Goal: Information Seeking & Learning: Learn about a topic

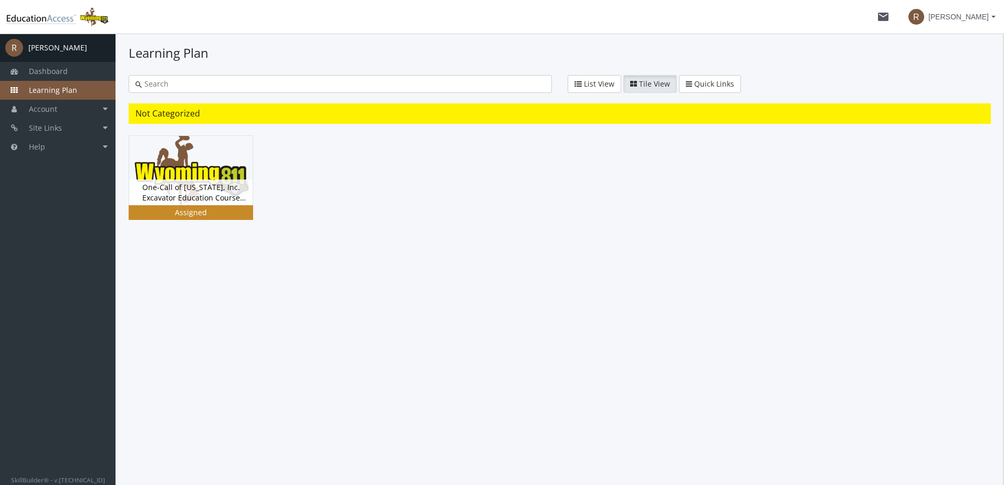
click at [187, 209] on div "Assigned" at bounding box center [191, 212] width 120 height 11
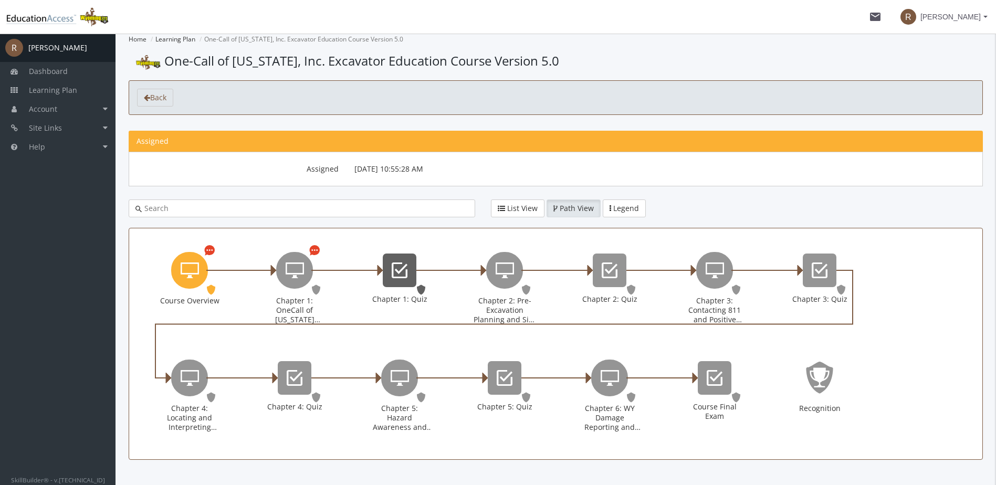
scroll to position [29, 0]
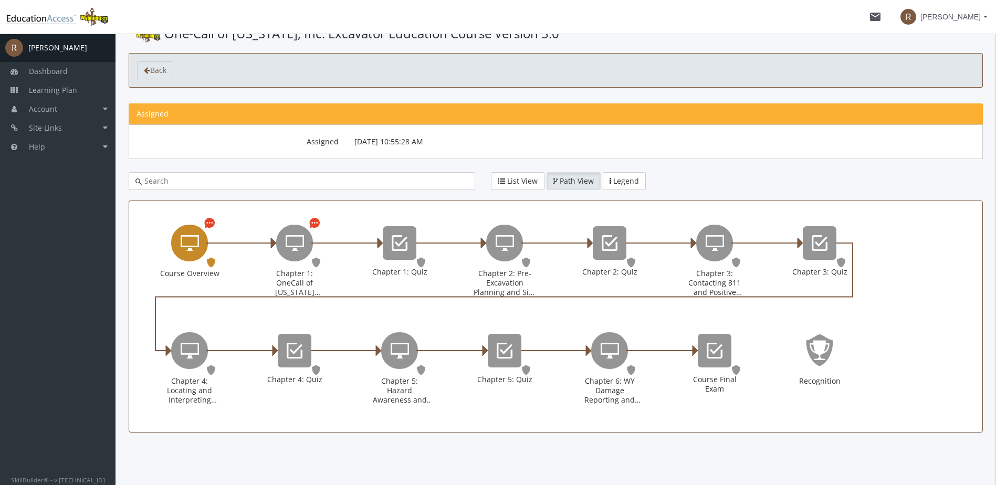
click at [191, 250] on icon "Course Overview" at bounding box center [190, 243] width 18 height 21
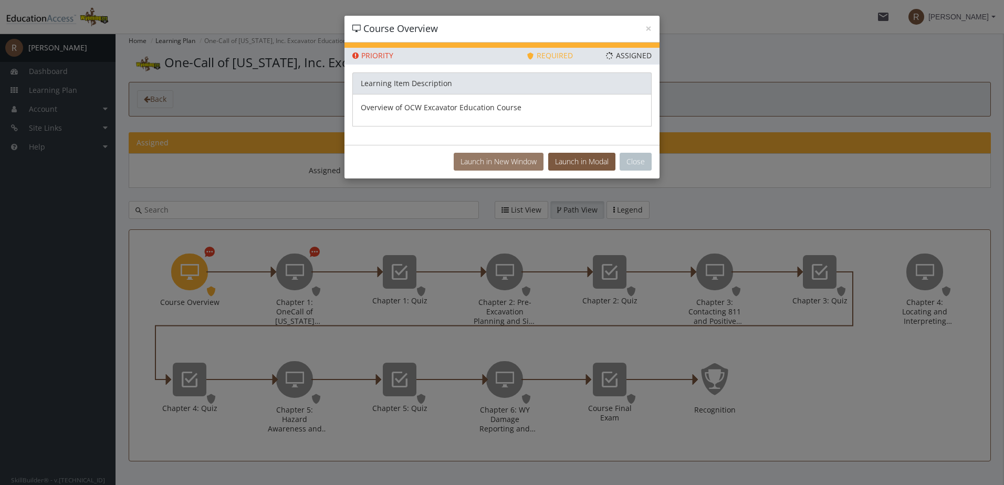
click at [494, 165] on button "Launch in New Window" at bounding box center [499, 162] width 90 height 18
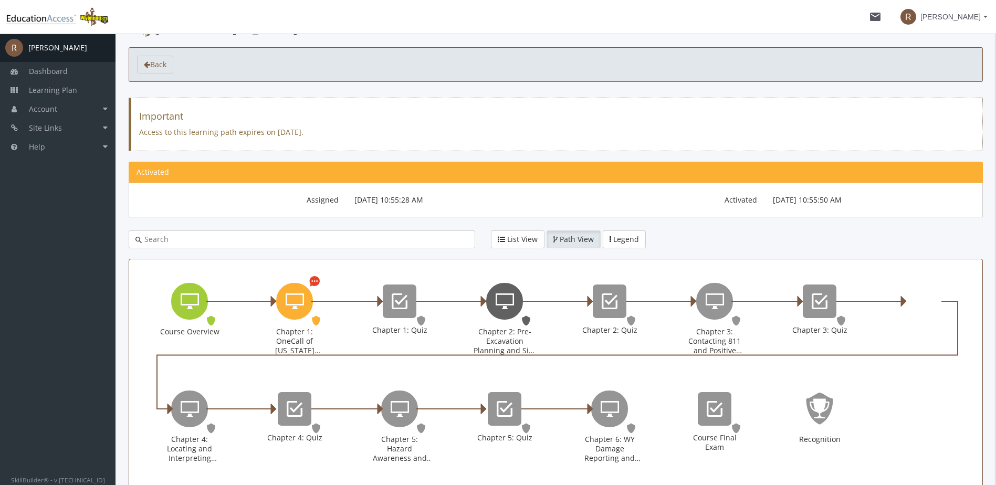
scroll to position [53, 0]
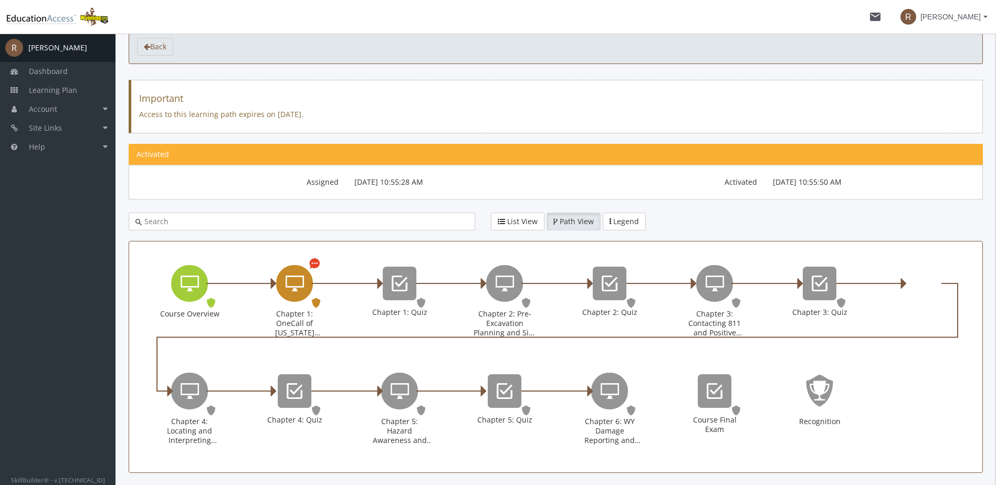
click at [301, 290] on icon "Chapter 1: OneCall of Wyoming Introduction" at bounding box center [295, 283] width 18 height 21
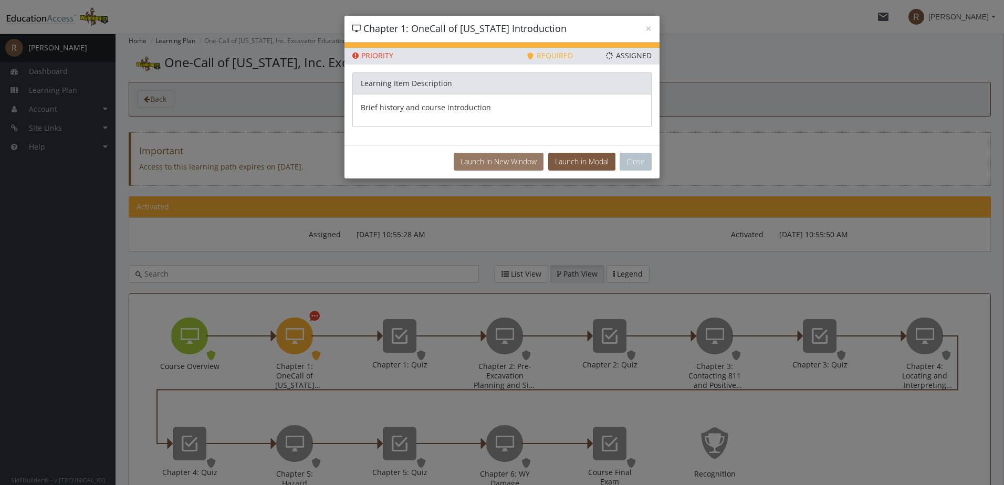
click at [518, 163] on button "Launch in New Window" at bounding box center [499, 162] width 90 height 18
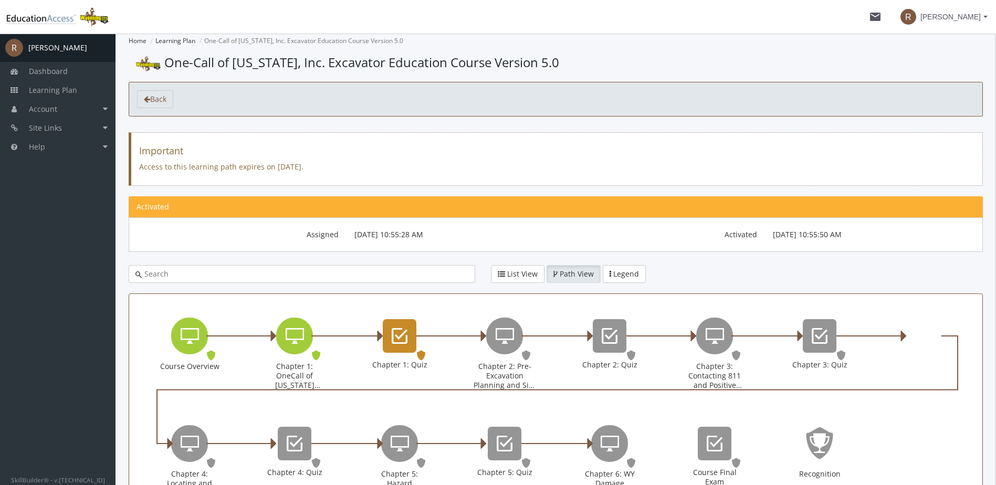
click at [402, 347] on div "Chapter 1: Quiz" at bounding box center [400, 336] width 34 height 34
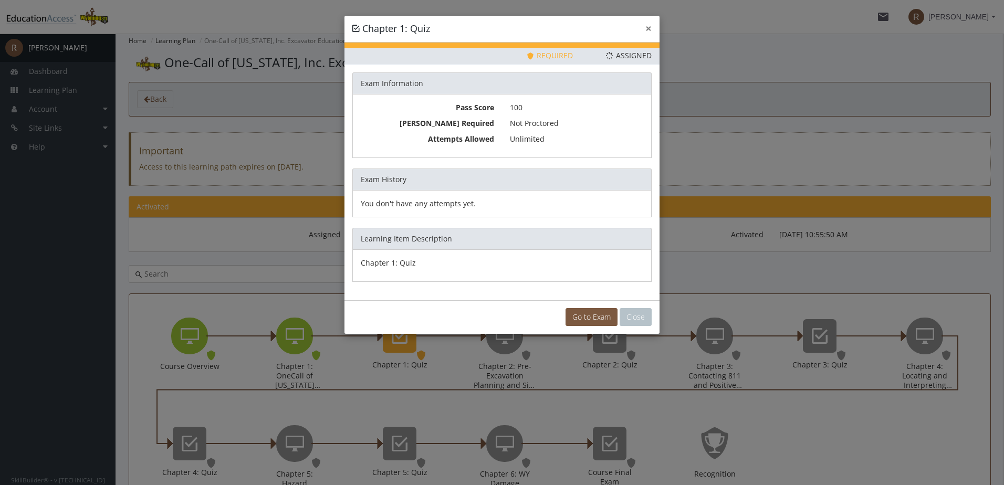
click at [646, 28] on button "×" at bounding box center [648, 28] width 6 height 11
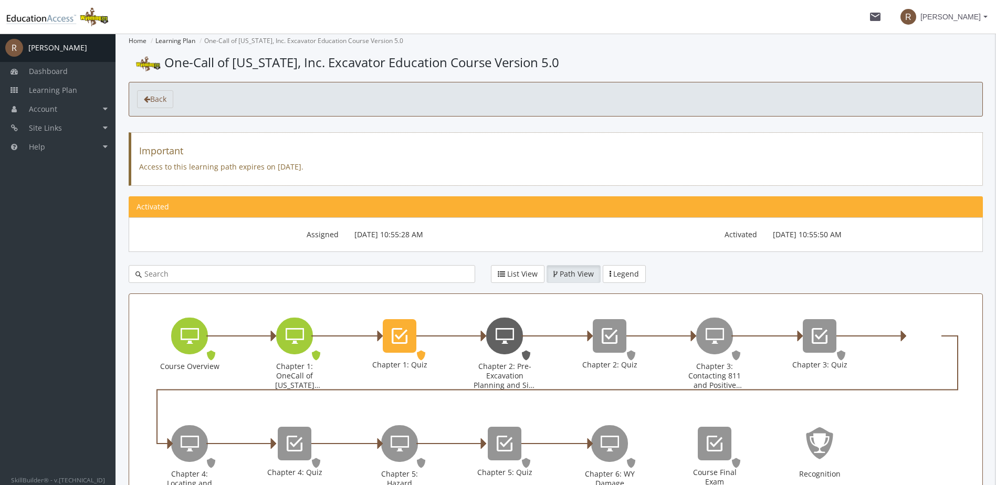
click at [503, 343] on icon "Chapter 2: Pre-Excavation Planning and Site Preparation" at bounding box center [505, 336] width 18 height 21
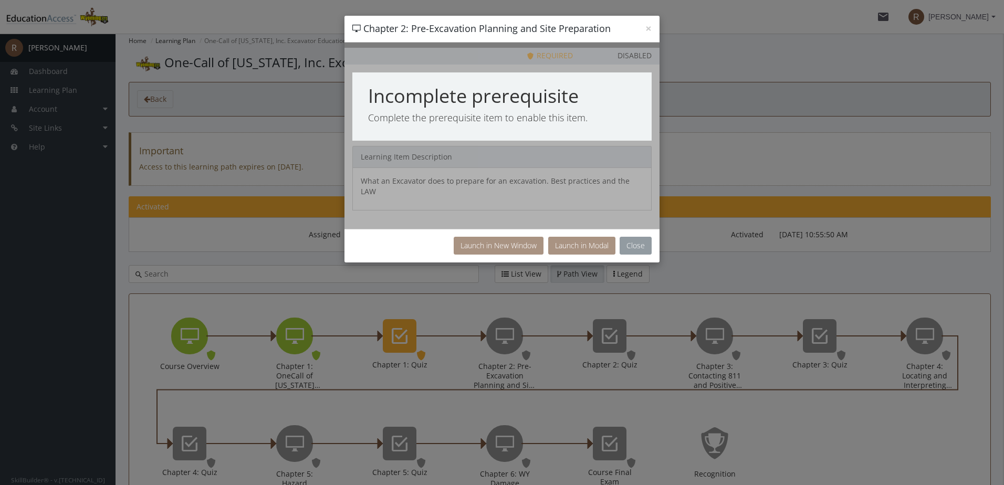
click at [632, 239] on button "Close" at bounding box center [636, 246] width 32 height 18
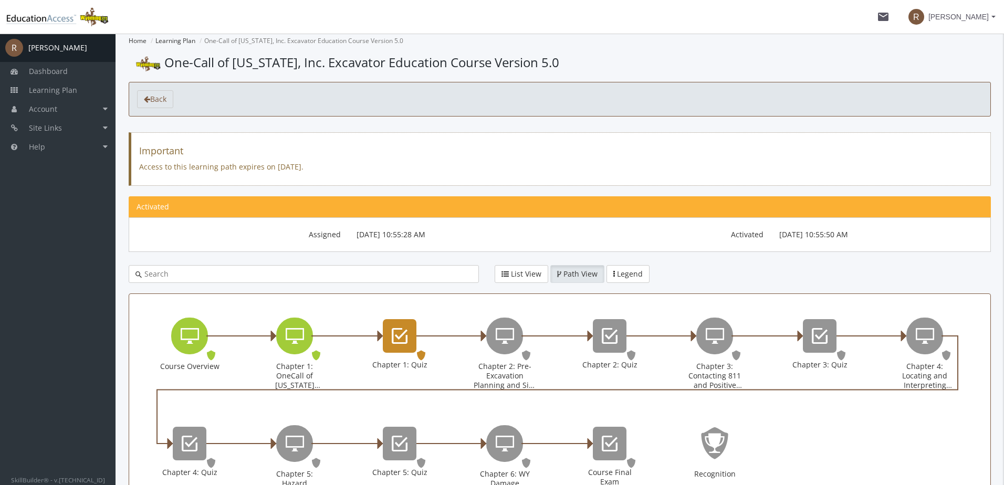
click at [406, 339] on icon "Chapter 1: Quiz" at bounding box center [400, 336] width 16 height 21
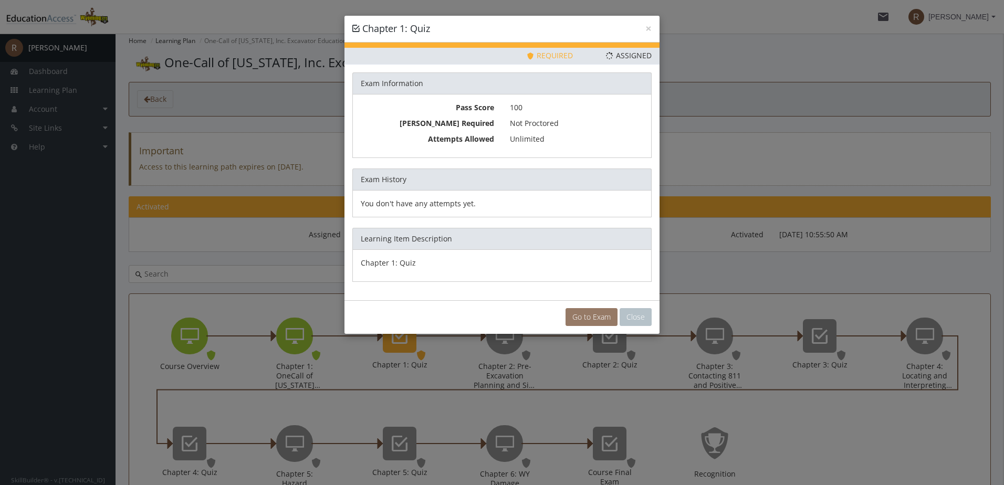
click at [601, 313] on link "Go to Exam" at bounding box center [592, 317] width 52 height 18
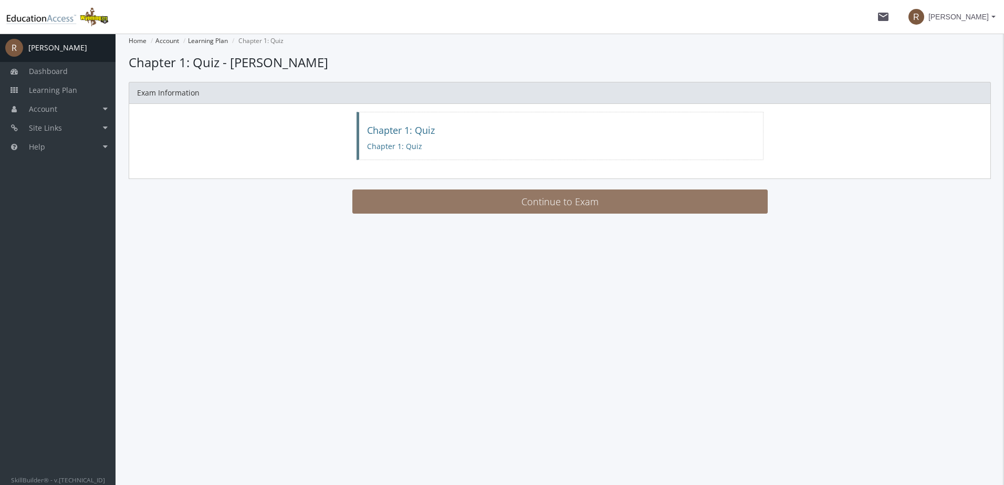
click at [558, 205] on button "Continue to Exam" at bounding box center [559, 202] width 415 height 24
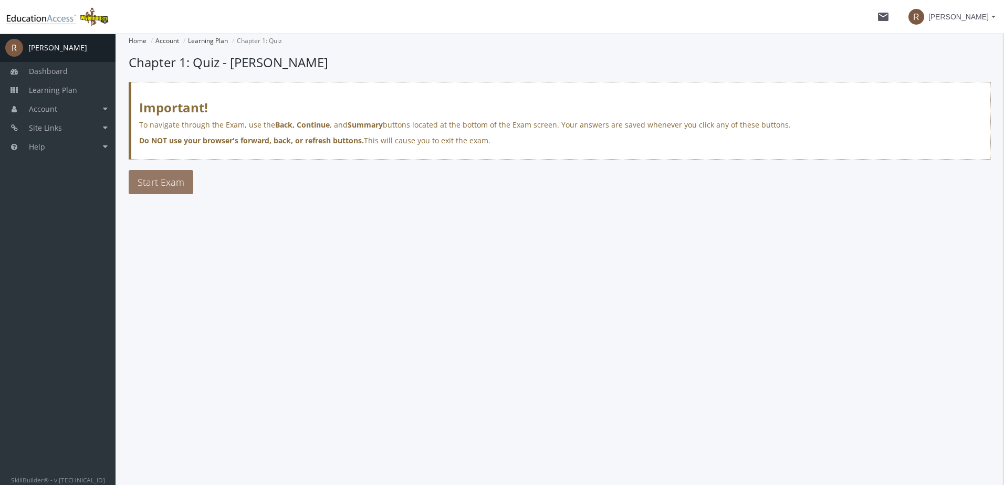
click at [152, 173] on button "Start Exam" at bounding box center [161, 182] width 65 height 24
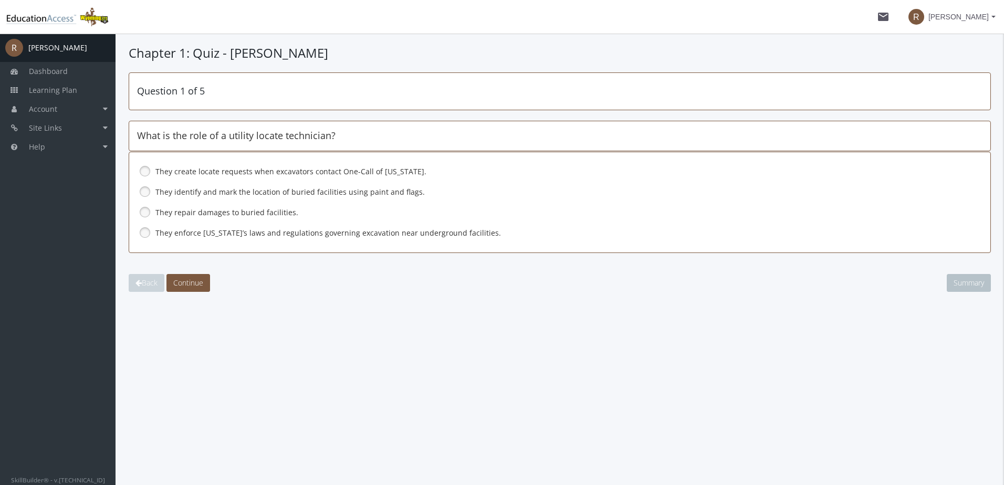
click at [147, 170] on link at bounding box center [145, 171] width 16 height 16
click at [148, 191] on link at bounding box center [145, 192] width 16 height 16
click at [190, 280] on span "Continue" at bounding box center [188, 283] width 30 height 10
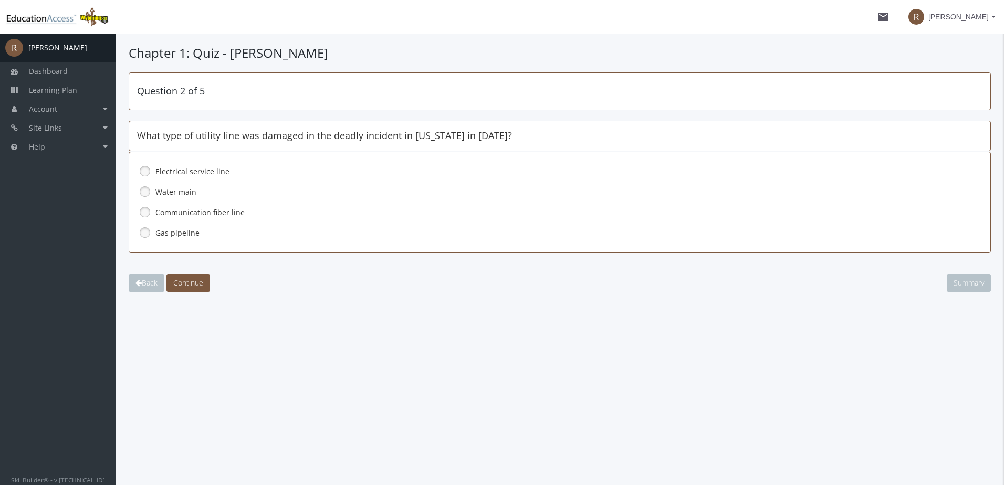
click at [143, 230] on link at bounding box center [145, 233] width 16 height 16
click at [192, 280] on span "Continue" at bounding box center [188, 283] width 30 height 10
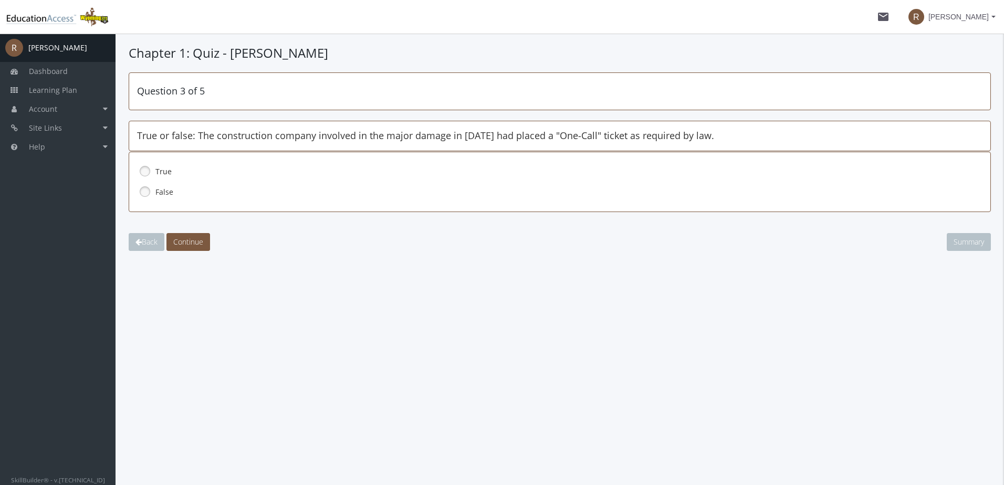
click at [142, 190] on link at bounding box center [145, 192] width 16 height 16
click at [187, 240] on span "Continue" at bounding box center [188, 242] width 30 height 10
click at [144, 189] on link at bounding box center [145, 192] width 16 height 16
click at [186, 243] on span "Continue" at bounding box center [188, 242] width 30 height 10
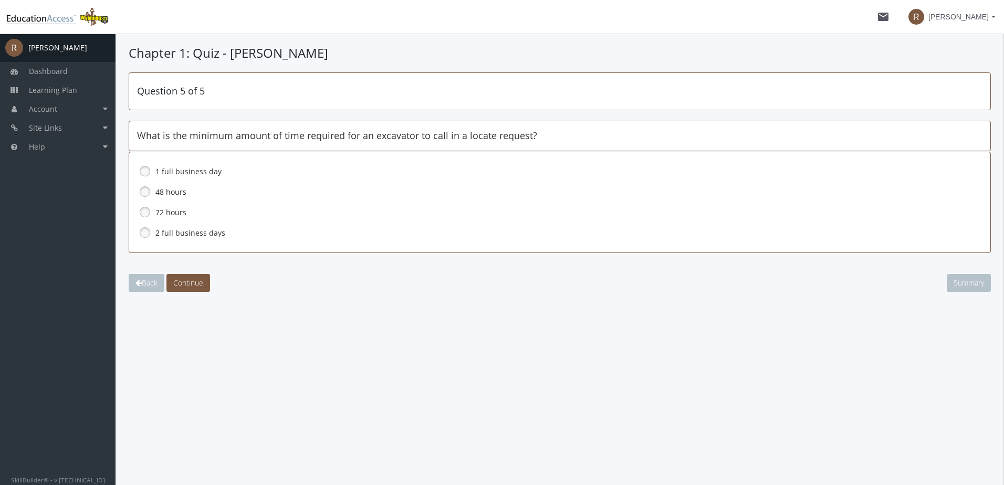
click at [143, 191] on link at bounding box center [145, 192] width 16 height 16
click at [148, 233] on link at bounding box center [145, 233] width 16 height 16
click at [192, 281] on span "Continue" at bounding box center [188, 283] width 30 height 10
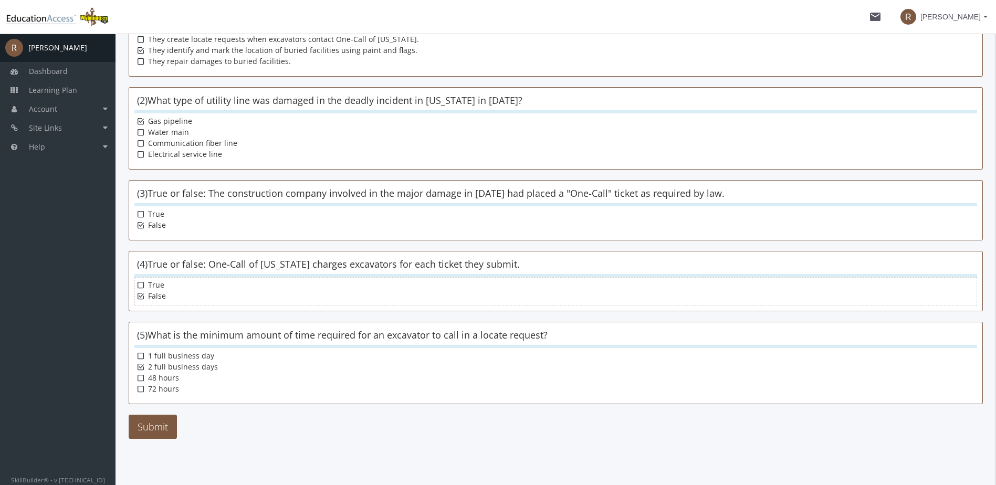
scroll to position [149, 0]
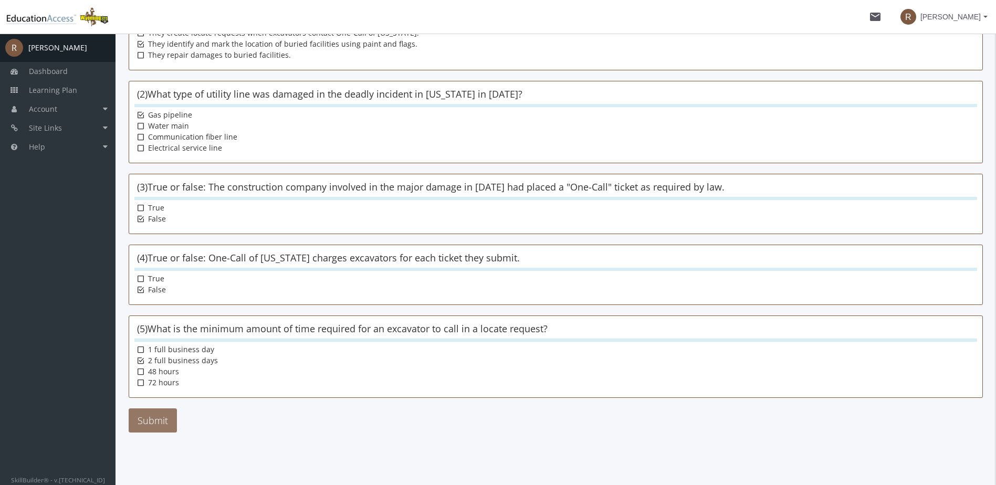
click at [152, 420] on button "Submit" at bounding box center [153, 421] width 48 height 24
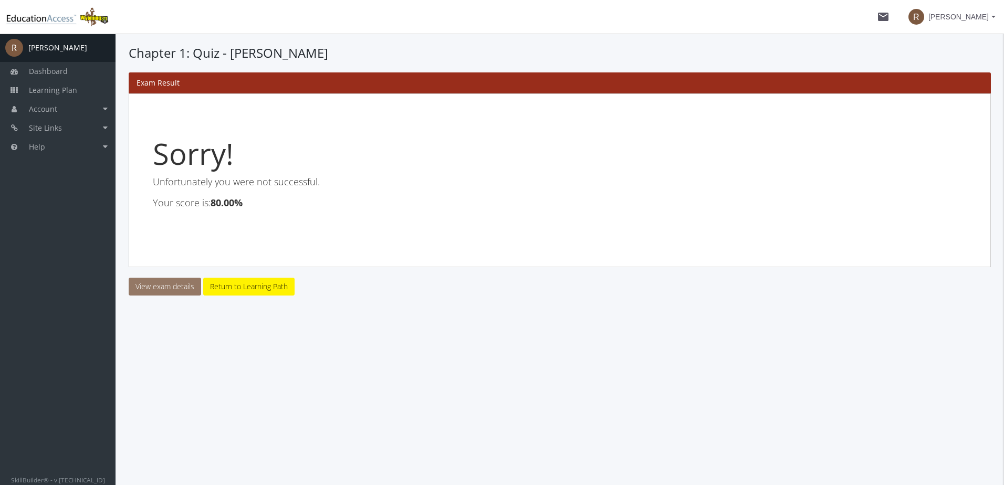
click at [173, 285] on link "View exam details" at bounding box center [165, 287] width 72 height 18
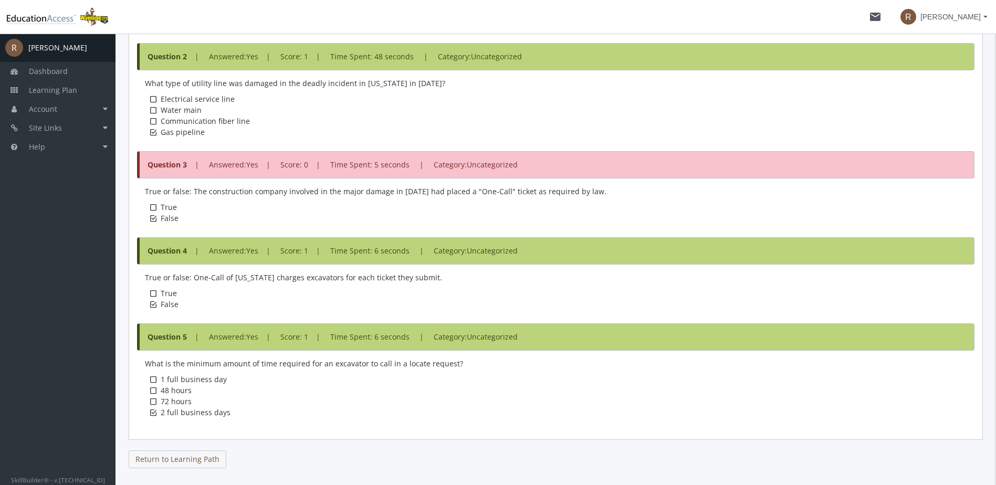
scroll to position [569, 0]
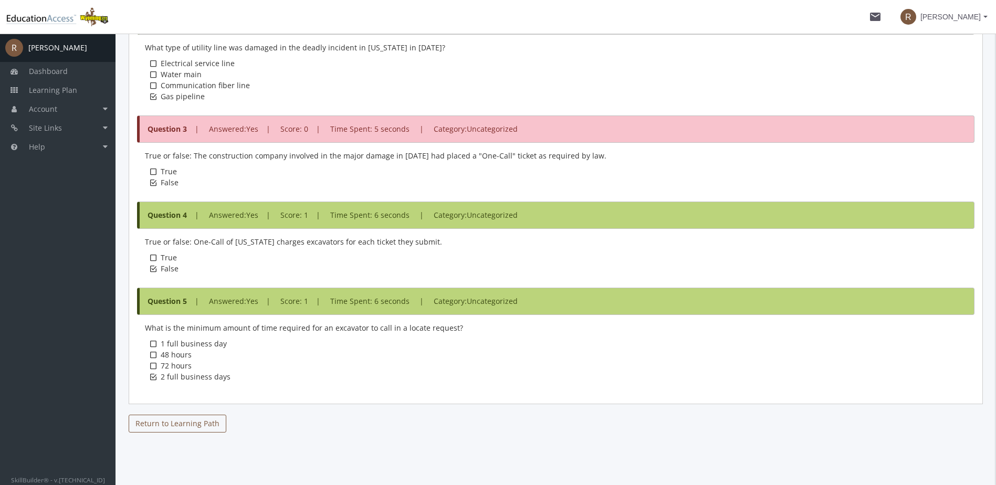
click at [190, 425] on link "Return to Learning Path" at bounding box center [178, 424] width 98 height 18
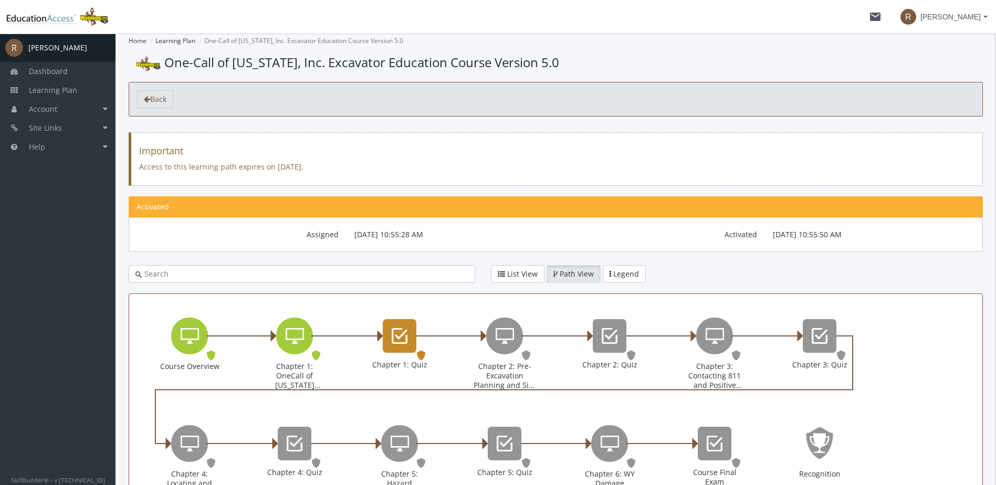
click at [408, 340] on div "Chapter 1: Quiz" at bounding box center [400, 336] width 34 height 34
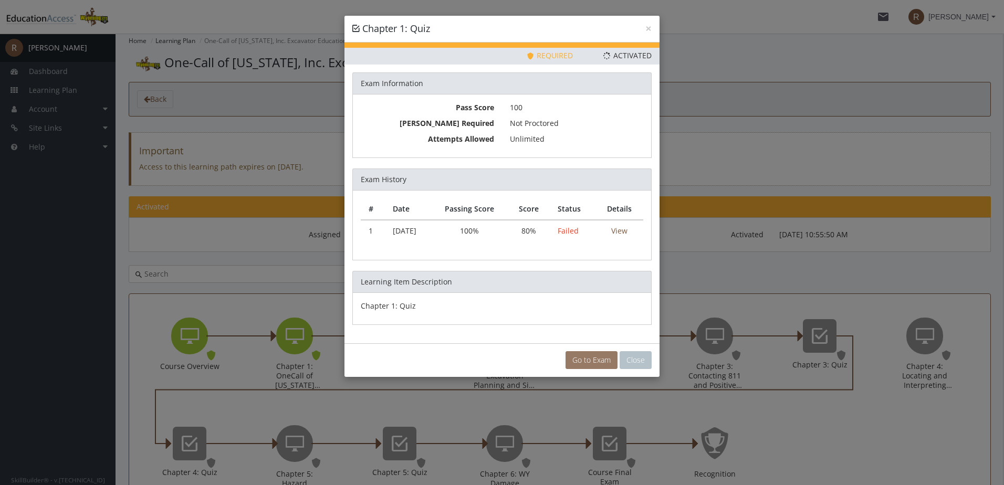
click at [582, 363] on link "Go to Exam" at bounding box center [592, 360] width 52 height 18
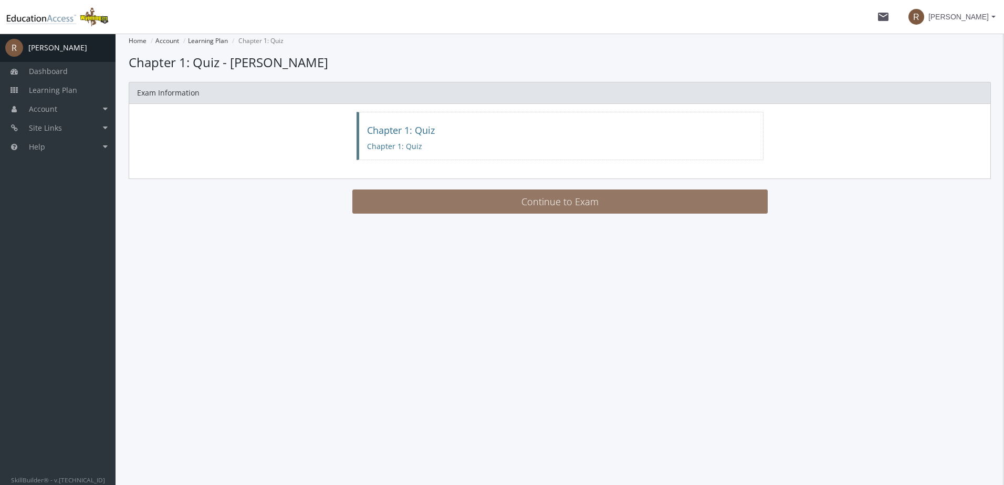
click at [542, 208] on button "Continue to Exam" at bounding box center [559, 202] width 415 height 24
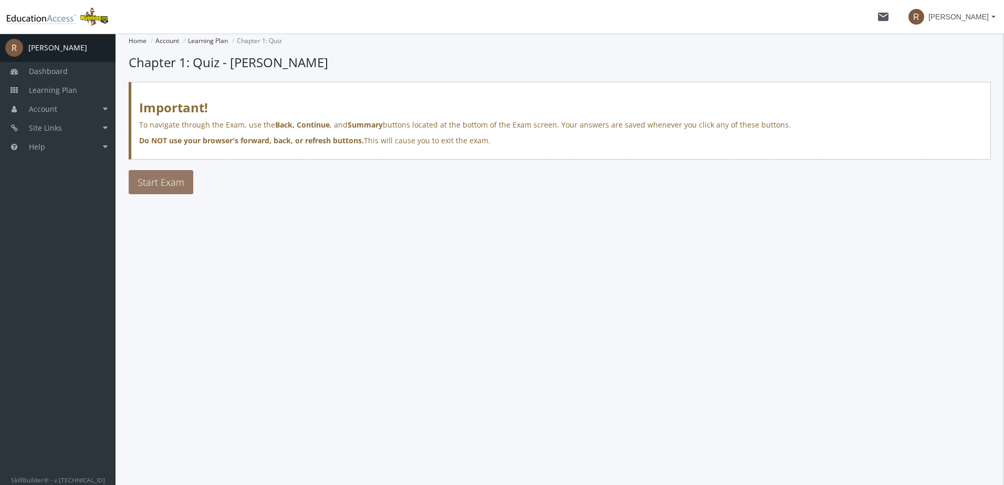
click at [168, 193] on button "Start Exam" at bounding box center [161, 182] width 65 height 24
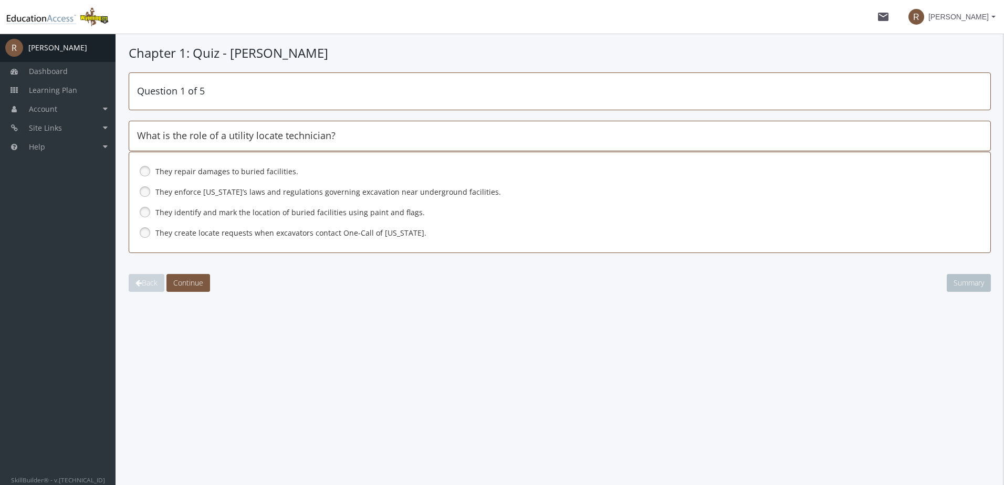
click at [146, 214] on link at bounding box center [145, 212] width 16 height 16
click at [194, 287] on span "Continue" at bounding box center [188, 283] width 30 height 10
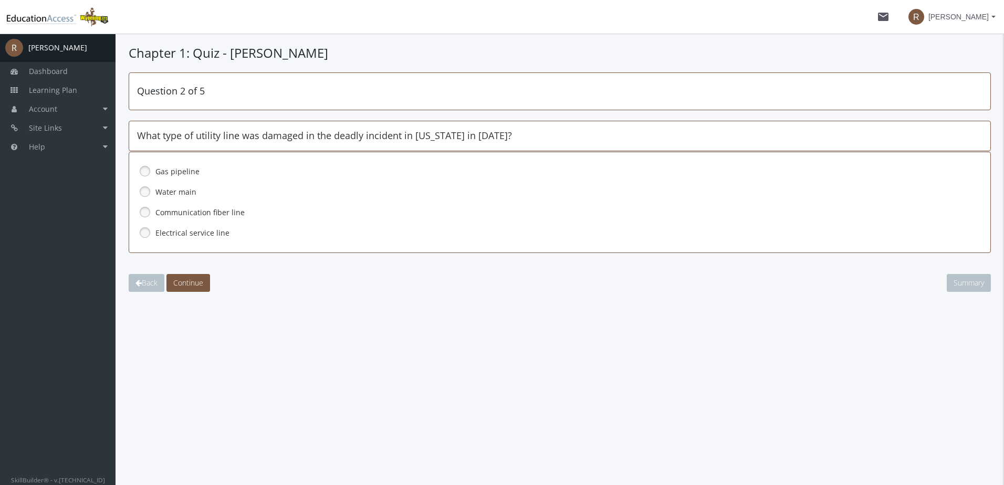
click at [147, 168] on link at bounding box center [145, 171] width 16 height 16
click at [195, 284] on span "Continue" at bounding box center [188, 283] width 30 height 10
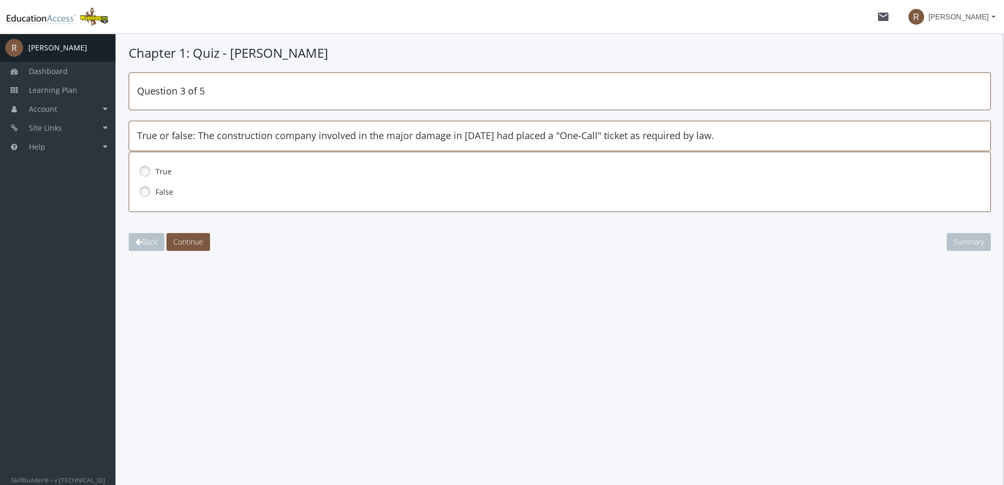
click at [143, 172] on link at bounding box center [145, 171] width 16 height 16
click at [190, 248] on button "Continue" at bounding box center [188, 242] width 44 height 18
click at [145, 193] on link at bounding box center [145, 192] width 16 height 16
click at [192, 243] on span "Continue" at bounding box center [188, 242] width 30 height 10
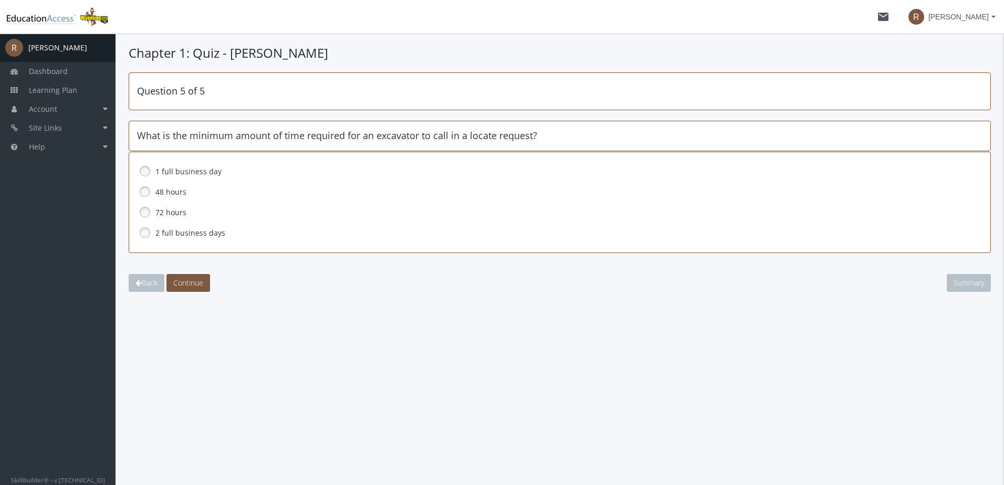
click at [145, 229] on link at bounding box center [145, 233] width 16 height 16
click at [192, 280] on span "Continue" at bounding box center [188, 283] width 30 height 10
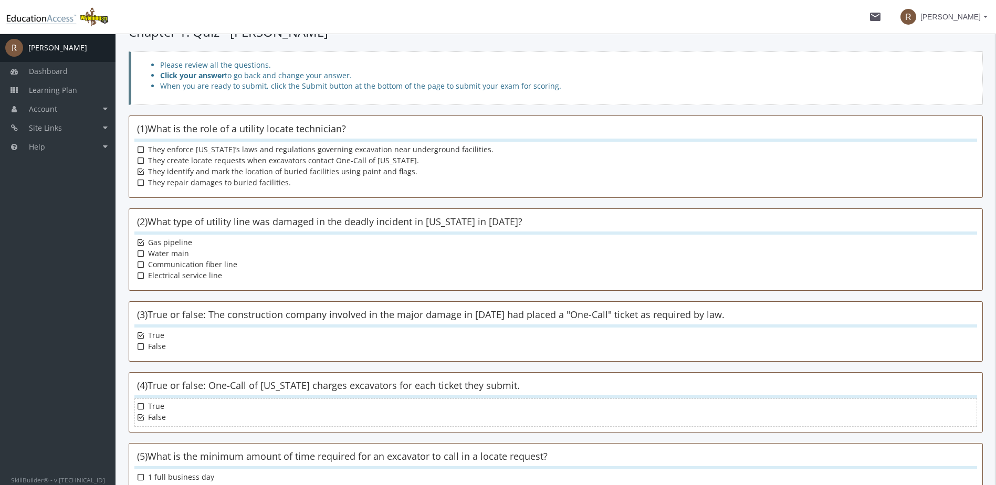
scroll to position [149, 0]
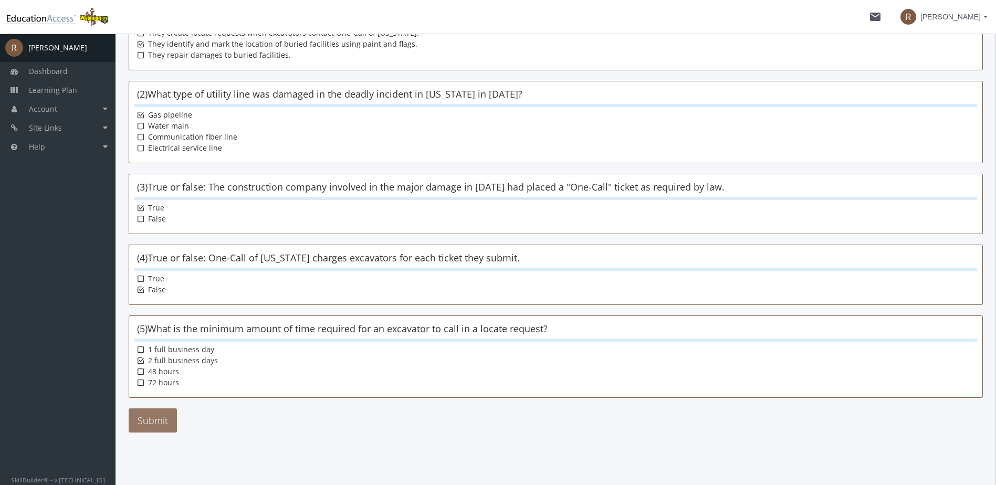
click at [153, 415] on button "Submit" at bounding box center [153, 421] width 48 height 24
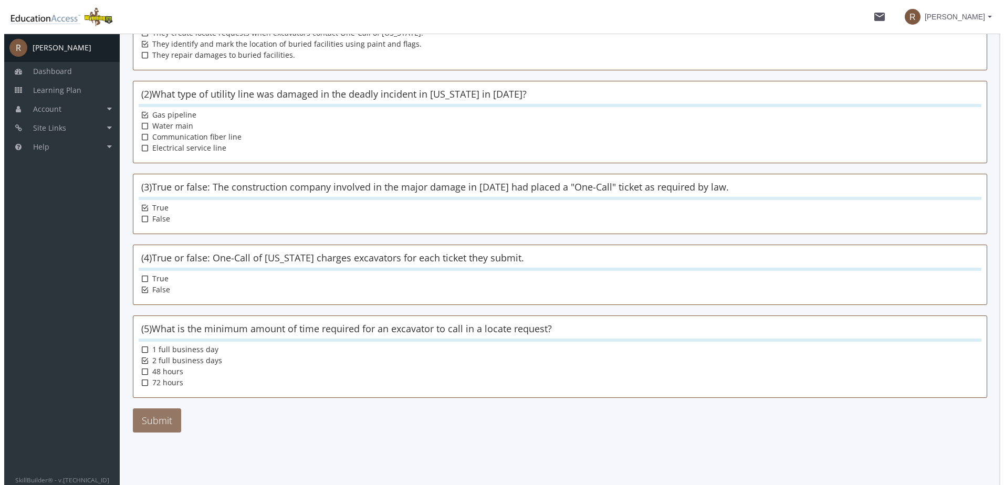
scroll to position [0, 0]
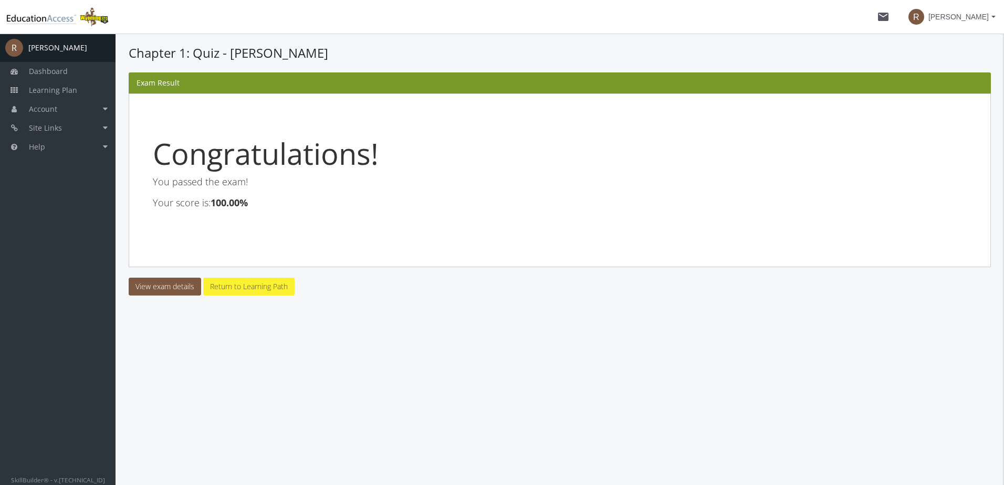
click at [247, 289] on link "Return to Learning Path" at bounding box center [248, 287] width 91 height 18
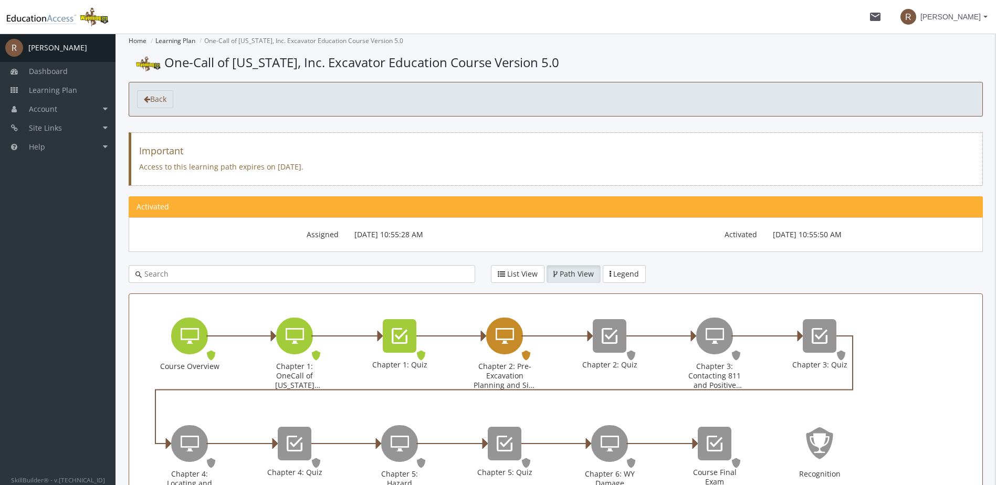
click at [503, 340] on icon "Chapter 2: Pre-Excavation Planning and Site Preparation" at bounding box center [505, 336] width 18 height 21
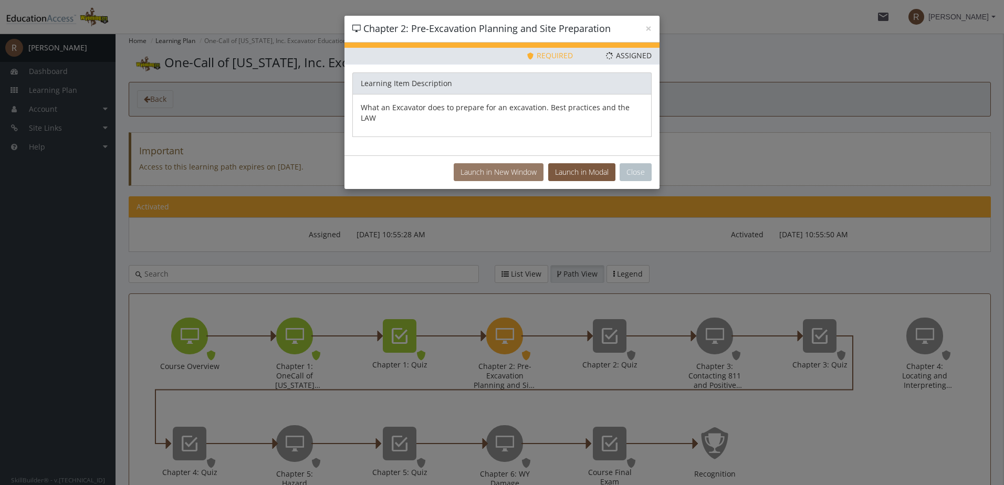
click at [504, 163] on button "Launch in New Window" at bounding box center [499, 172] width 90 height 18
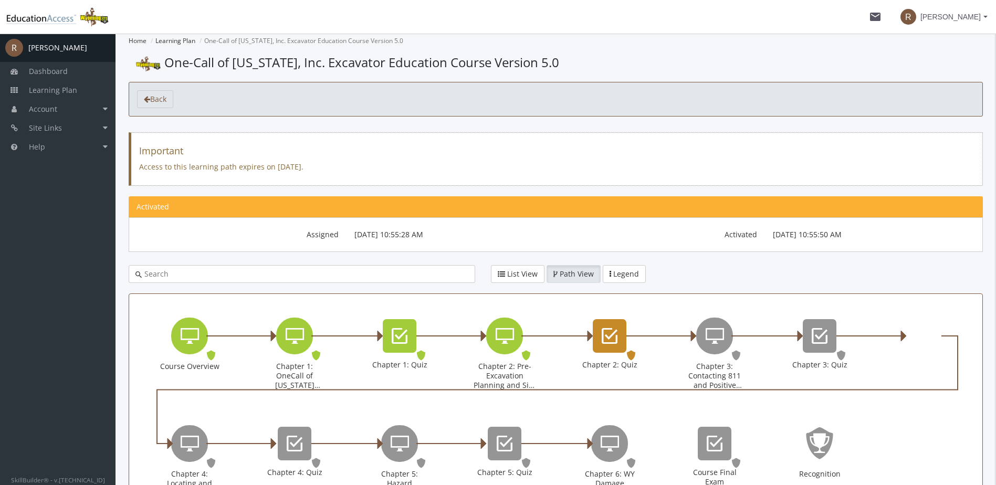
click at [615, 344] on icon "Chapter 2: Quiz" at bounding box center [610, 336] width 16 height 21
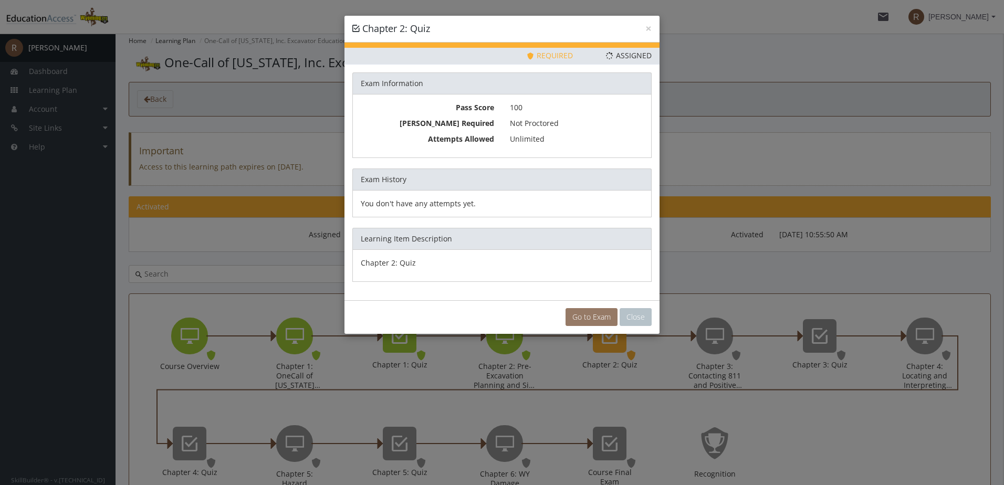
click at [586, 320] on link "Go to Exam" at bounding box center [592, 317] width 52 height 18
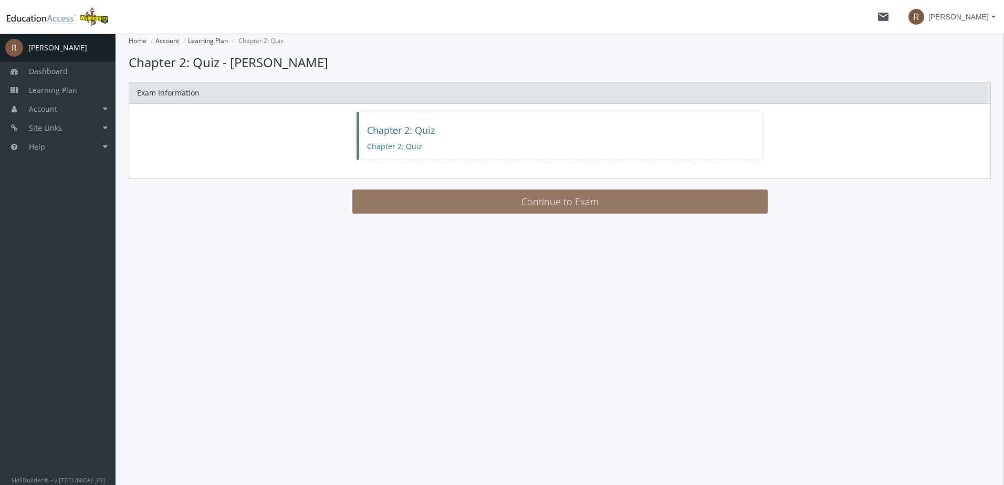
click at [560, 203] on button "Continue to Exam" at bounding box center [559, 202] width 415 height 24
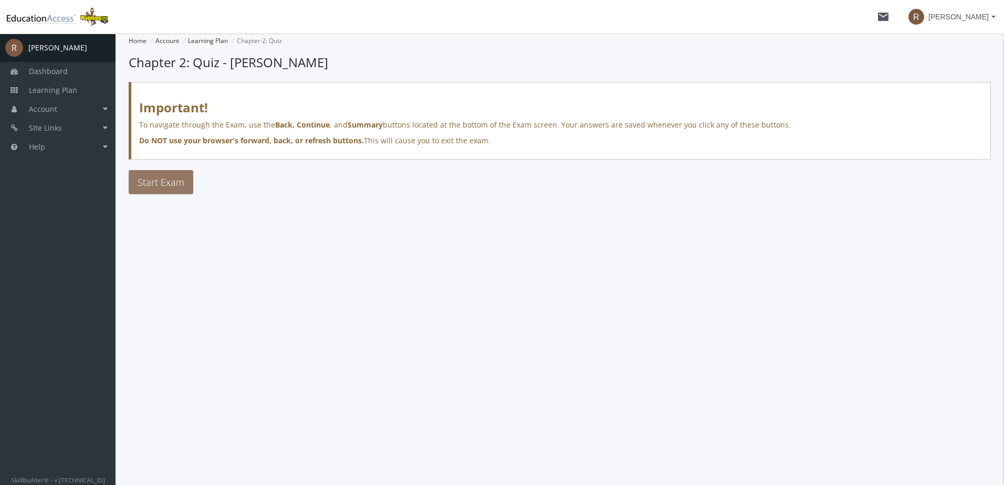
click at [164, 177] on span "Start Exam" at bounding box center [161, 182] width 47 height 13
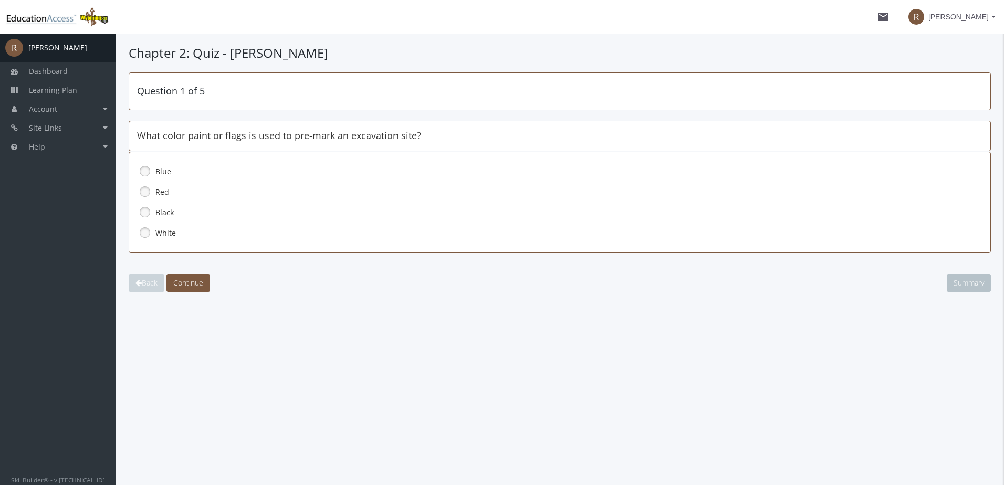
click at [143, 233] on link at bounding box center [145, 233] width 16 height 16
click at [199, 279] on span "Continue" at bounding box center [188, 283] width 30 height 10
click at [143, 229] on link at bounding box center [145, 233] width 16 height 16
click at [194, 280] on span "Continue" at bounding box center [188, 283] width 30 height 10
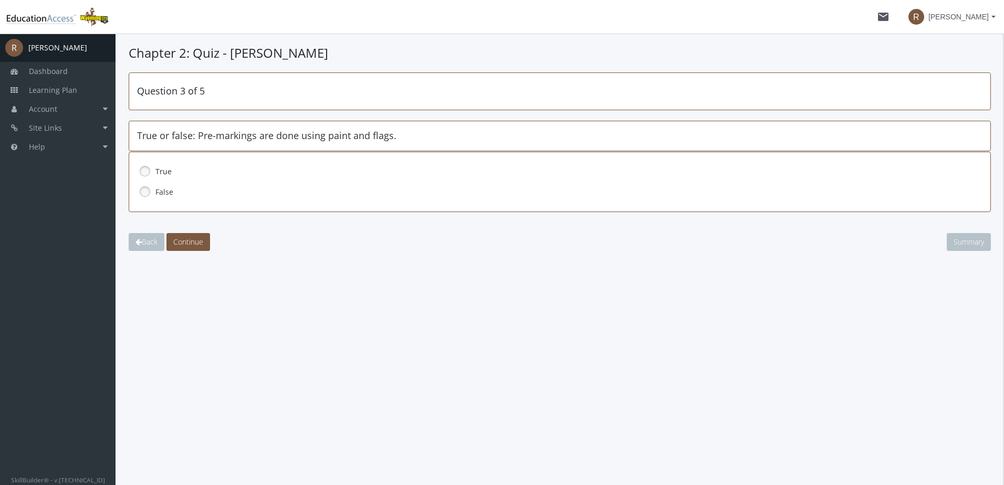
click at [142, 167] on link at bounding box center [145, 171] width 16 height 16
click at [203, 243] on span "Continue" at bounding box center [188, 242] width 30 height 10
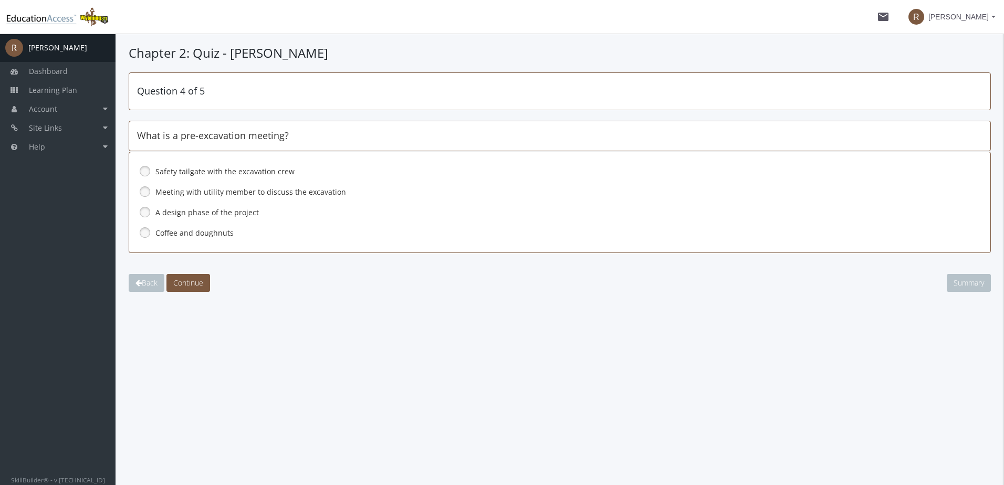
click at [148, 192] on link at bounding box center [145, 192] width 16 height 16
click at [194, 278] on span "Continue" at bounding box center [188, 283] width 30 height 10
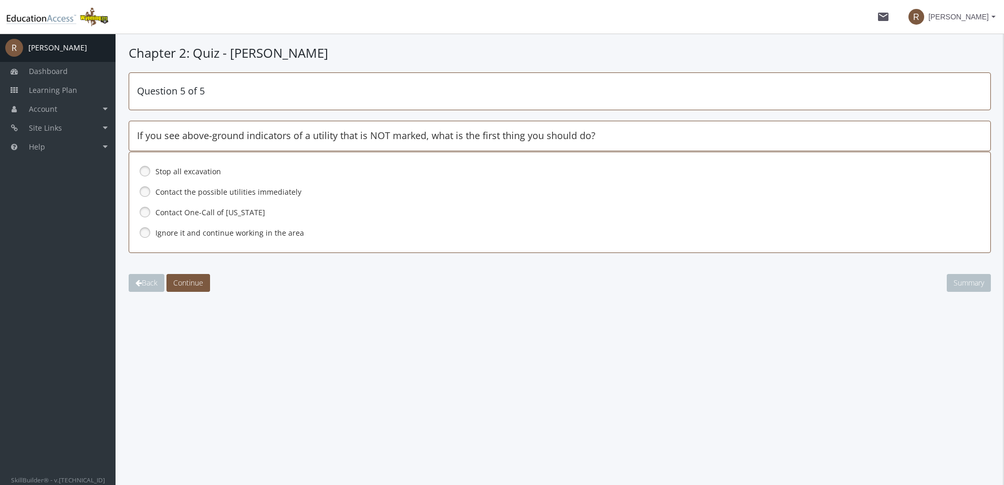
click at [143, 170] on link at bounding box center [145, 171] width 16 height 16
click at [197, 280] on span "Continue" at bounding box center [188, 283] width 30 height 10
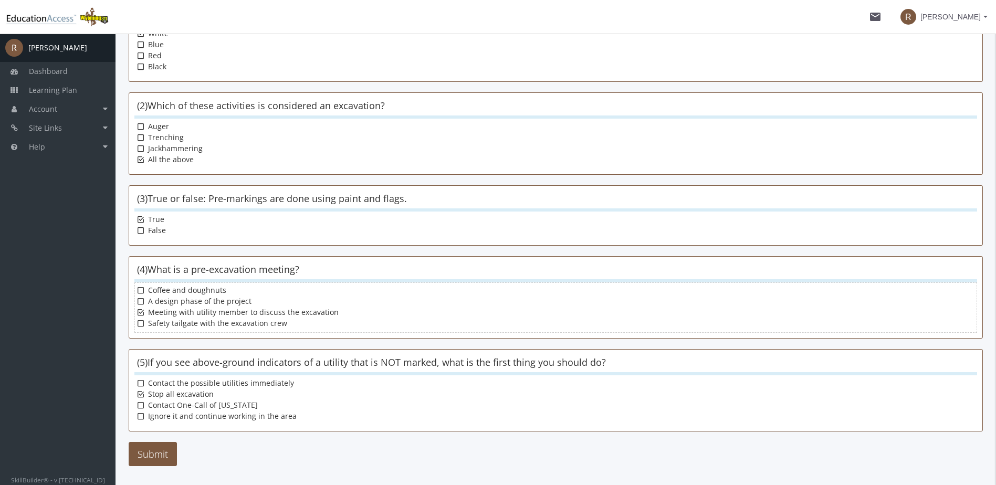
scroll to position [171, 0]
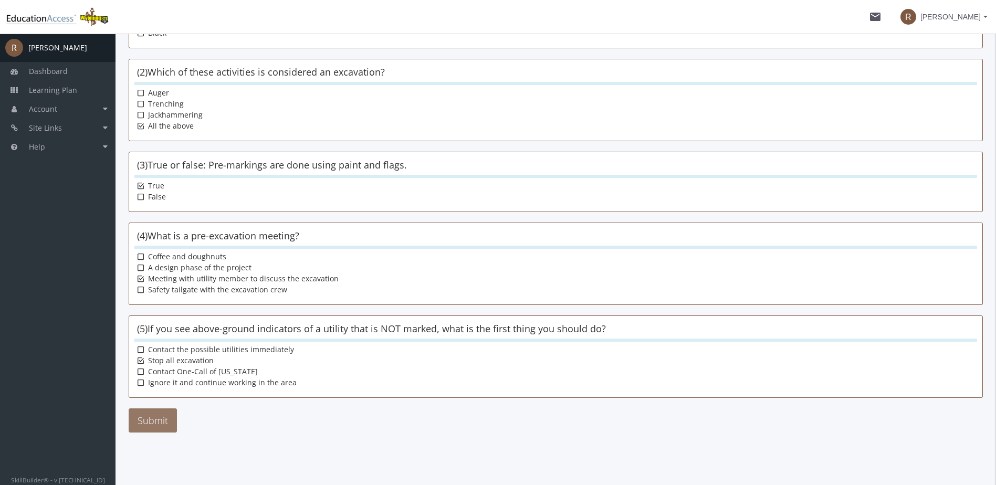
click at [155, 422] on button "Submit" at bounding box center [153, 421] width 48 height 24
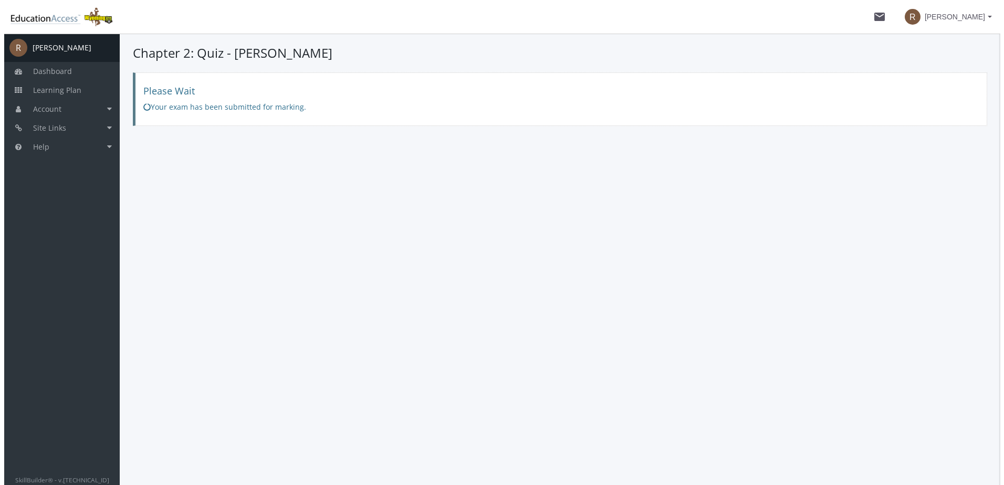
scroll to position [0, 0]
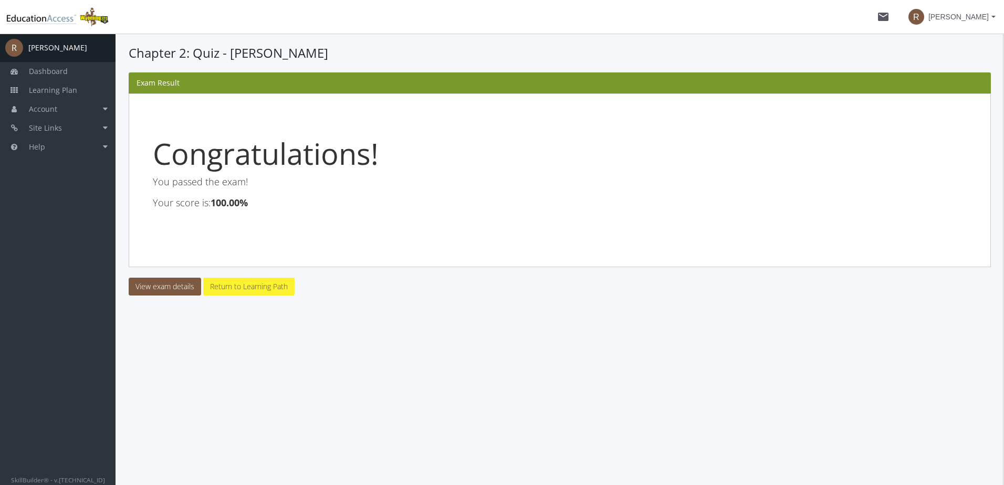
click at [243, 288] on link "Return to Learning Path" at bounding box center [248, 287] width 91 height 18
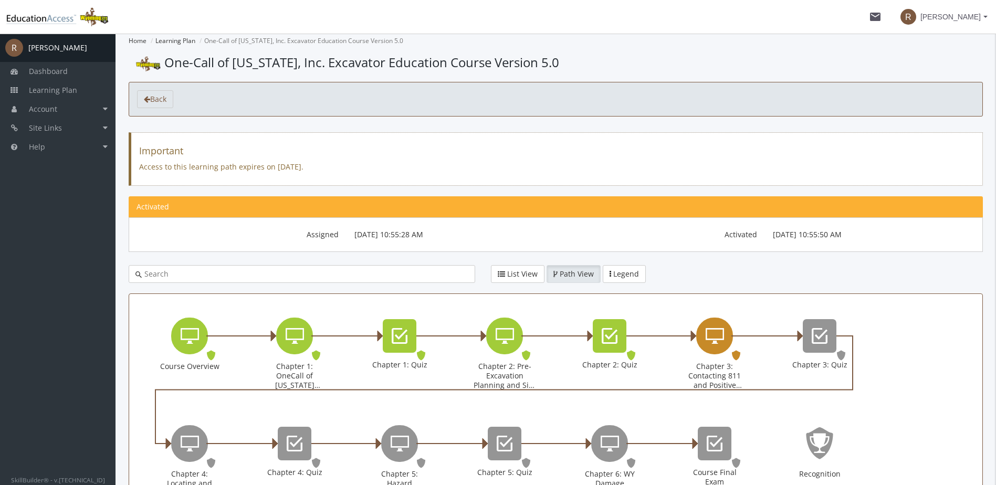
click at [719, 349] on div "Chapter 3: Contacting 811 and Positive Response" at bounding box center [714, 336] width 37 height 37
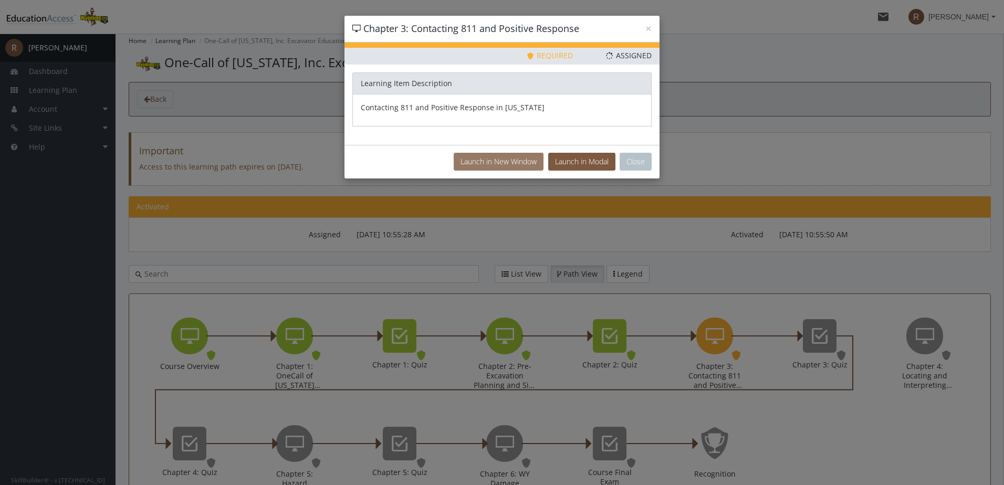
click at [517, 160] on button "Launch in New Window" at bounding box center [499, 162] width 90 height 18
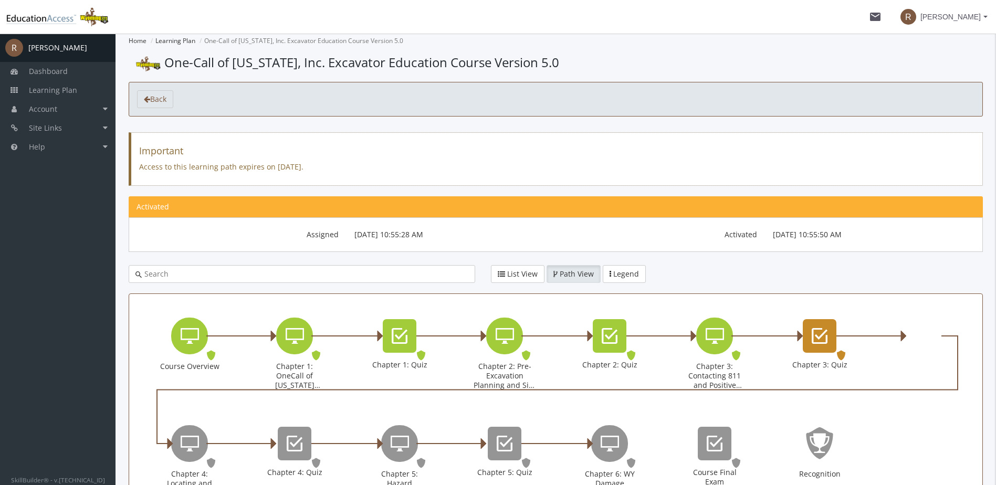
click at [820, 335] on icon "Chapter 3: Quiz" at bounding box center [820, 336] width 16 height 21
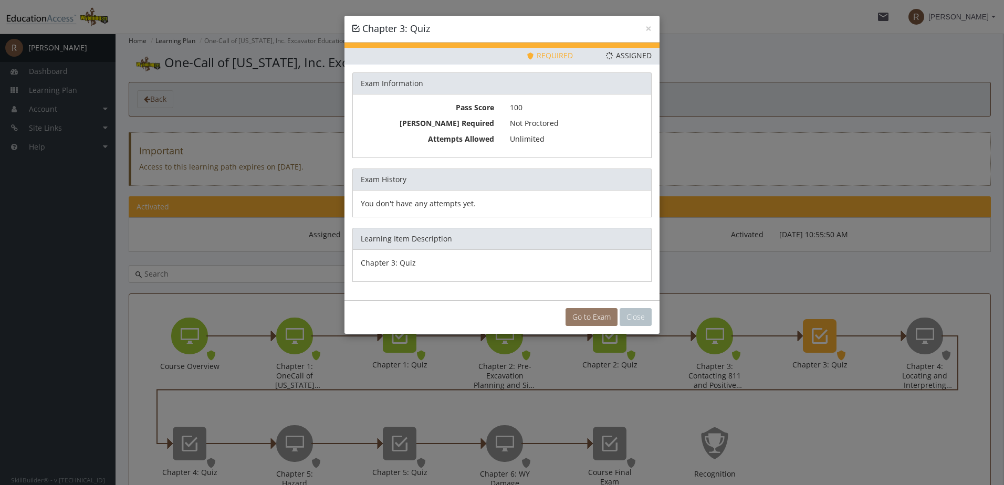
click at [590, 314] on link "Go to Exam" at bounding box center [592, 317] width 52 height 18
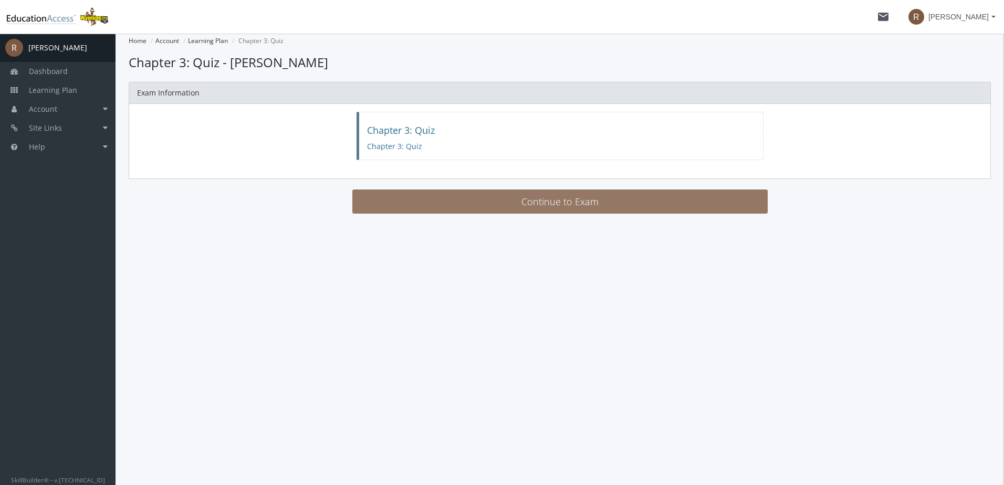
click at [557, 201] on button "Continue to Exam" at bounding box center [559, 202] width 415 height 24
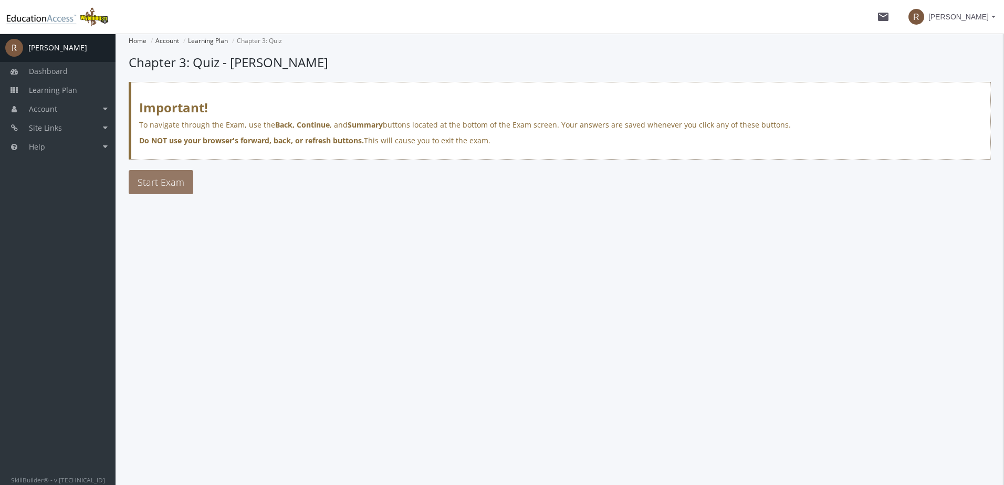
click at [168, 179] on span "Start Exam" at bounding box center [161, 182] width 47 height 13
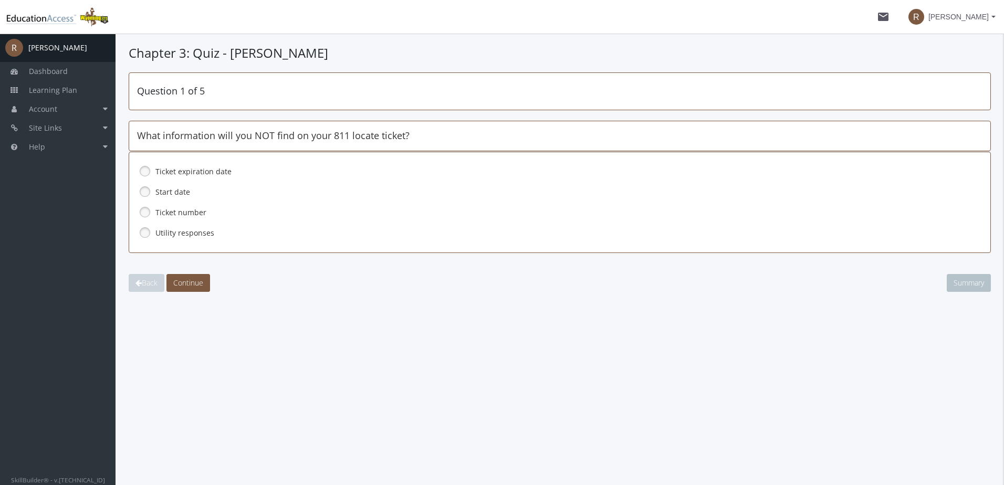
click at [145, 235] on link at bounding box center [145, 233] width 16 height 16
click at [195, 281] on span "Continue" at bounding box center [188, 283] width 30 height 10
click at [144, 234] on link at bounding box center [145, 233] width 16 height 16
click at [201, 281] on span "Continue" at bounding box center [188, 283] width 30 height 10
click at [145, 212] on link at bounding box center [145, 212] width 16 height 16
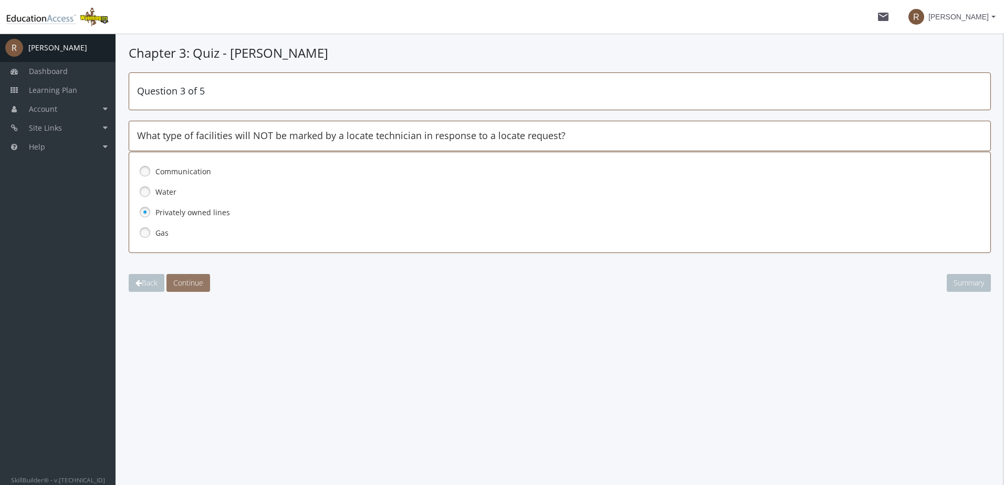
click at [195, 281] on span "Continue" at bounding box center [188, 283] width 30 height 10
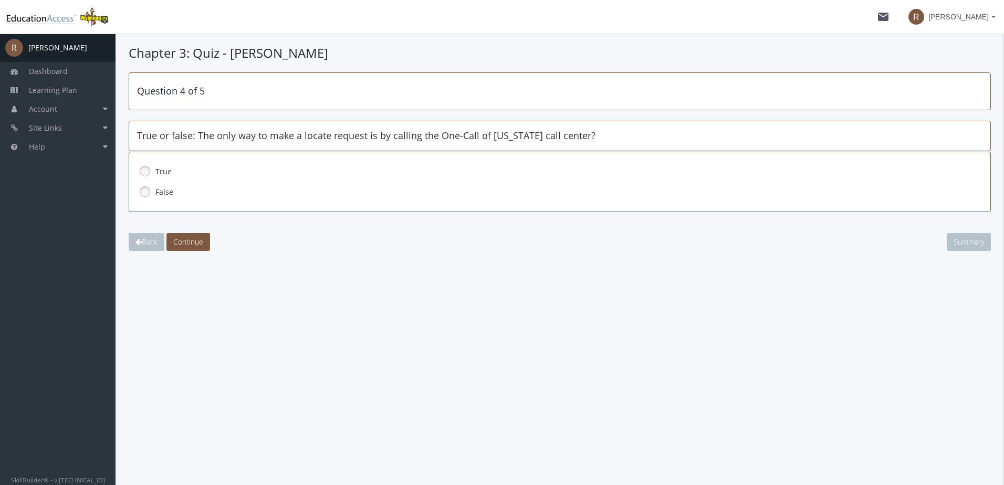
click at [149, 190] on link at bounding box center [145, 192] width 16 height 16
click at [199, 247] on button "Continue" at bounding box center [188, 242] width 44 height 18
click at [148, 195] on link at bounding box center [145, 192] width 16 height 16
click at [205, 243] on button "Continue" at bounding box center [188, 242] width 44 height 18
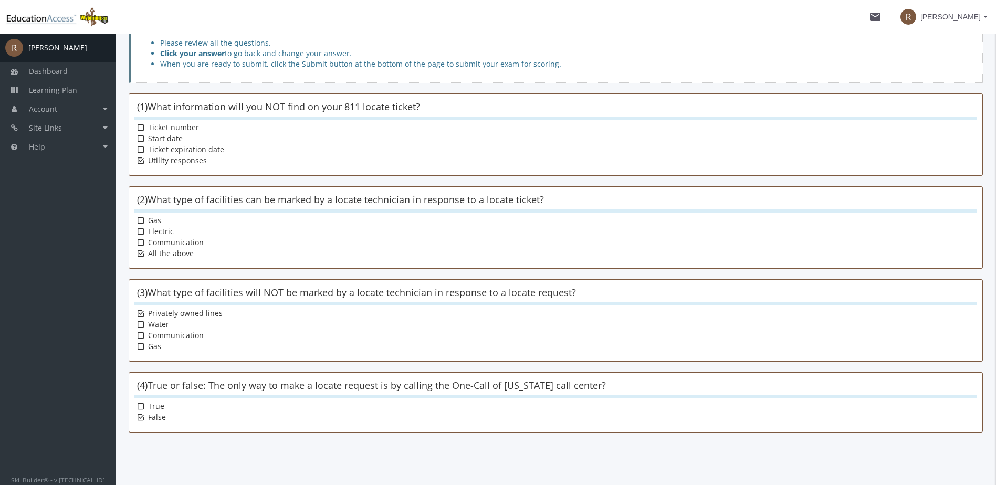
scroll to position [149, 0]
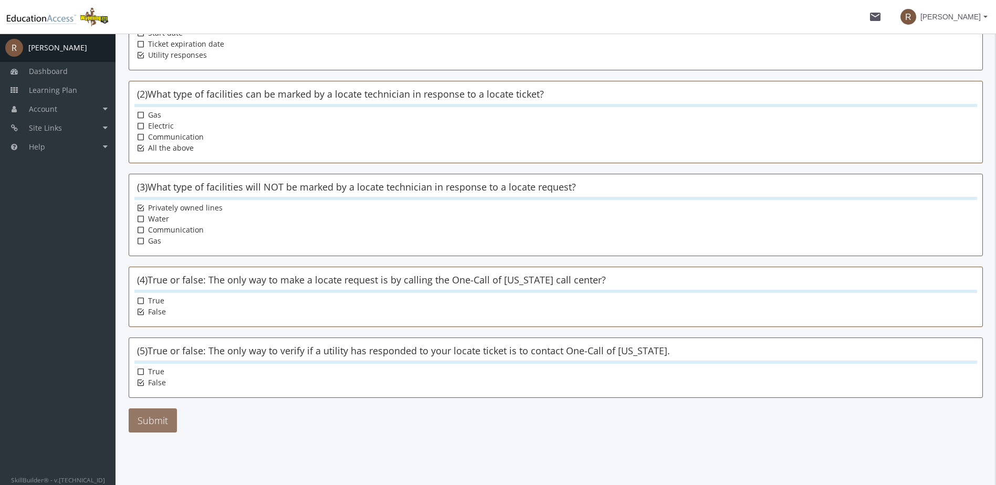
click at [167, 420] on button "Submit" at bounding box center [153, 421] width 48 height 24
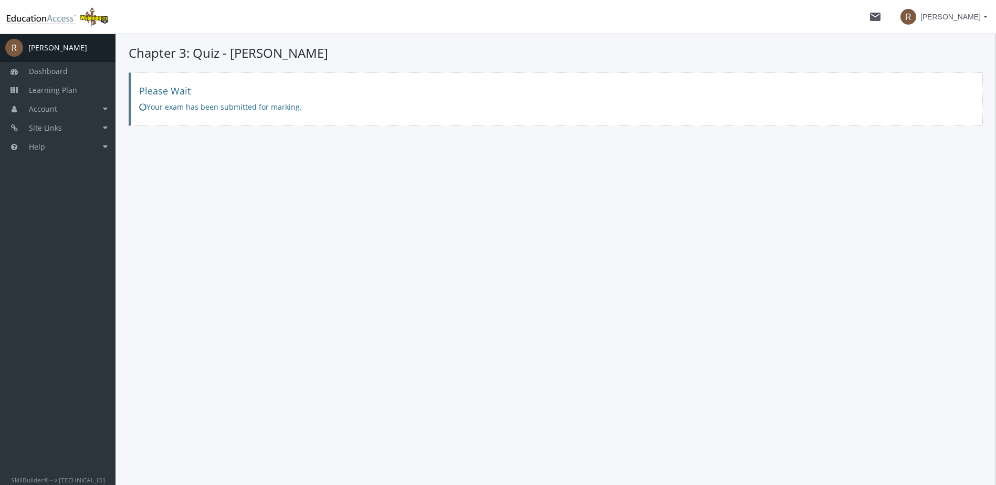
scroll to position [0, 0]
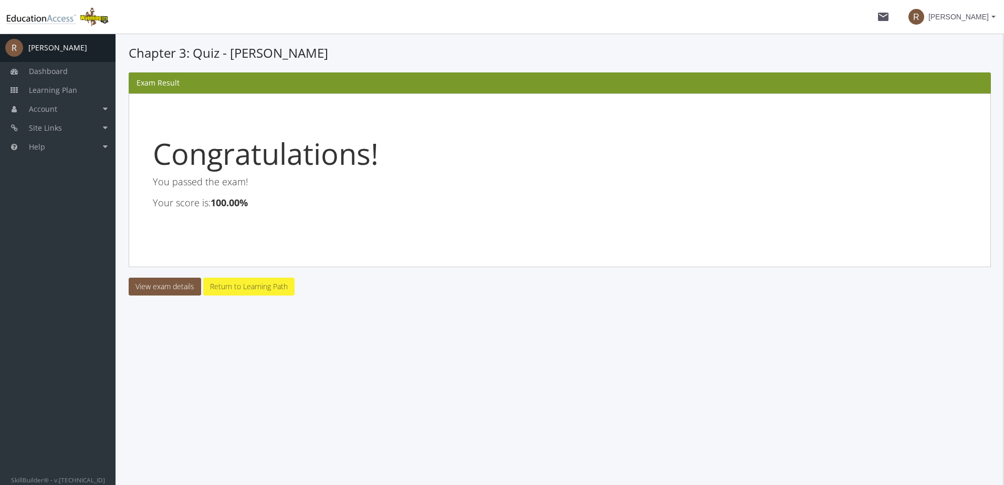
click at [268, 287] on link "Return to Learning Path" at bounding box center [248, 287] width 91 height 18
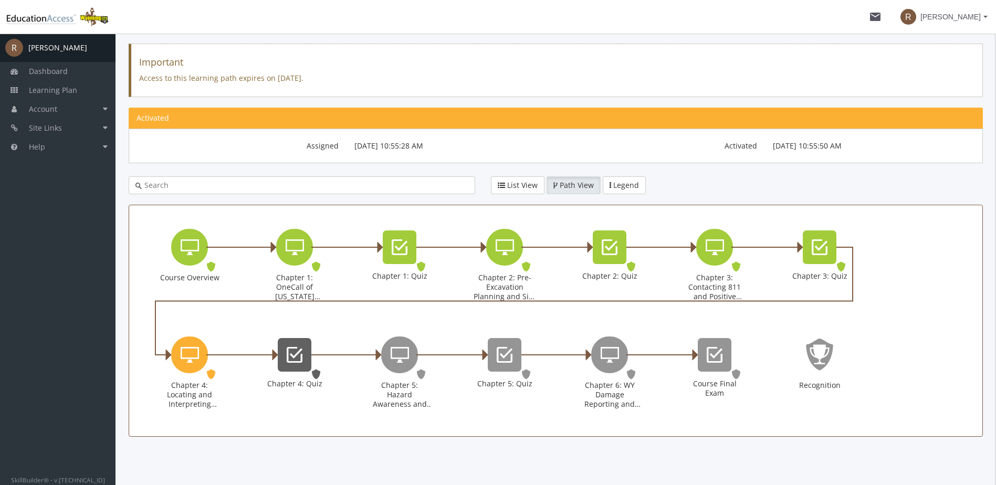
scroll to position [93, 0]
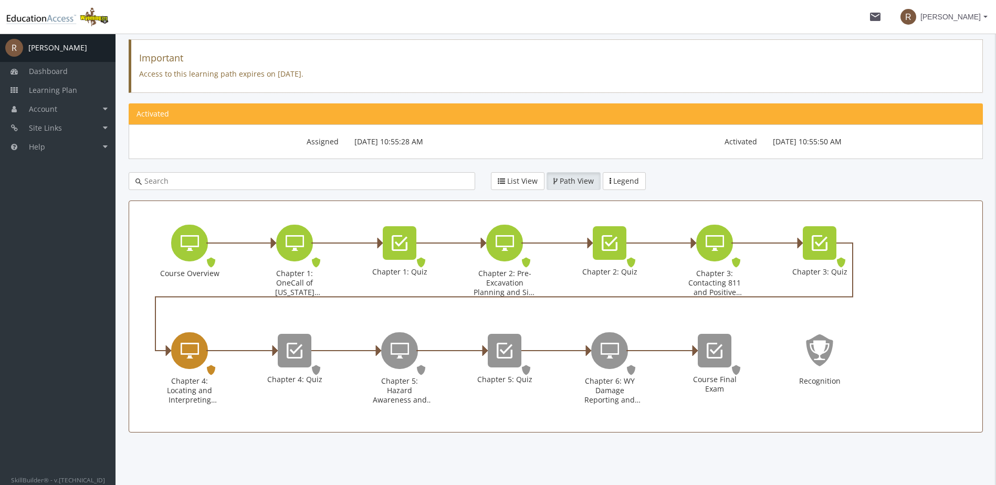
click at [183, 357] on icon "Chapter 4: Locating and Interpreting Markings" at bounding box center [190, 350] width 18 height 21
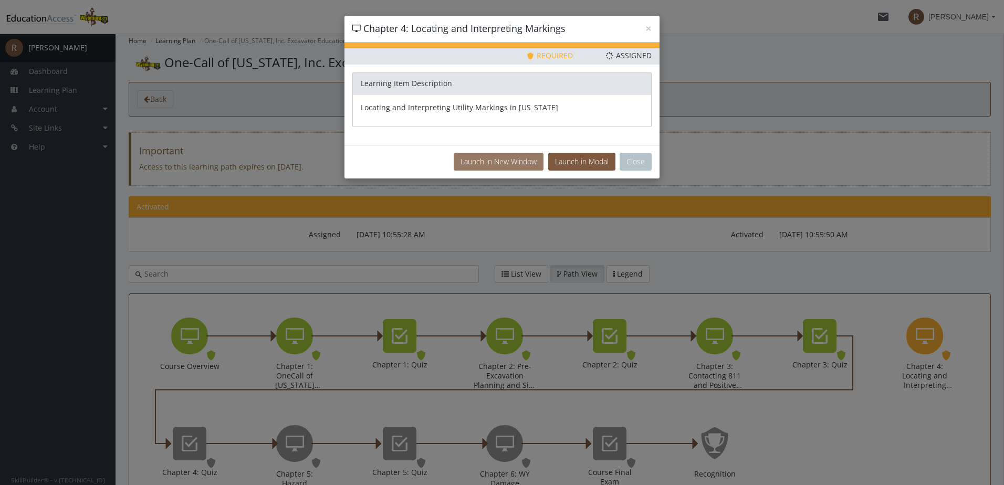
click at [503, 165] on button "Launch in New Window" at bounding box center [499, 162] width 90 height 18
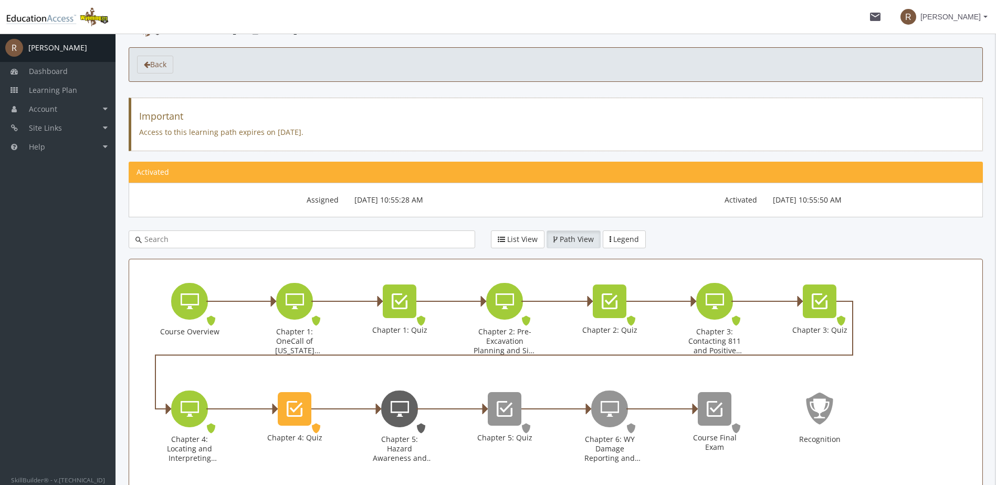
scroll to position [53, 0]
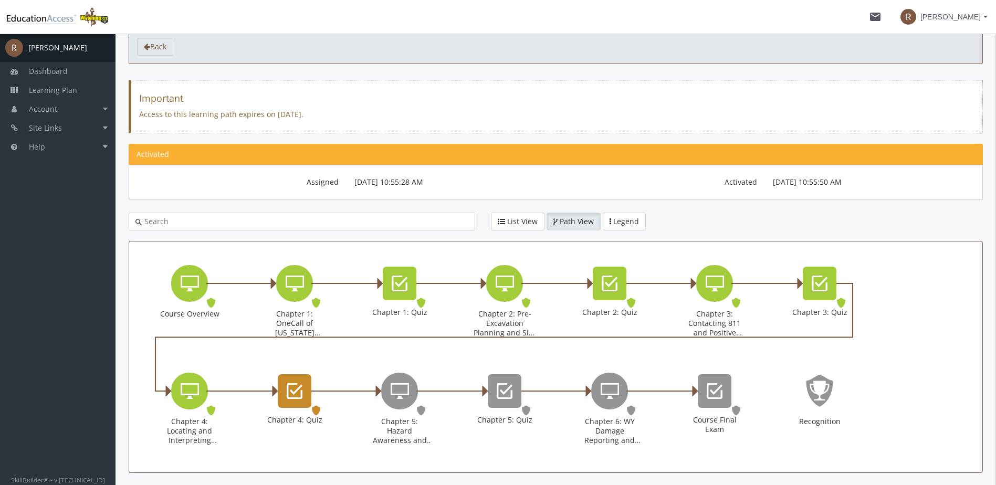
click at [295, 390] on icon "Chapter 4: Quiz" at bounding box center [295, 391] width 16 height 21
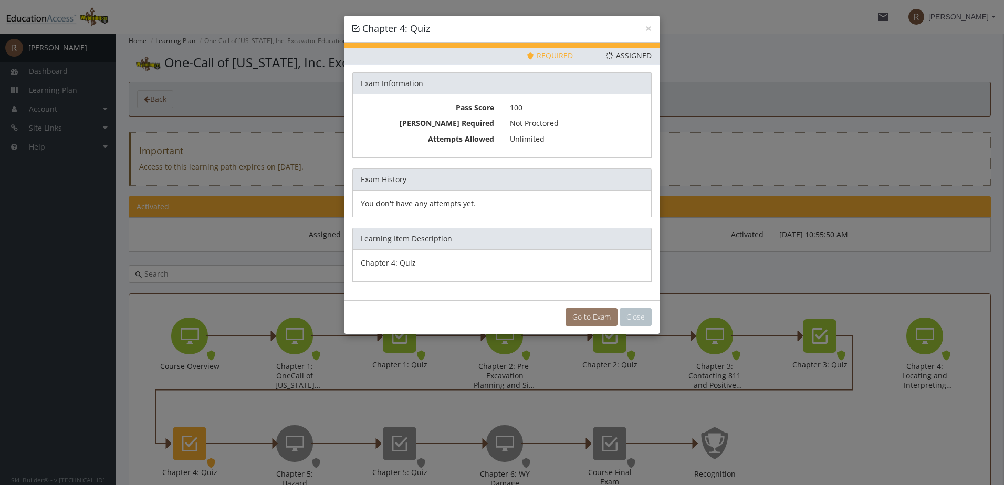
click at [586, 317] on link "Go to Exam" at bounding box center [592, 317] width 52 height 18
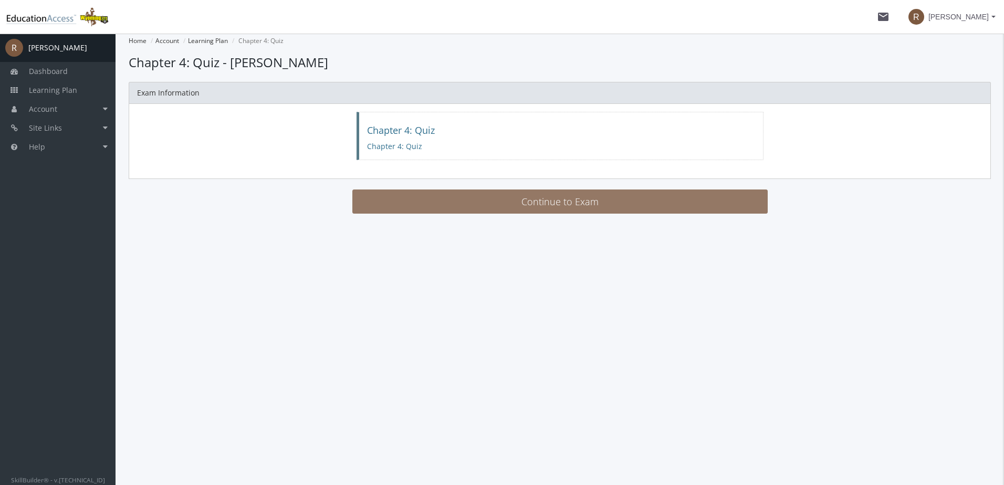
click at [545, 203] on button "Continue to Exam" at bounding box center [559, 202] width 415 height 24
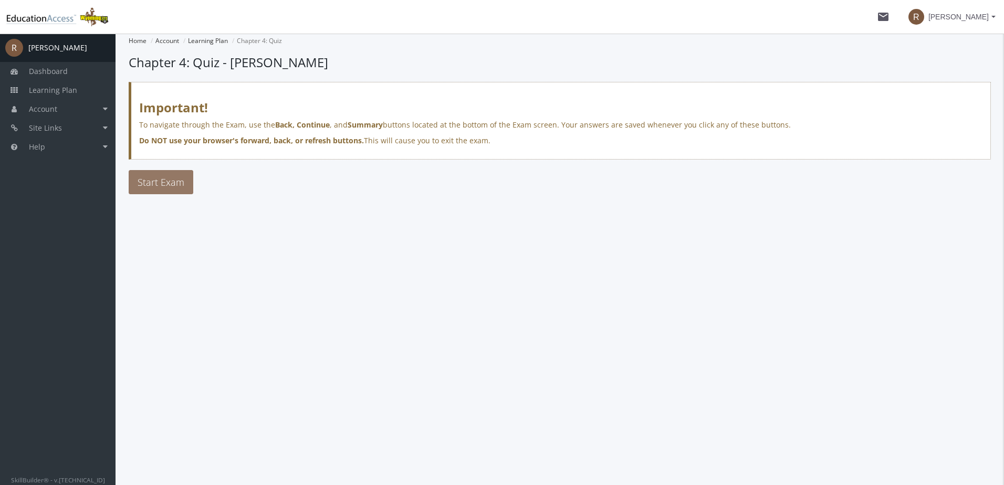
click at [166, 187] on span "Start Exam" at bounding box center [161, 182] width 47 height 13
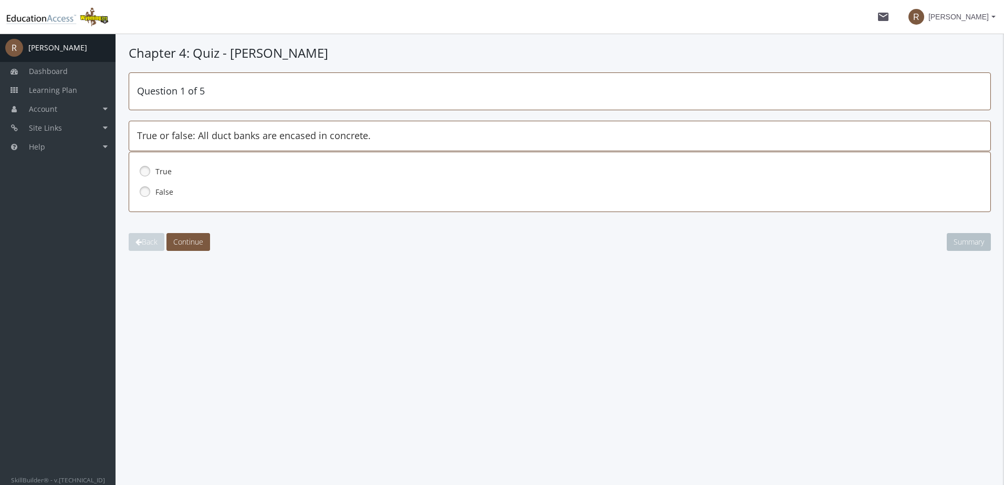
click at [144, 191] on link at bounding box center [145, 192] width 16 height 16
click at [189, 241] on span "Continue" at bounding box center [188, 242] width 30 height 10
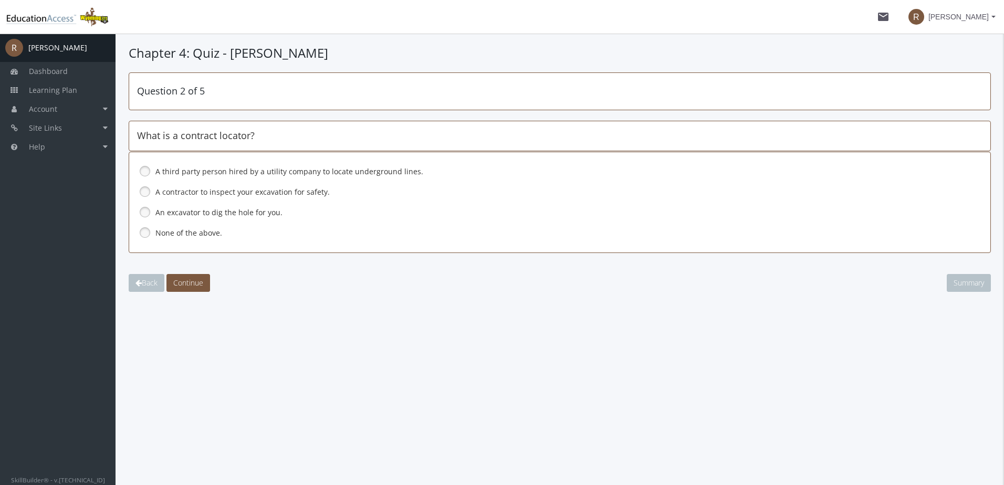
click at [143, 173] on link at bounding box center [145, 171] width 16 height 16
click at [186, 280] on span "Continue" at bounding box center [188, 283] width 30 height 10
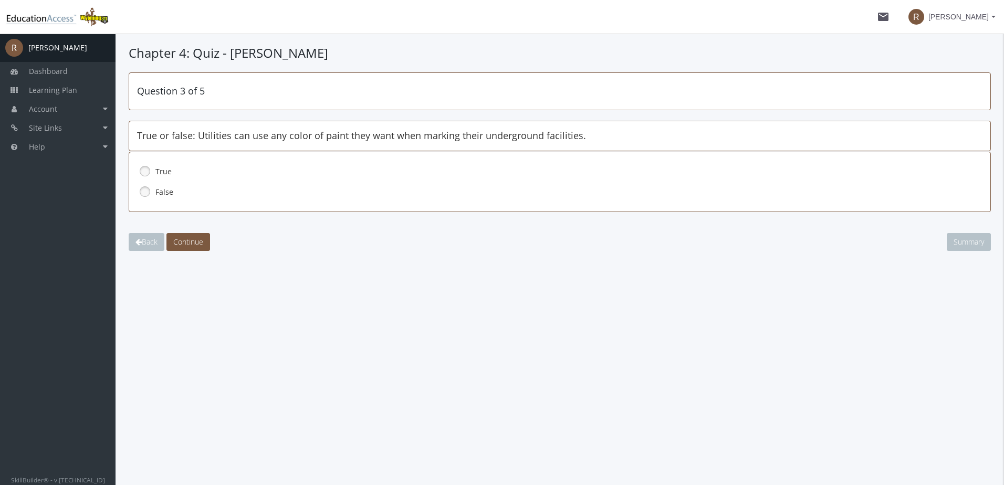
click at [145, 192] on link at bounding box center [145, 192] width 16 height 16
click at [178, 242] on span "Continue" at bounding box center [188, 242] width 30 height 10
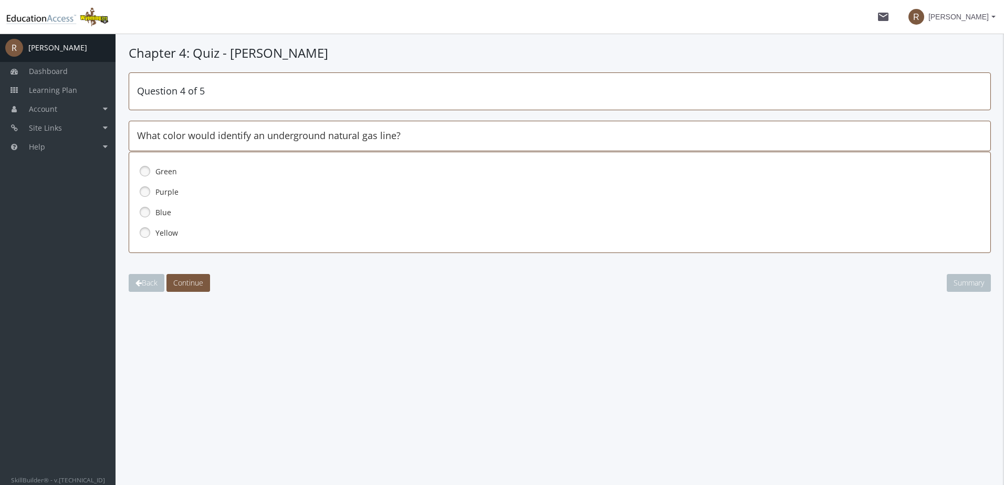
click at [145, 235] on link at bounding box center [145, 233] width 16 height 16
click at [202, 282] on span "Continue" at bounding box center [188, 283] width 30 height 10
click at [147, 215] on link at bounding box center [145, 212] width 16 height 16
click at [193, 285] on span "Continue" at bounding box center [188, 283] width 30 height 10
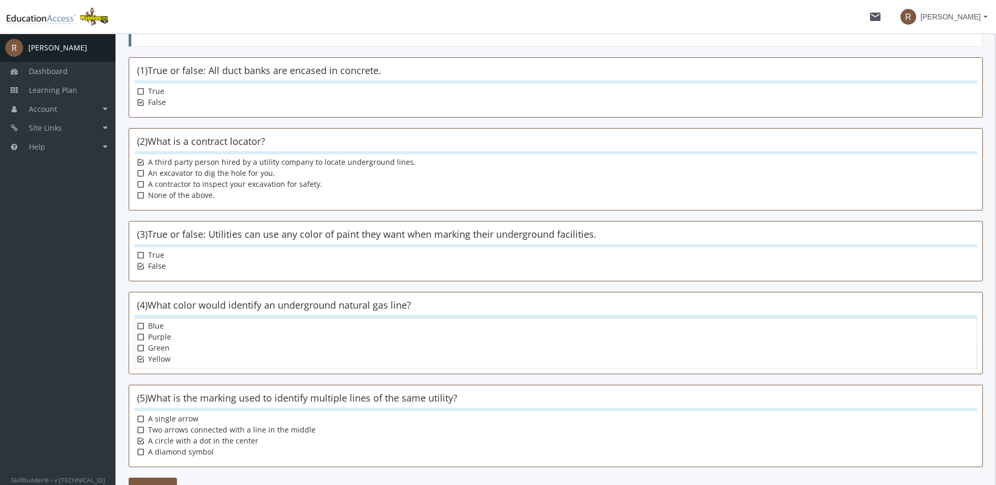
scroll to position [149, 0]
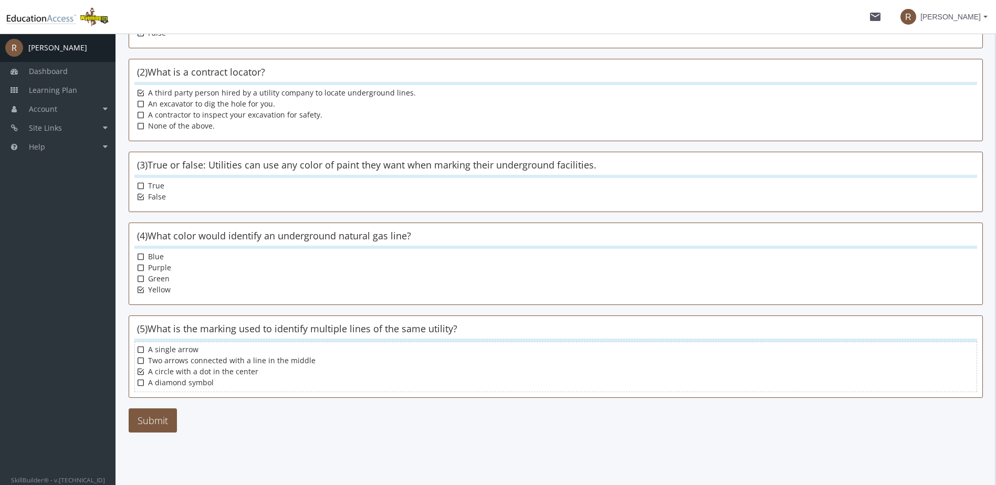
click at [138, 385] on icon at bounding box center [141, 383] width 6 height 8
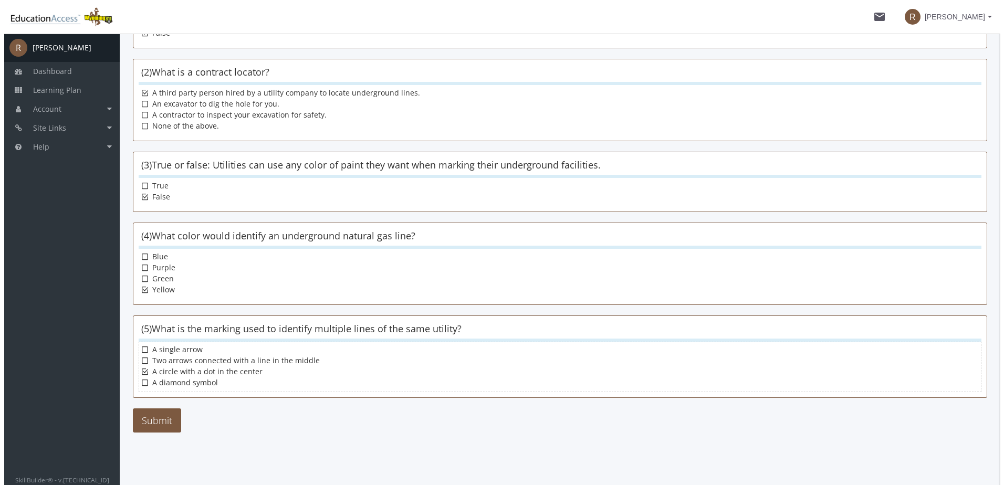
scroll to position [0, 0]
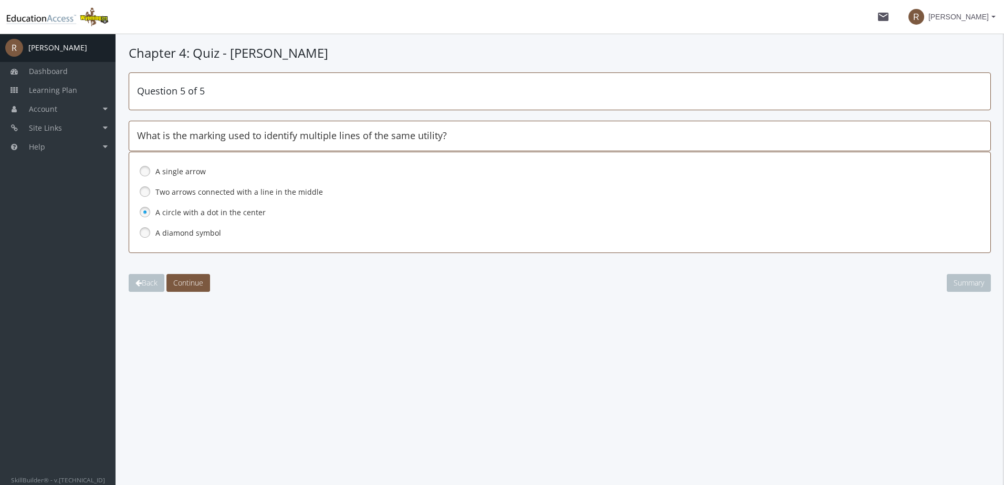
click at [143, 228] on link at bounding box center [145, 233] width 16 height 16
click at [188, 285] on span "Continue" at bounding box center [188, 283] width 30 height 10
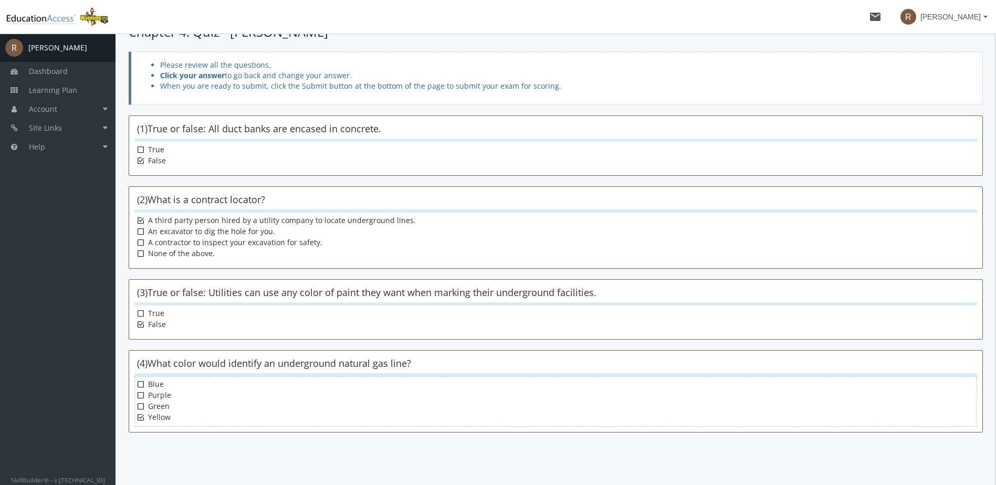
scroll to position [149, 0]
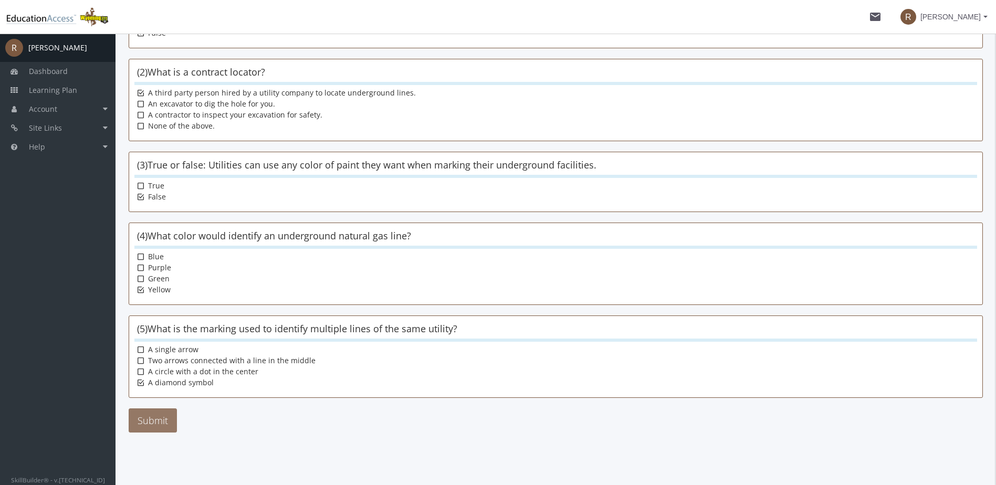
click at [164, 415] on button "Submit" at bounding box center [153, 421] width 48 height 24
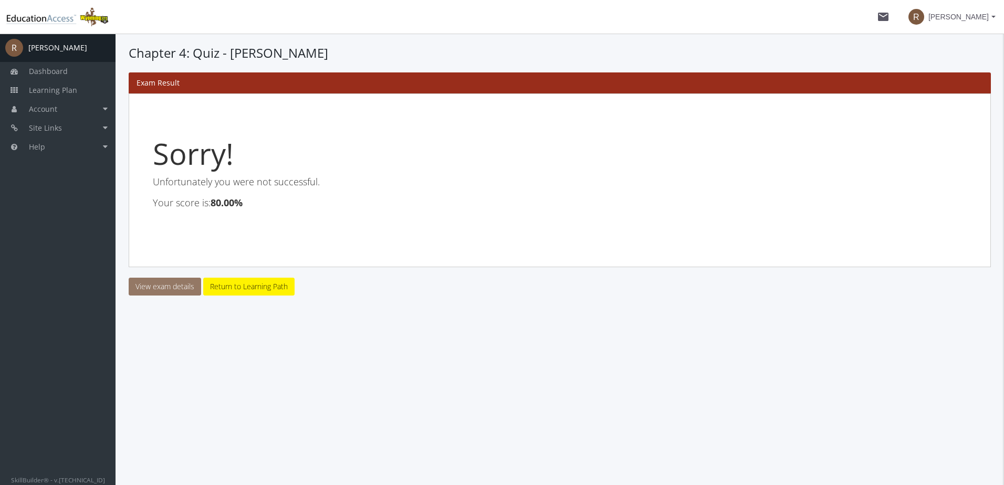
click at [174, 285] on link "View exam details" at bounding box center [165, 287] width 72 height 18
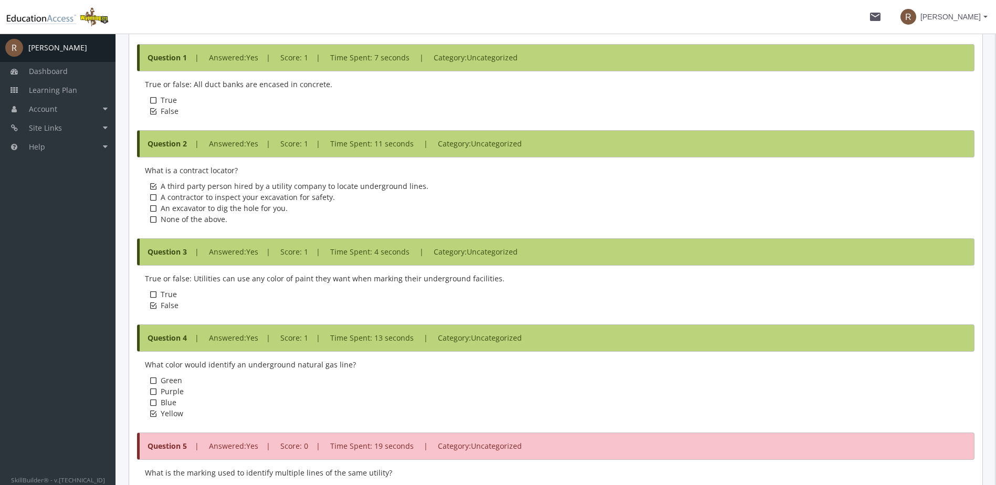
scroll to position [569, 0]
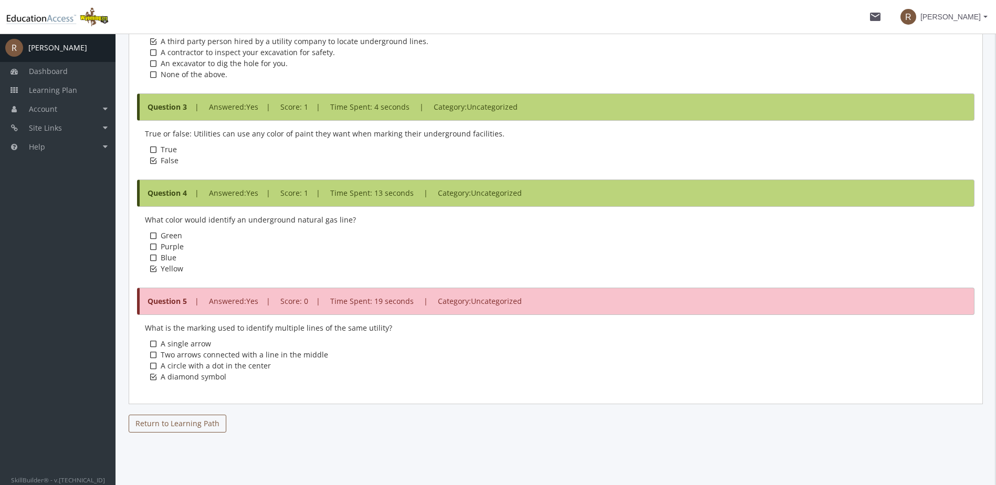
click at [198, 422] on link "Return to Learning Path" at bounding box center [178, 424] width 98 height 18
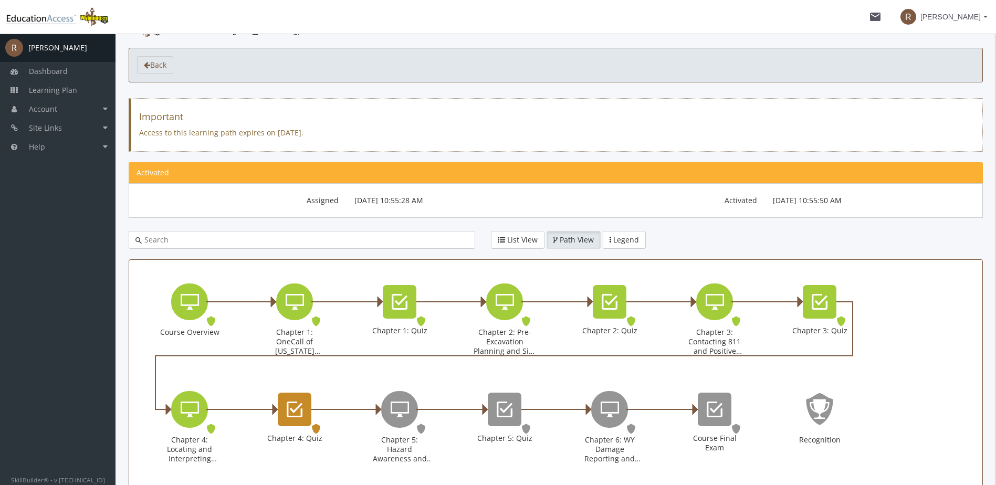
scroll to position [53, 0]
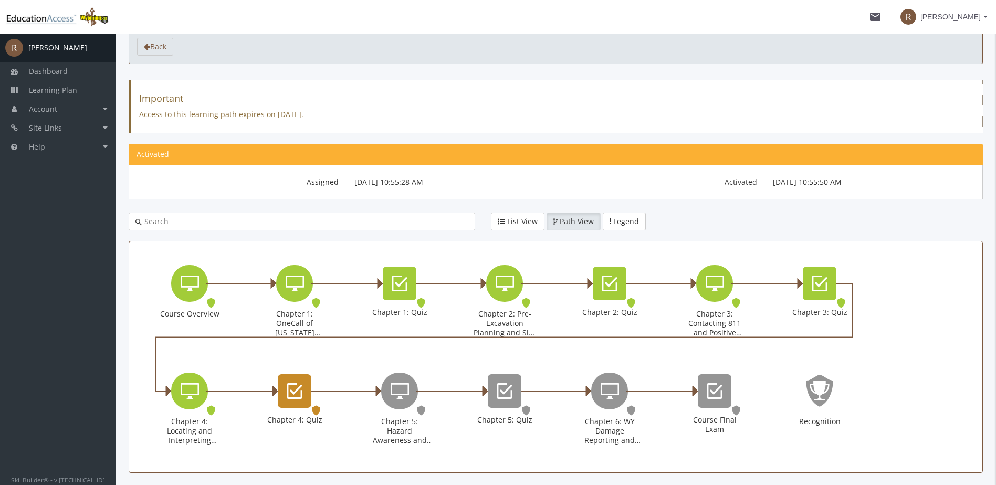
click at [304, 405] on div "Chapter 4: Quiz" at bounding box center [295, 391] width 34 height 34
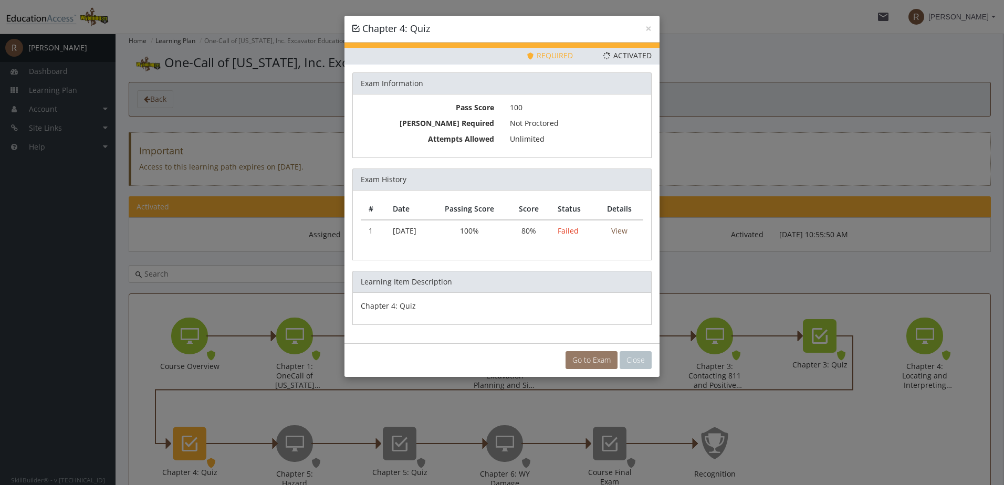
click at [586, 358] on link "Go to Exam" at bounding box center [592, 360] width 52 height 18
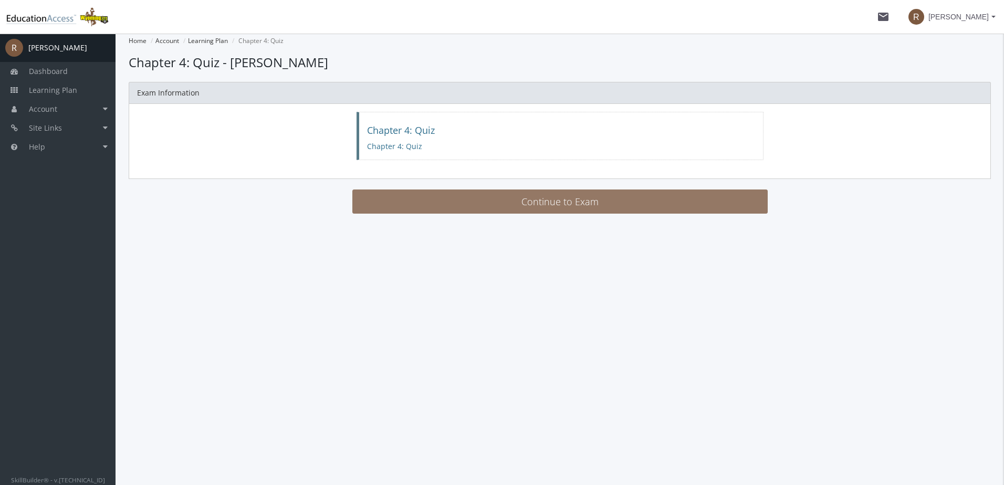
click at [531, 207] on button "Continue to Exam" at bounding box center [559, 202] width 415 height 24
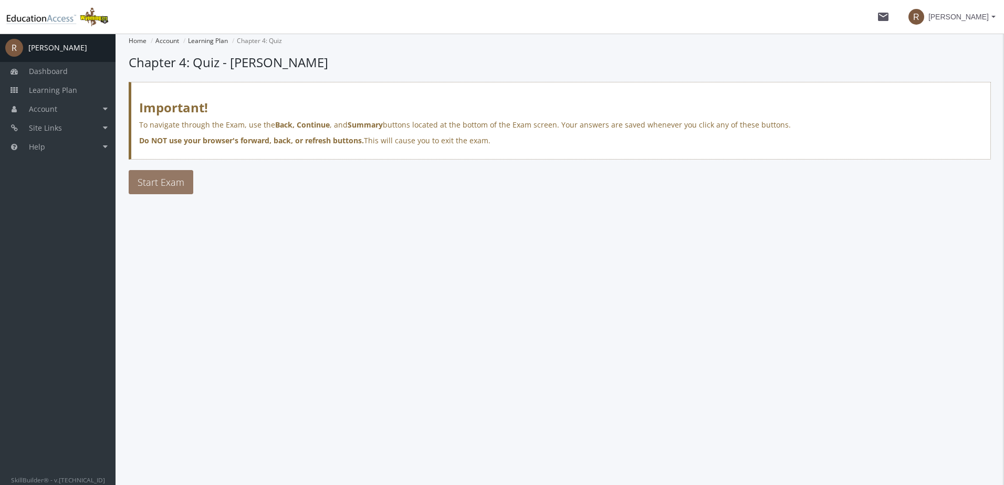
click at [160, 174] on button "Start Exam" at bounding box center [161, 182] width 65 height 24
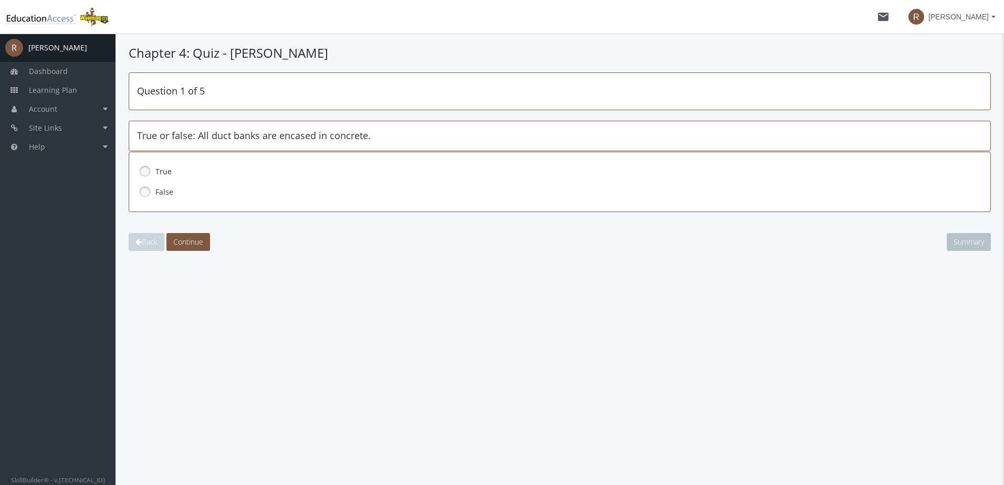
click at [144, 193] on link at bounding box center [145, 192] width 16 height 16
click at [195, 243] on span "Continue" at bounding box center [188, 242] width 30 height 10
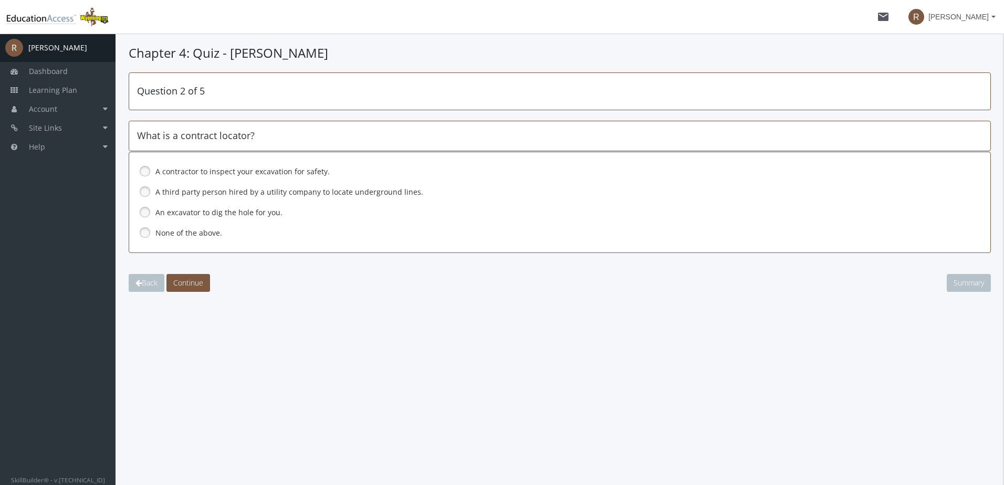
click at [144, 192] on link at bounding box center [145, 192] width 16 height 16
click at [190, 281] on span "Continue" at bounding box center [188, 283] width 30 height 10
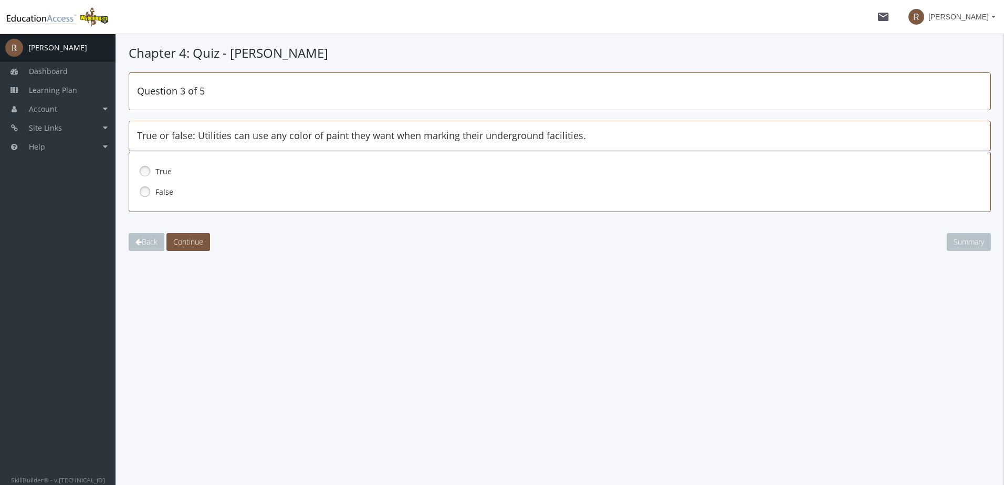
click at [144, 193] on link at bounding box center [145, 192] width 16 height 16
click at [195, 244] on span "Continue" at bounding box center [188, 242] width 30 height 10
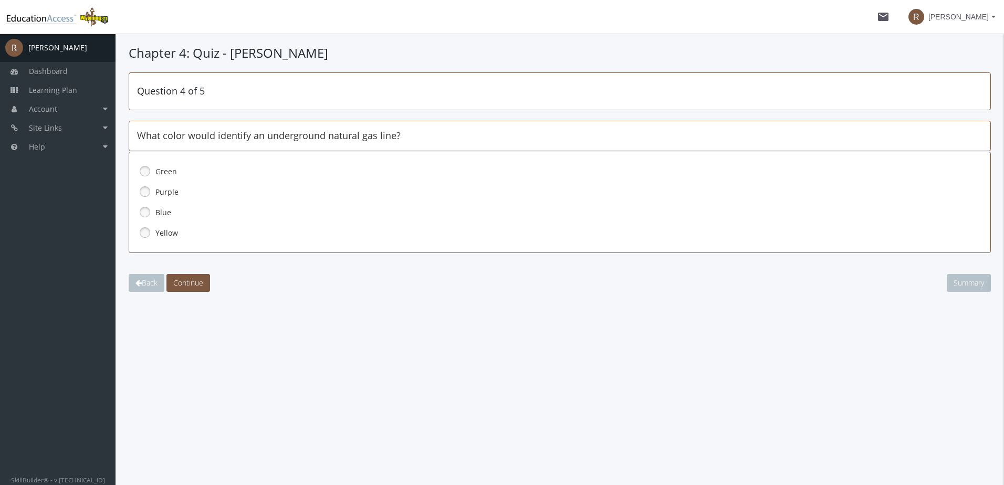
click at [148, 232] on link at bounding box center [145, 233] width 16 height 16
click at [198, 285] on span "Continue" at bounding box center [188, 283] width 30 height 10
click at [147, 192] on link at bounding box center [145, 192] width 16 height 16
click at [198, 284] on span "Continue" at bounding box center [188, 283] width 30 height 10
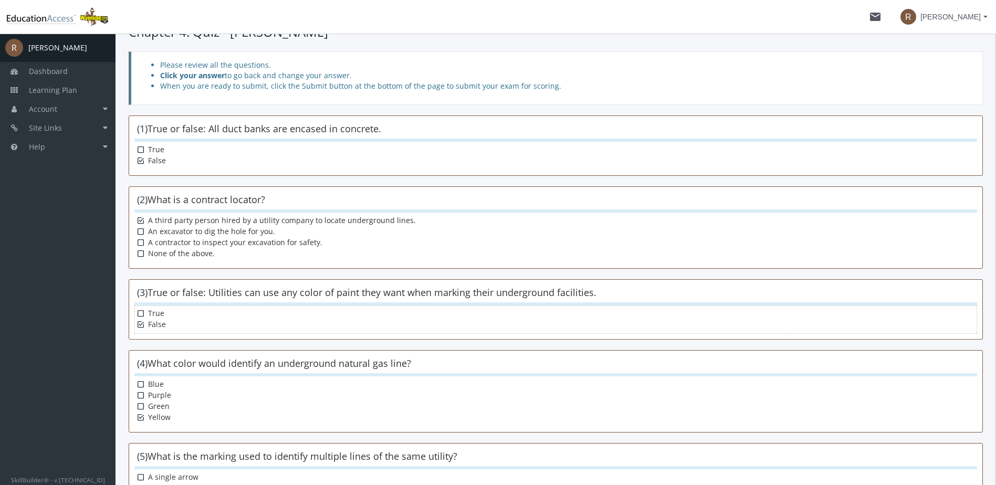
scroll to position [149, 0]
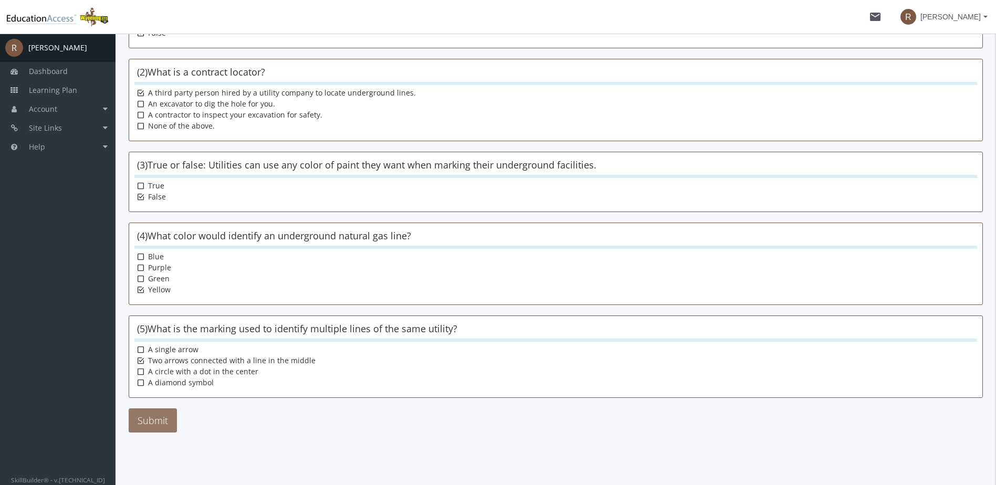
click at [164, 423] on button "Submit" at bounding box center [153, 421] width 48 height 24
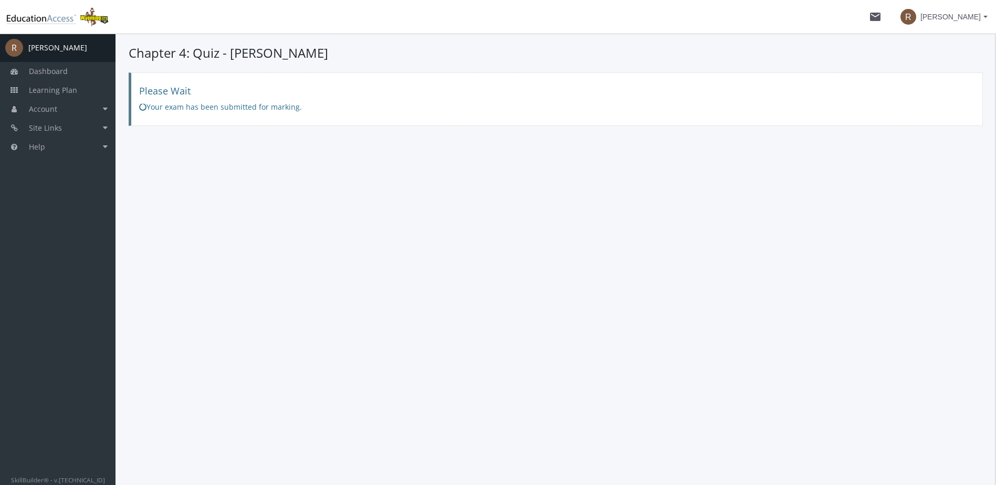
scroll to position [0, 0]
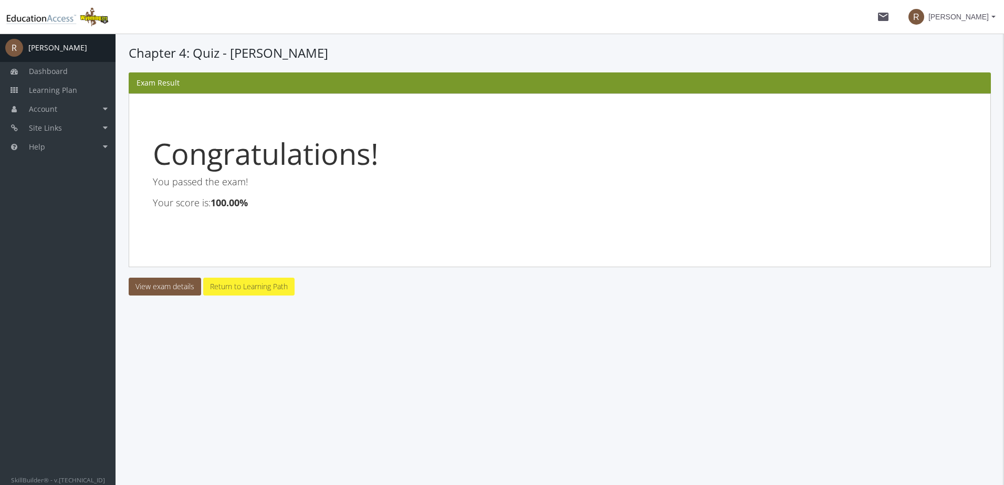
click at [257, 289] on link "Return to Learning Path" at bounding box center [248, 287] width 91 height 18
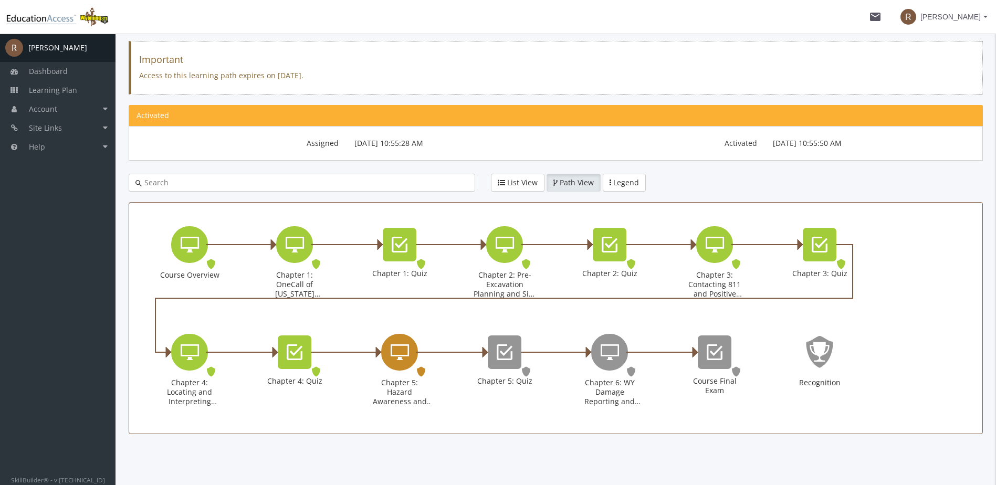
scroll to position [93, 0]
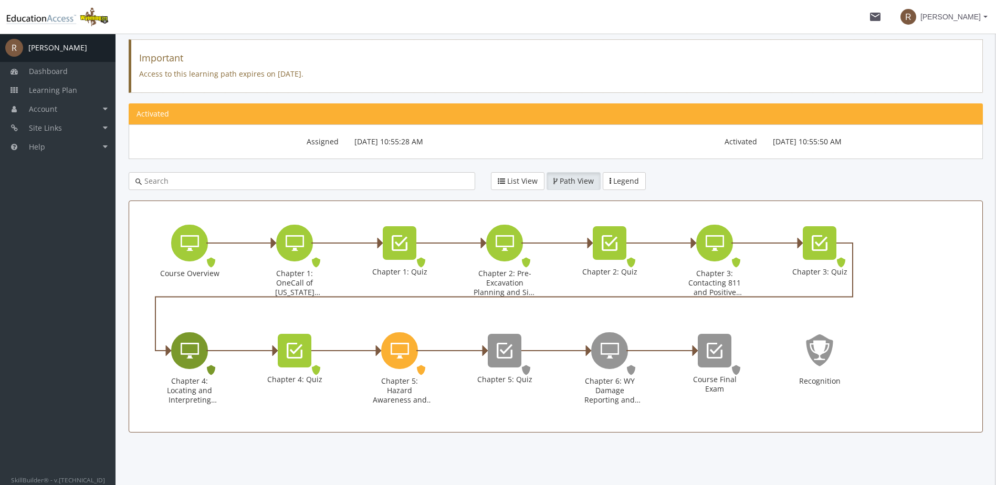
click at [187, 353] on icon "Chapter 4: Locating and Interpreting Markings" at bounding box center [190, 350] width 18 height 21
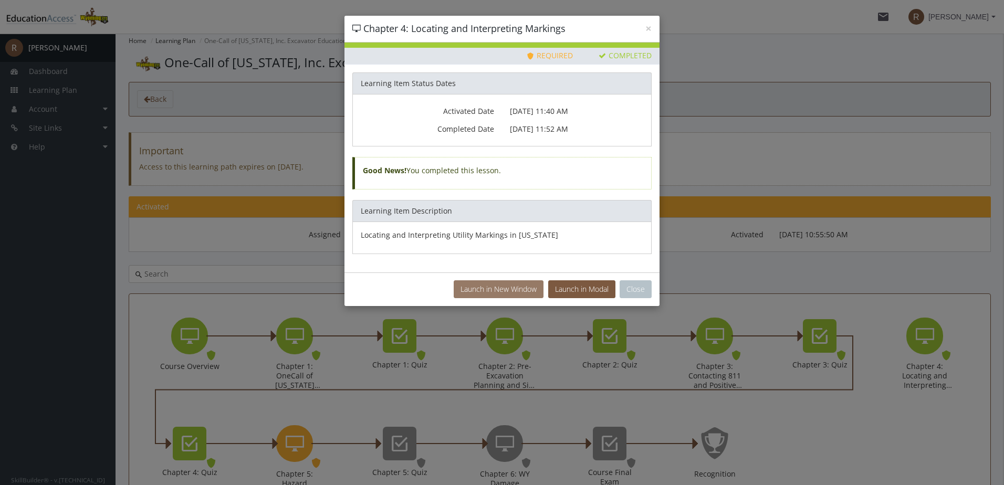
click at [484, 289] on button "Launch in New Window" at bounding box center [499, 289] width 90 height 18
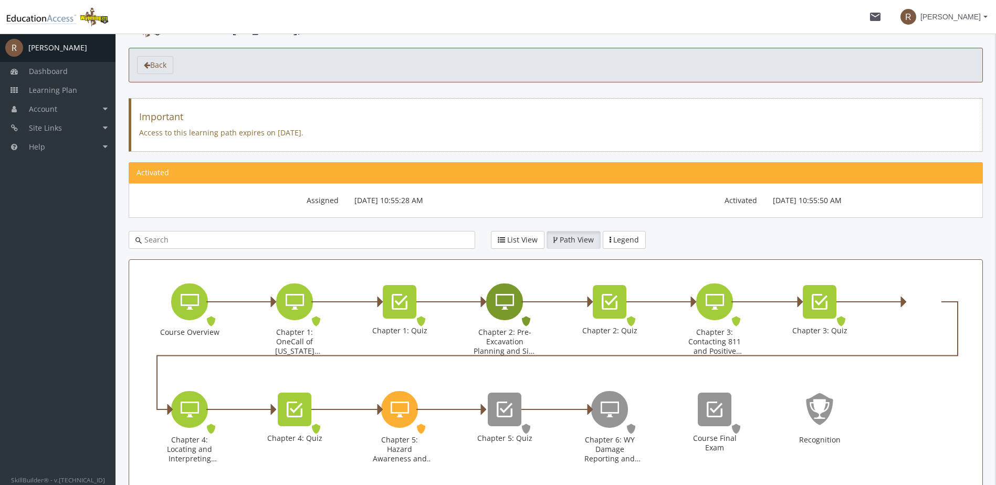
scroll to position [93, 0]
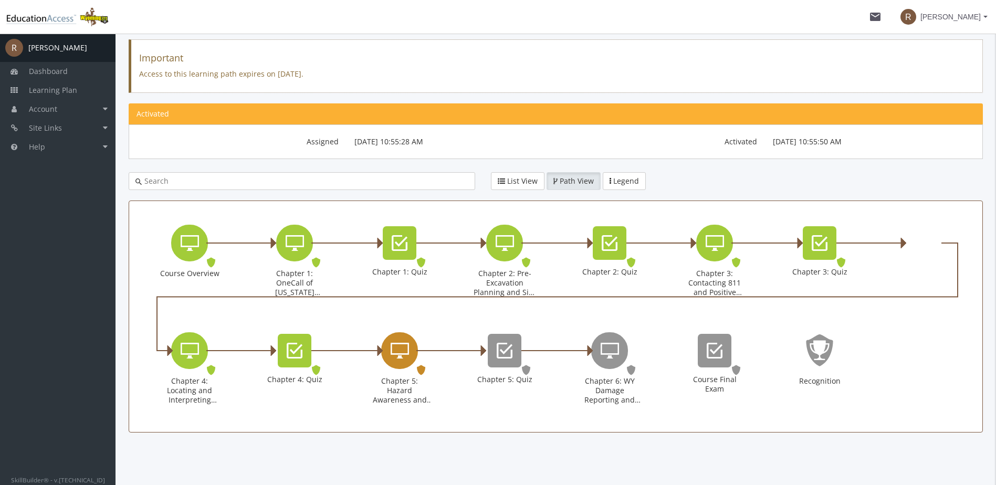
click at [403, 356] on icon "Chapter 5: Hazard Awareness and Excavation Best Practices" at bounding box center [400, 350] width 18 height 21
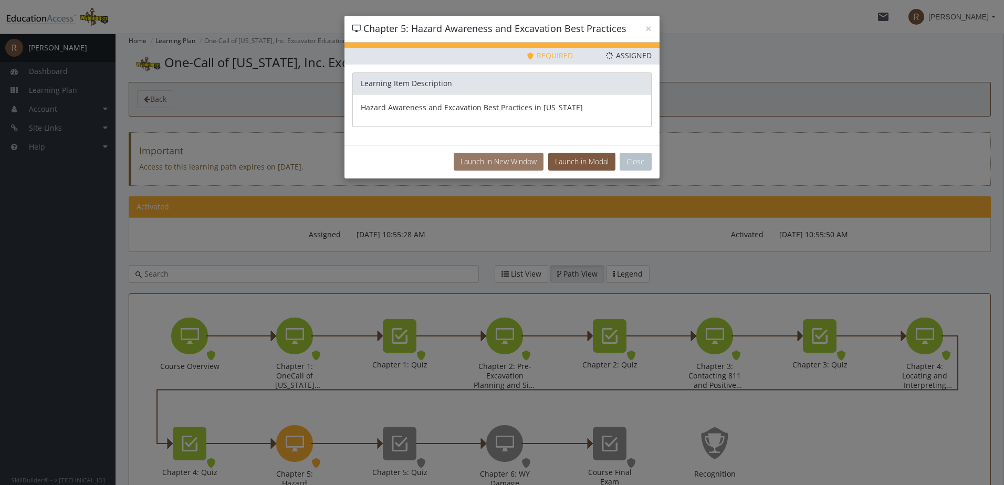
click at [514, 163] on button "Launch in New Window" at bounding box center [499, 162] width 90 height 18
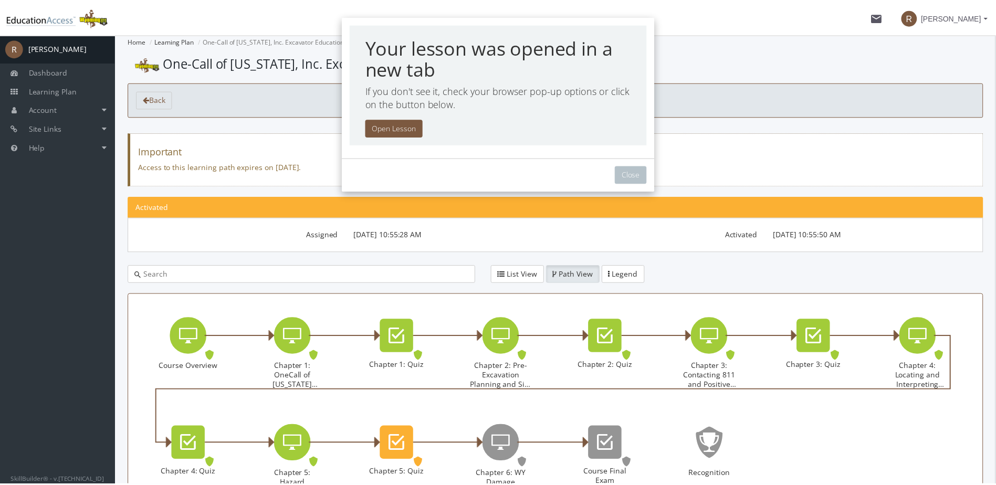
scroll to position [32, 0]
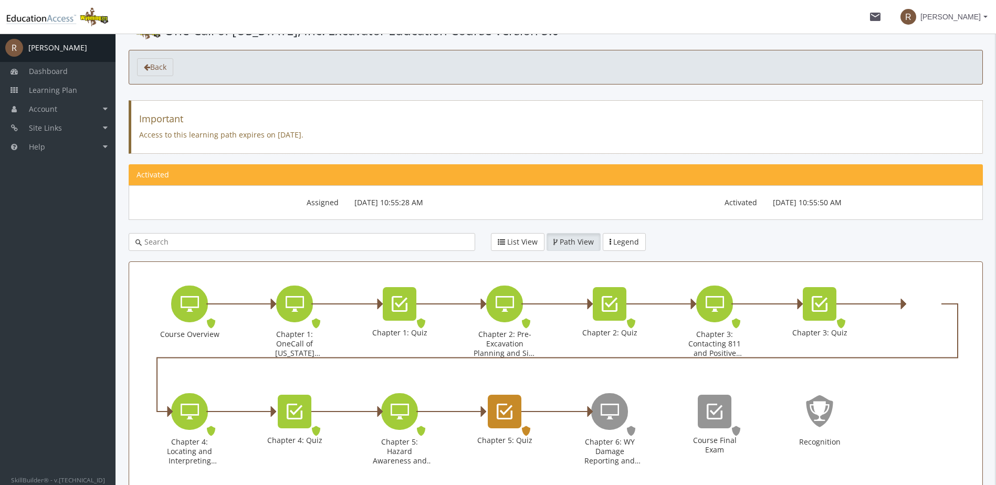
click at [495, 422] on div "Chapter 5: Quiz" at bounding box center [505, 412] width 34 height 34
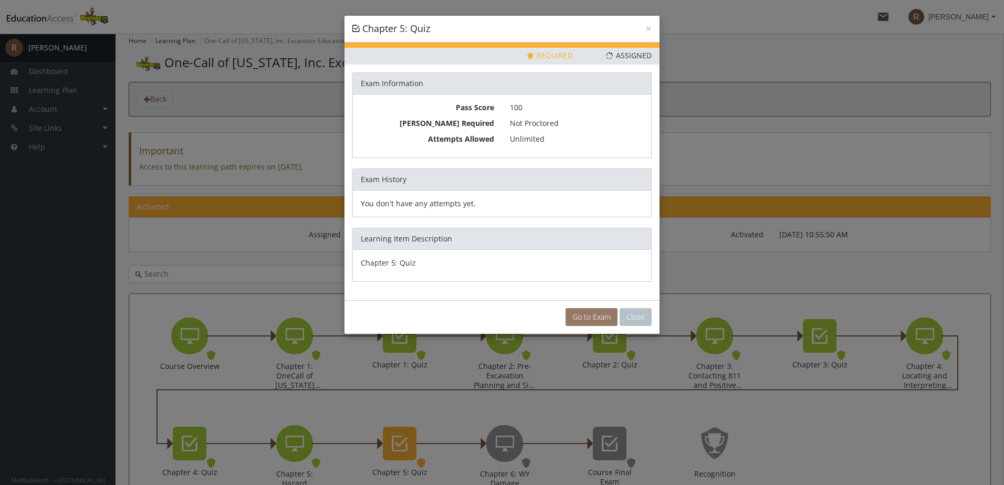
click at [599, 319] on link "Go to Exam" at bounding box center [592, 317] width 52 height 18
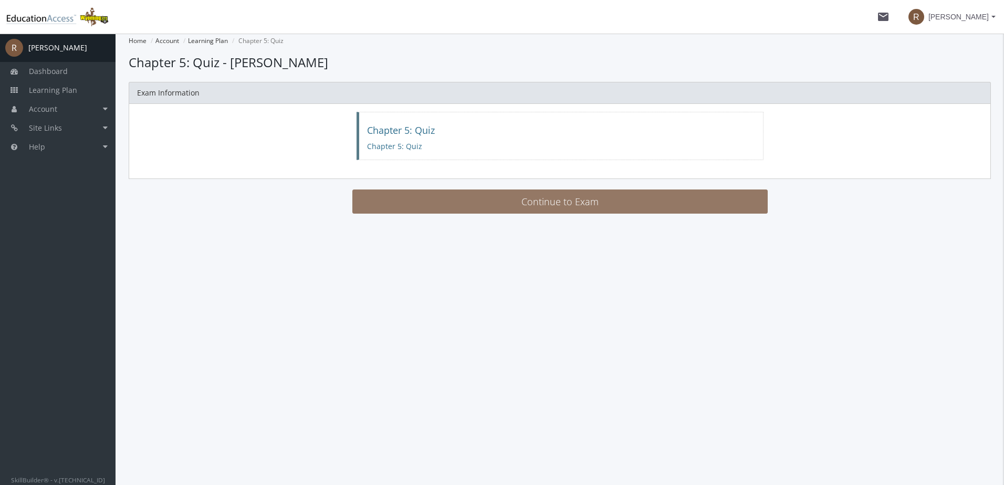
click at [570, 204] on button "Continue to Exam" at bounding box center [559, 202] width 415 height 24
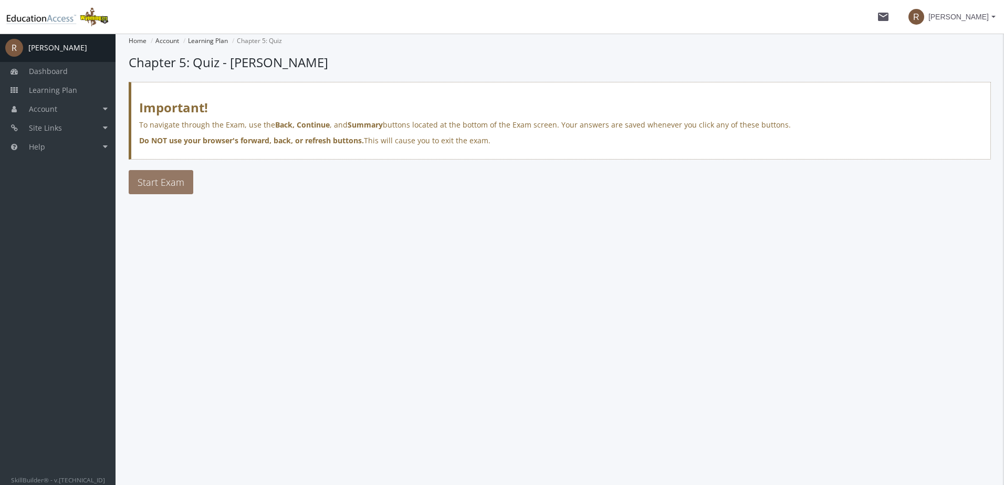
click at [176, 178] on span "Start Exam" at bounding box center [161, 182] width 47 height 13
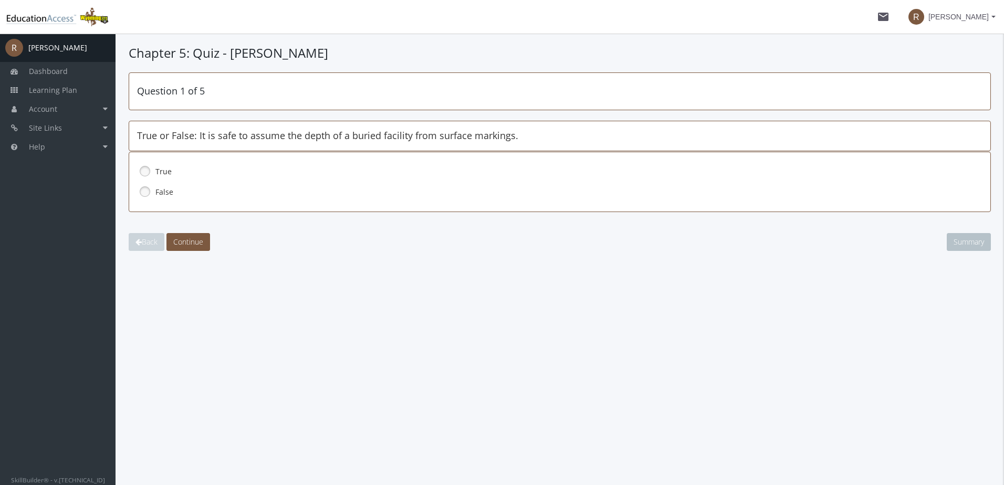
click at [142, 190] on link at bounding box center [145, 192] width 16 height 16
click at [191, 239] on span "Continue" at bounding box center [188, 242] width 30 height 10
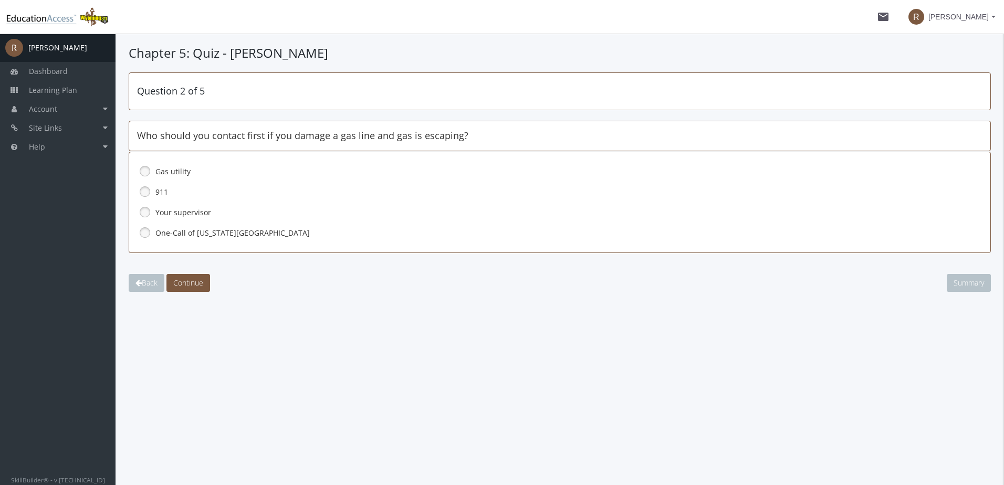
click at [143, 189] on link at bounding box center [145, 192] width 16 height 16
click at [195, 275] on button "Continue" at bounding box center [188, 283] width 44 height 18
click at [146, 213] on link at bounding box center [145, 212] width 16 height 16
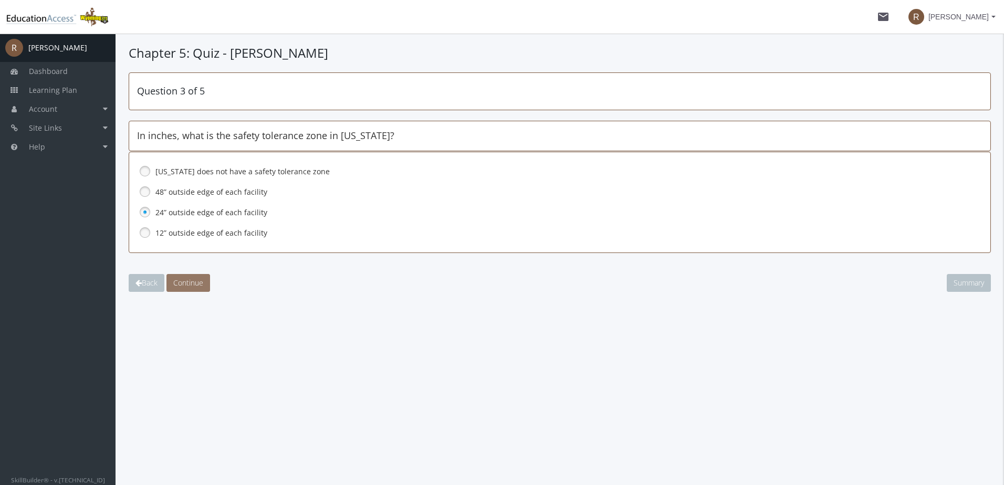
click at [191, 279] on span "Continue" at bounding box center [188, 283] width 30 height 10
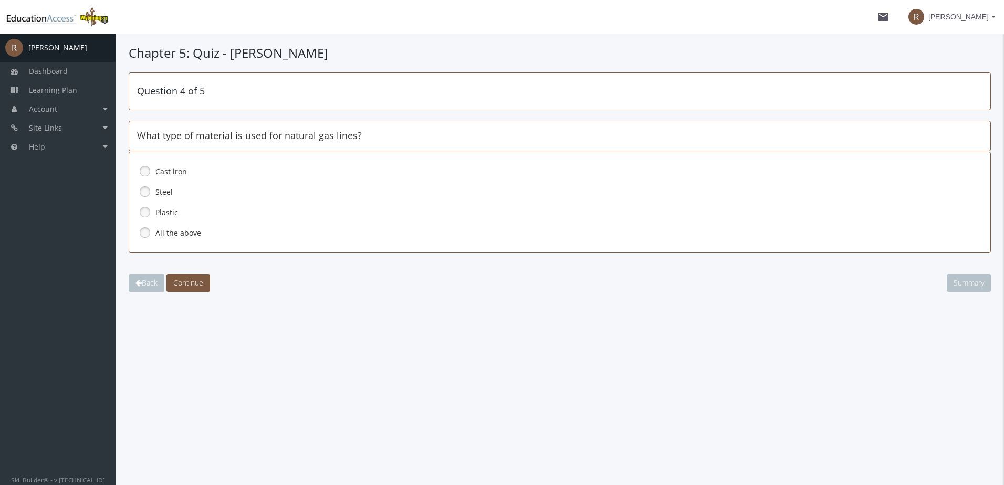
click at [147, 230] on link at bounding box center [145, 233] width 16 height 16
click at [198, 283] on span "Continue" at bounding box center [188, 283] width 30 height 10
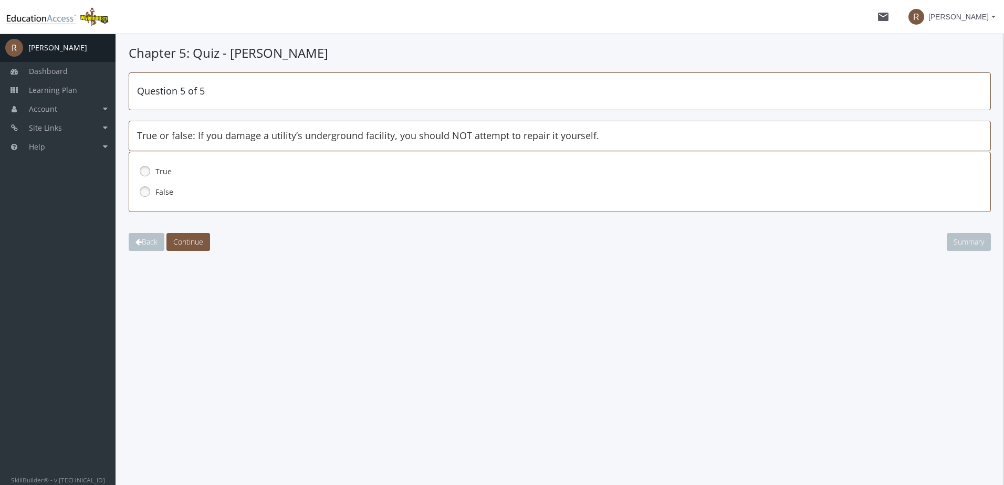
click at [145, 168] on link at bounding box center [145, 171] width 16 height 16
click at [201, 245] on span "Continue" at bounding box center [188, 242] width 30 height 10
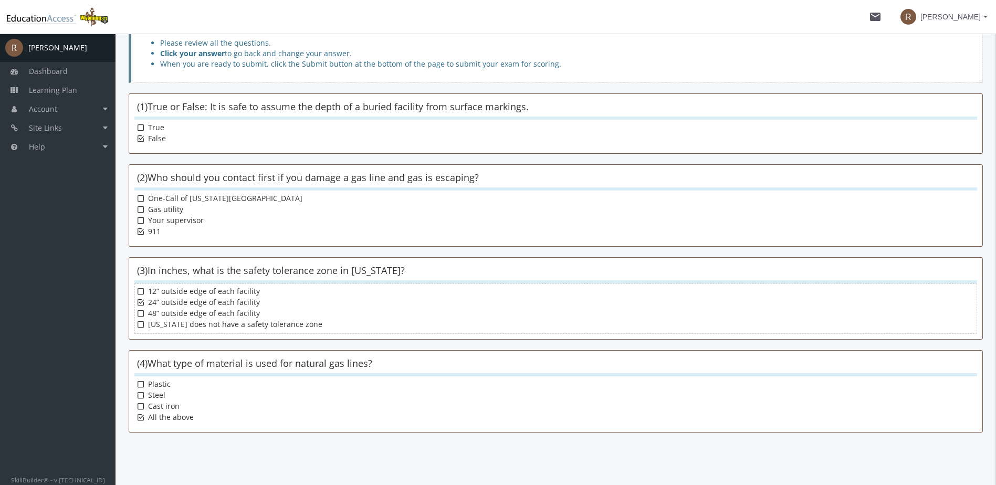
scroll to position [149, 0]
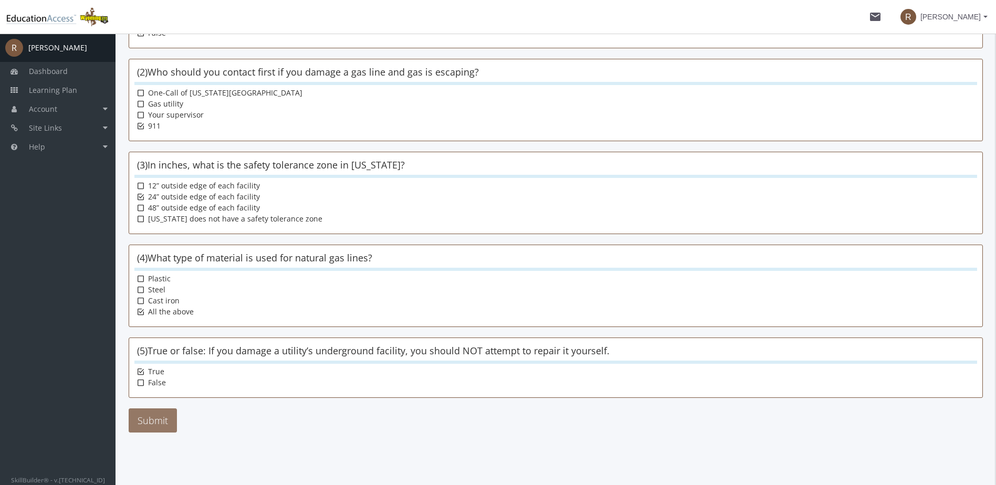
click at [151, 420] on button "Submit" at bounding box center [153, 421] width 48 height 24
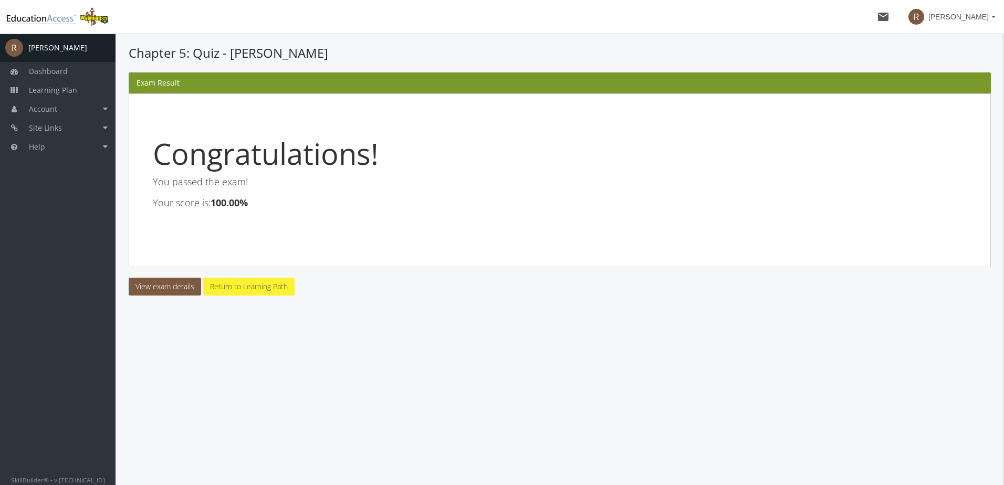
click at [256, 288] on link "Return to Learning Path" at bounding box center [248, 287] width 91 height 18
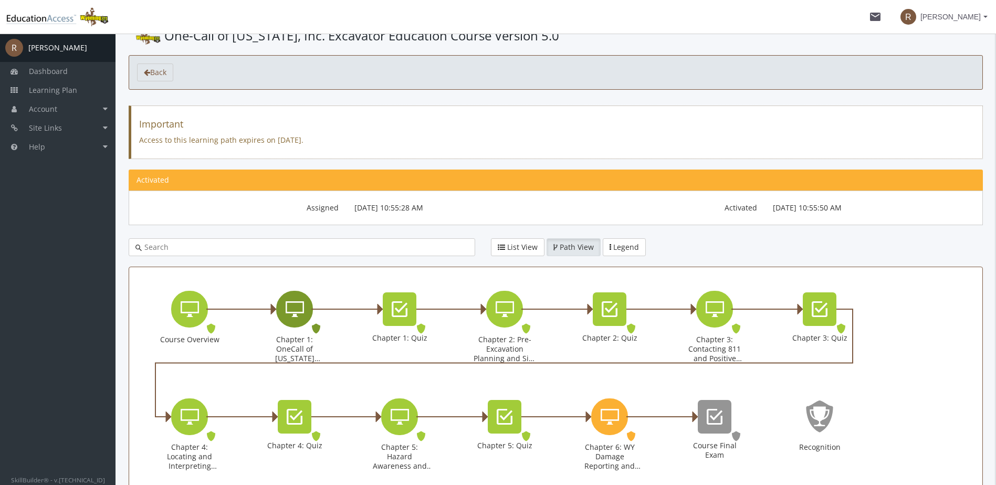
scroll to position [53, 0]
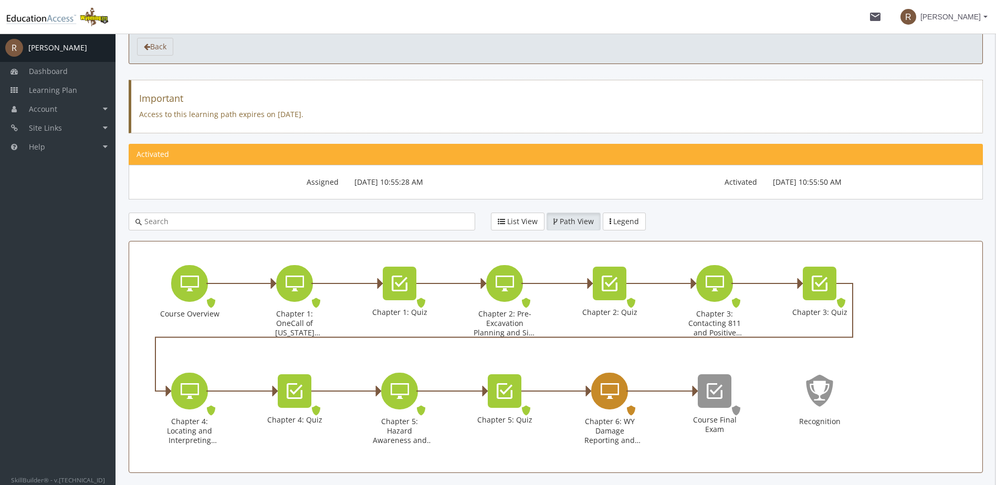
click at [616, 400] on icon "Chapter 6: WY Damage Reporting and Enforcement" at bounding box center [610, 391] width 18 height 21
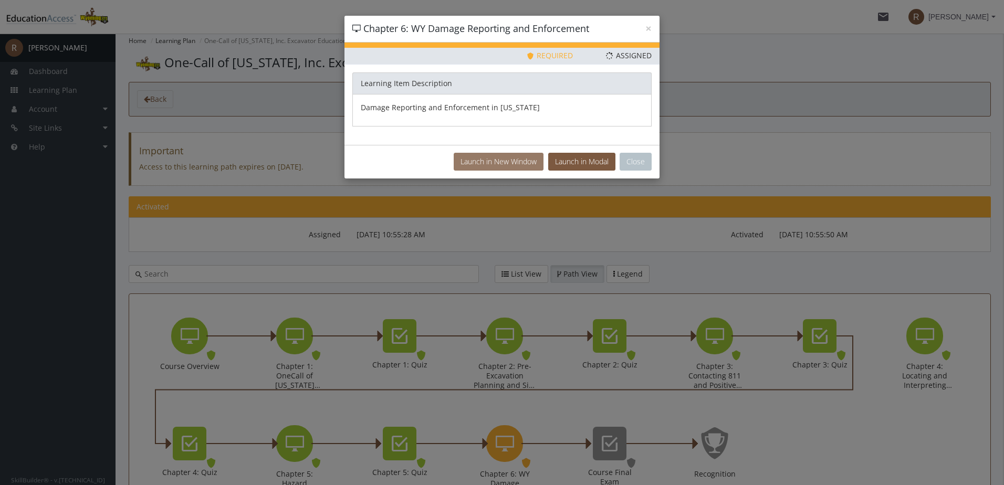
click at [526, 165] on button "Launch in New Window" at bounding box center [499, 162] width 90 height 18
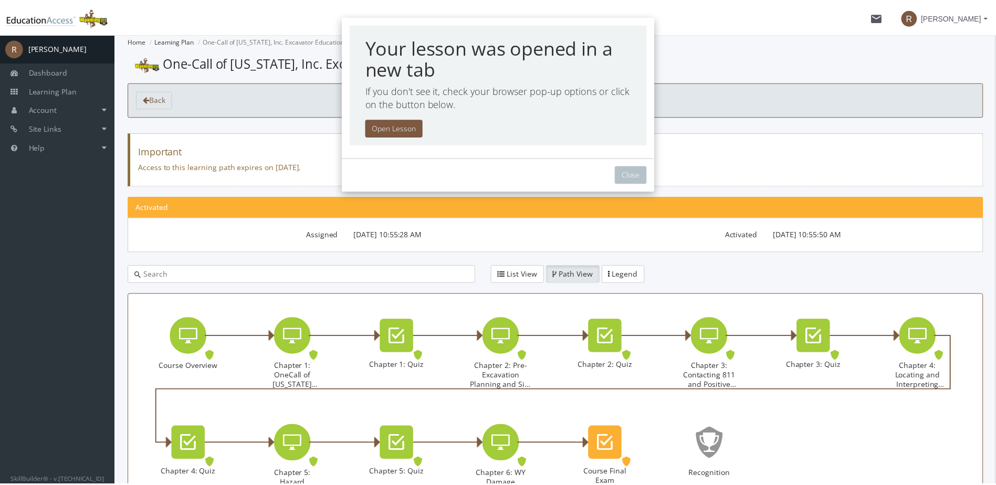
scroll to position [32, 0]
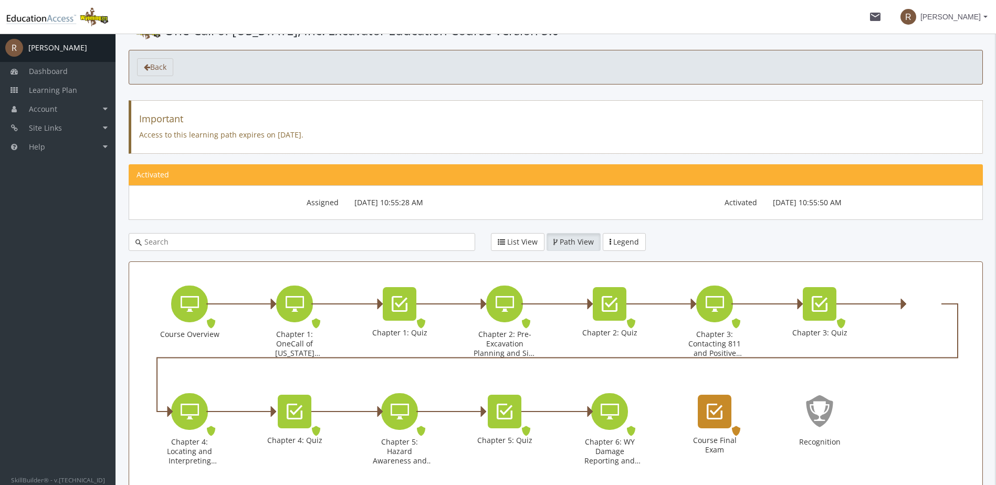
click at [720, 414] on icon "Course Final Exam" at bounding box center [715, 411] width 16 height 21
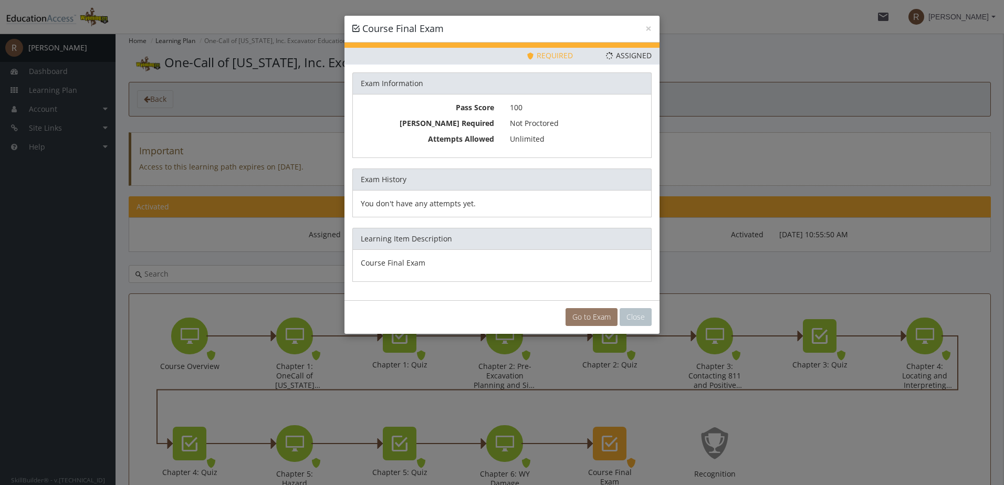
click at [580, 316] on link "Go to Exam" at bounding box center [592, 317] width 52 height 18
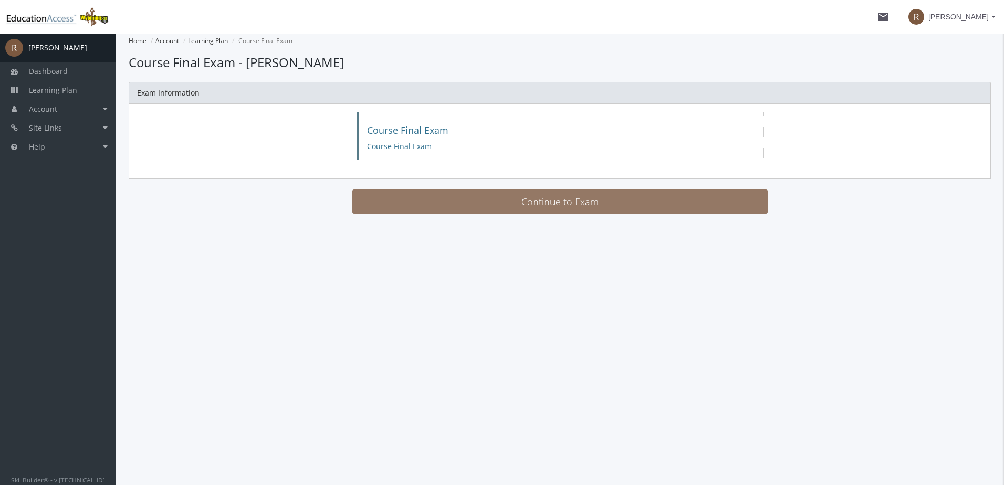
click at [570, 200] on button "Continue to Exam" at bounding box center [559, 202] width 415 height 24
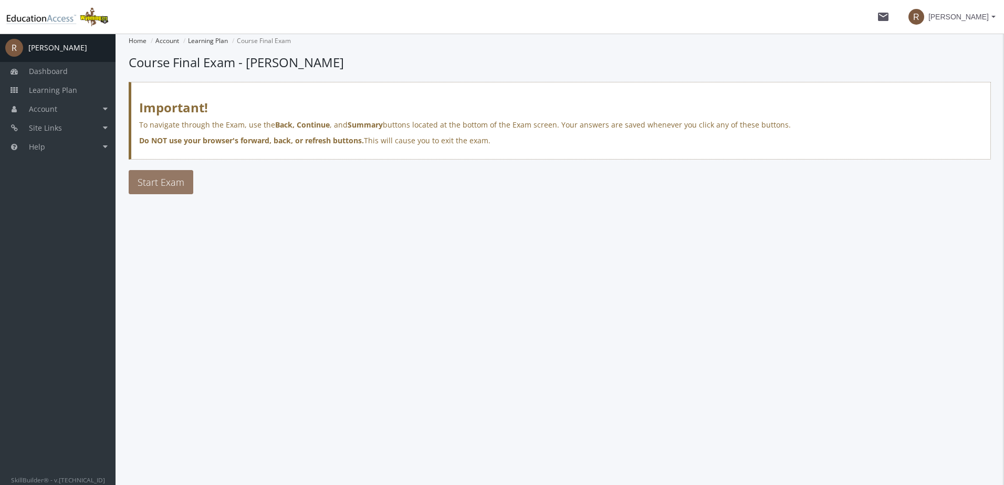
click at [180, 192] on button "Start Exam" at bounding box center [161, 182] width 65 height 24
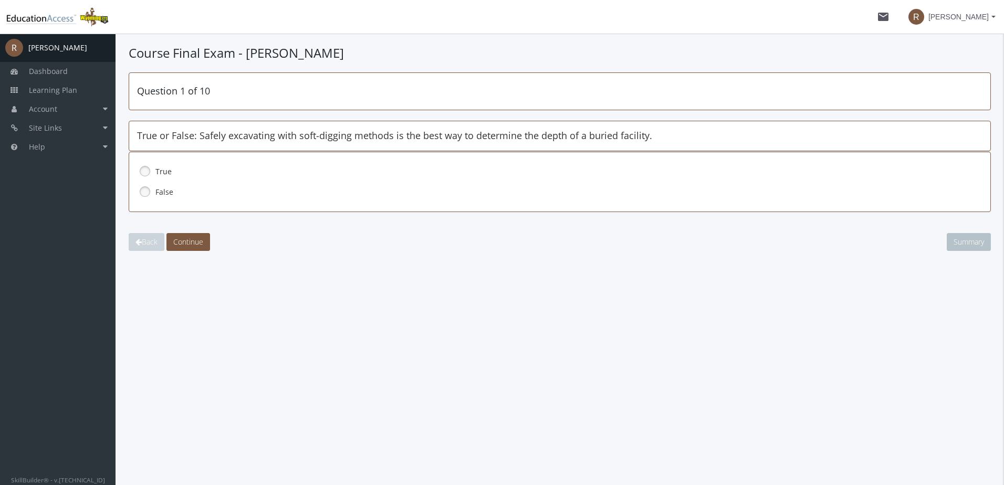
click at [143, 195] on link at bounding box center [145, 192] width 16 height 16
click at [203, 243] on span "Continue" at bounding box center [188, 242] width 30 height 10
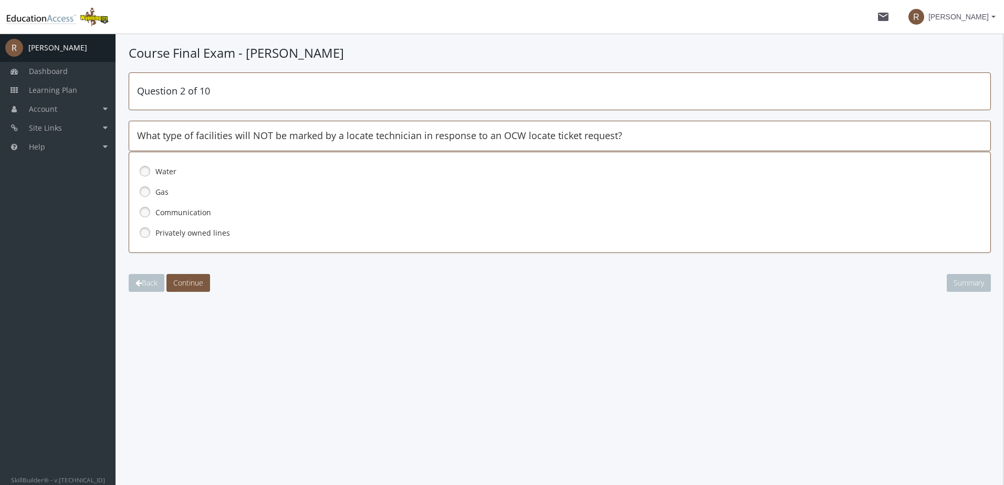
click at [143, 231] on link at bounding box center [145, 233] width 16 height 16
click at [198, 291] on button "Continue" at bounding box center [188, 283] width 44 height 18
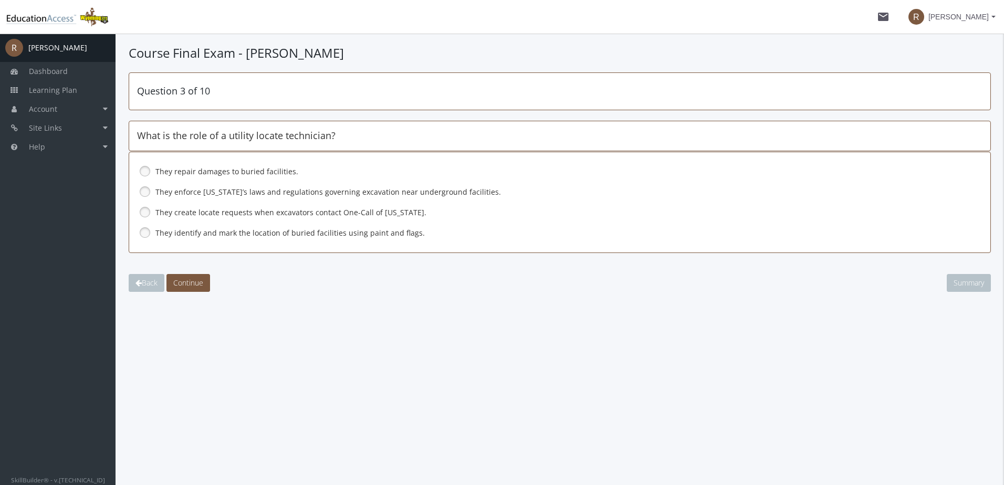
click at [145, 235] on link at bounding box center [145, 233] width 16 height 16
click at [191, 282] on span "Continue" at bounding box center [188, 283] width 30 height 10
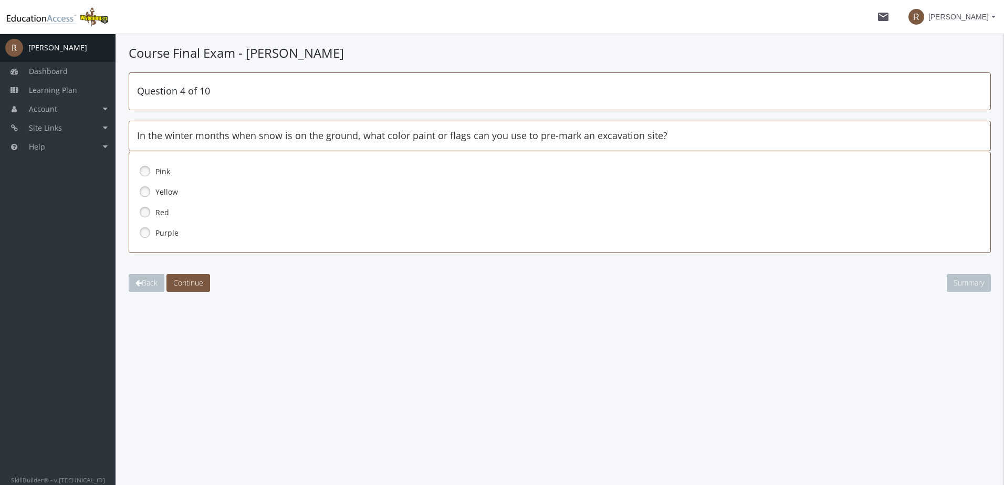
click at [146, 172] on link at bounding box center [145, 171] width 16 height 16
click at [196, 285] on span "Continue" at bounding box center [188, 283] width 30 height 10
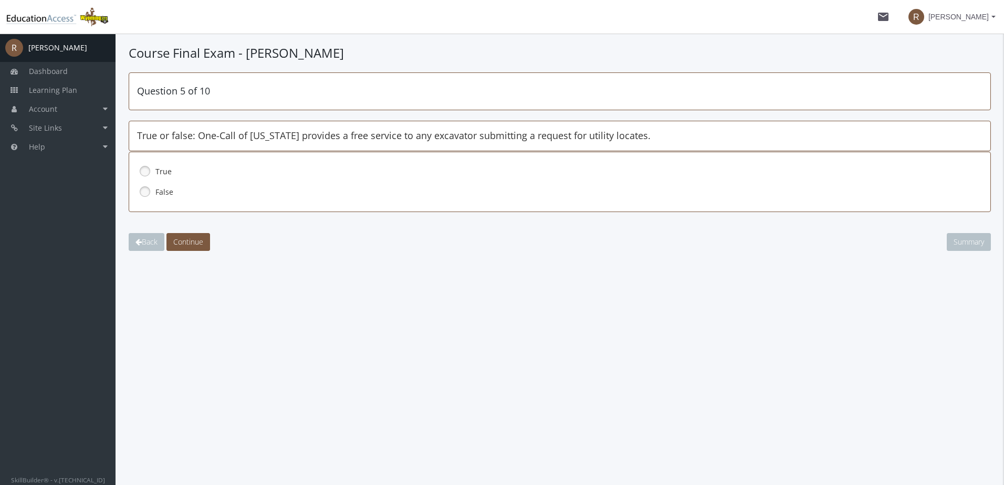
click at [144, 172] on link at bounding box center [145, 171] width 16 height 16
click at [184, 239] on span "Continue" at bounding box center [188, 242] width 30 height 10
click at [142, 191] on link at bounding box center [145, 192] width 16 height 16
click at [182, 238] on span "Continue" at bounding box center [188, 242] width 30 height 10
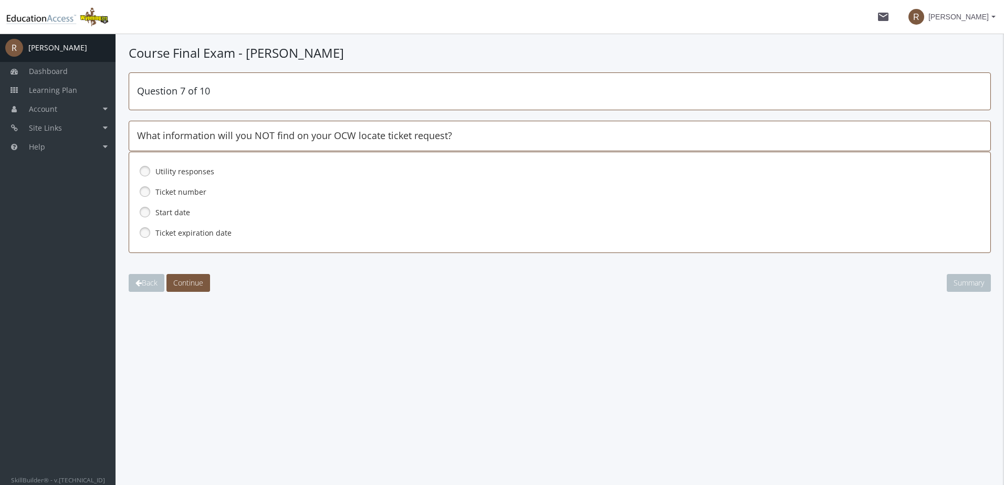
click at [147, 171] on link at bounding box center [145, 171] width 16 height 16
click at [191, 280] on span "Continue" at bounding box center [188, 283] width 30 height 10
click at [142, 232] on link at bounding box center [145, 233] width 16 height 16
click at [202, 288] on button "Continue" at bounding box center [188, 283] width 44 height 18
click at [146, 192] on link at bounding box center [145, 192] width 16 height 16
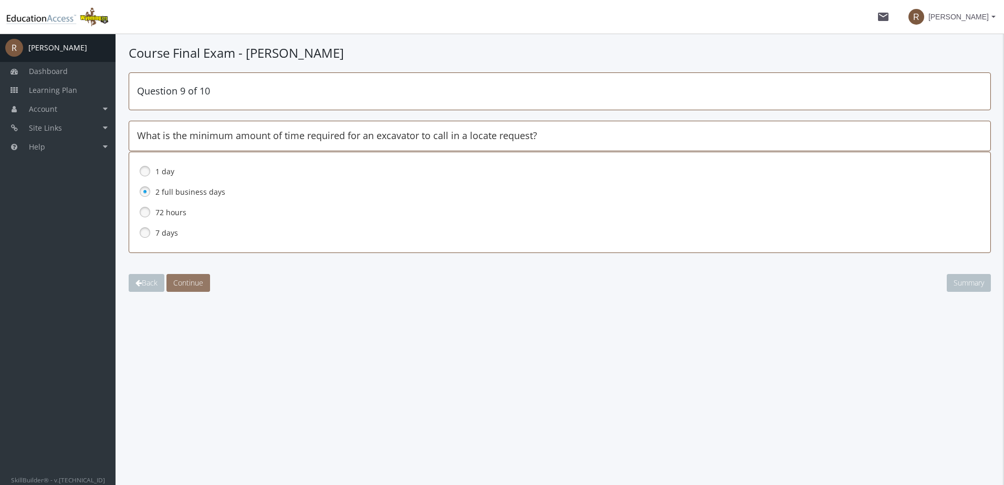
click at [196, 287] on span "Continue" at bounding box center [188, 283] width 30 height 10
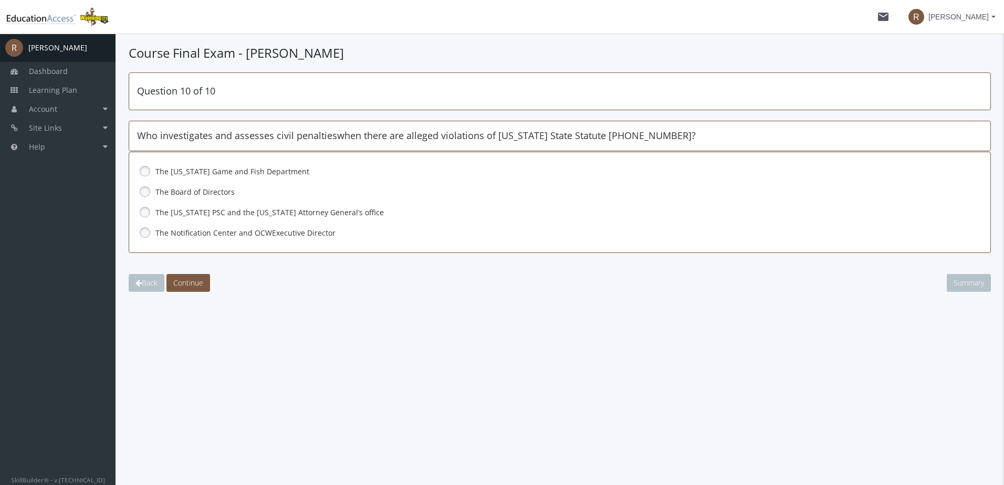
click at [145, 233] on link at bounding box center [145, 233] width 16 height 16
click at [192, 283] on span "Continue" at bounding box center [188, 283] width 30 height 10
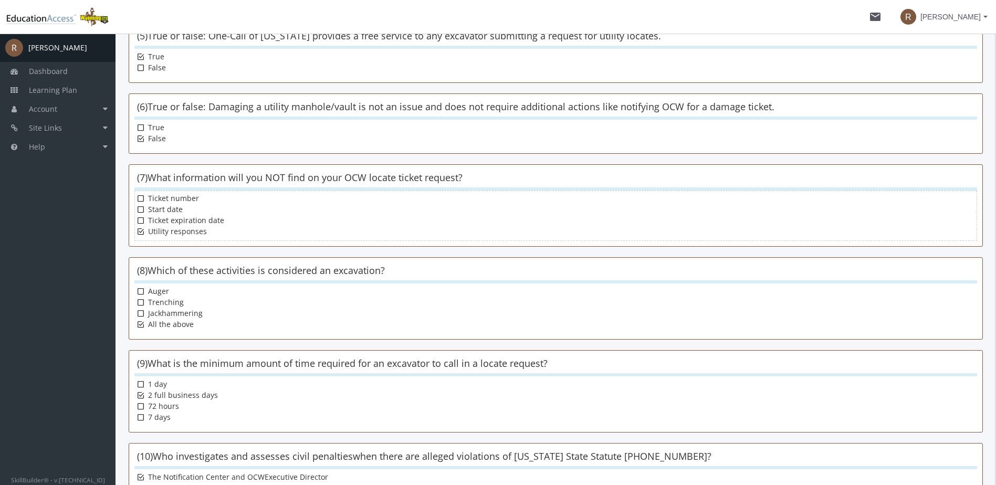
scroll to position [591, 0]
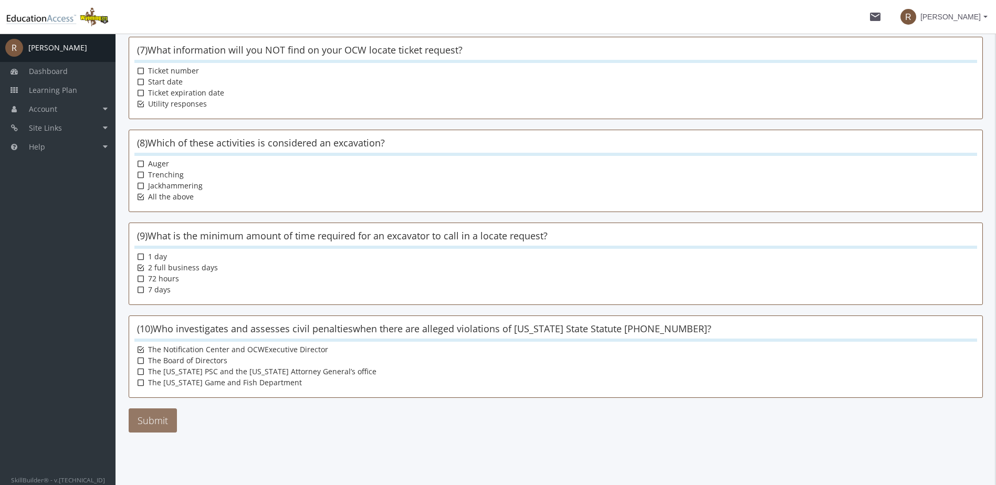
click at [155, 416] on button "Submit" at bounding box center [153, 421] width 48 height 24
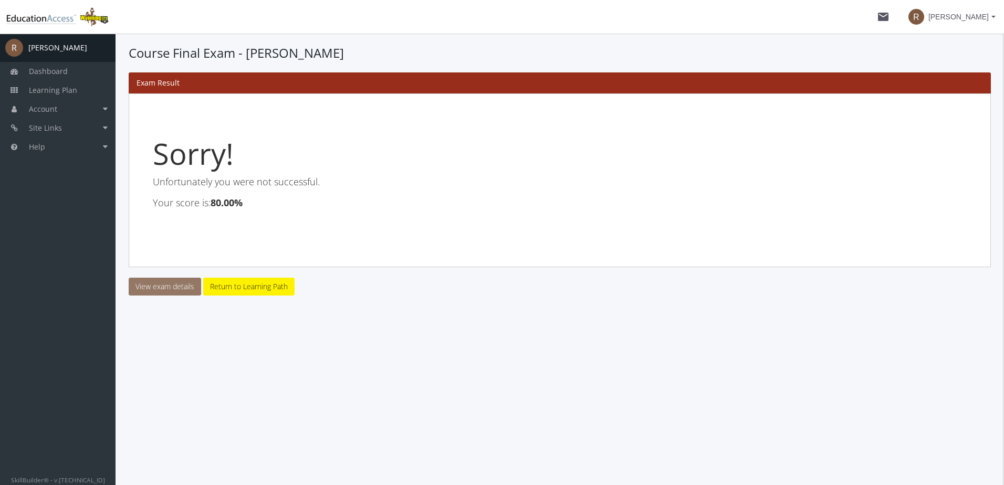
click at [170, 281] on link "View exam details" at bounding box center [165, 287] width 72 height 18
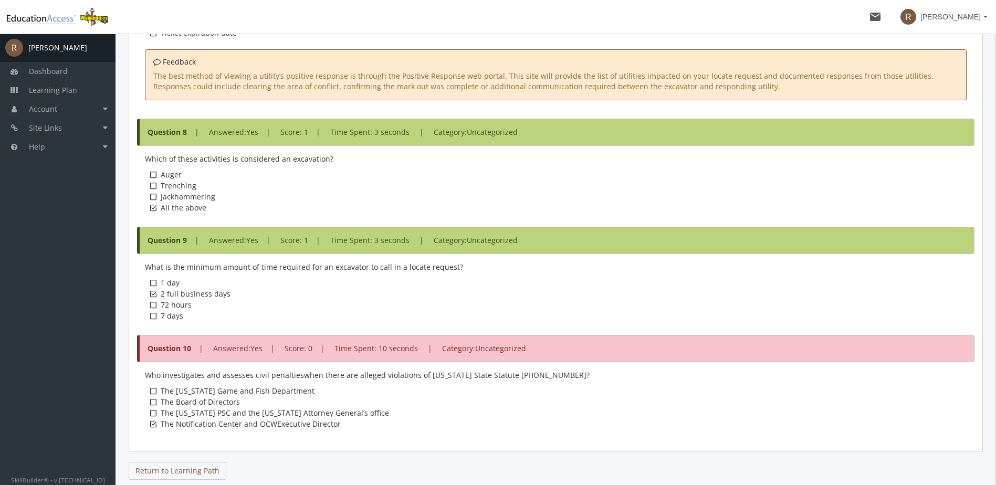
scroll to position [1447, 0]
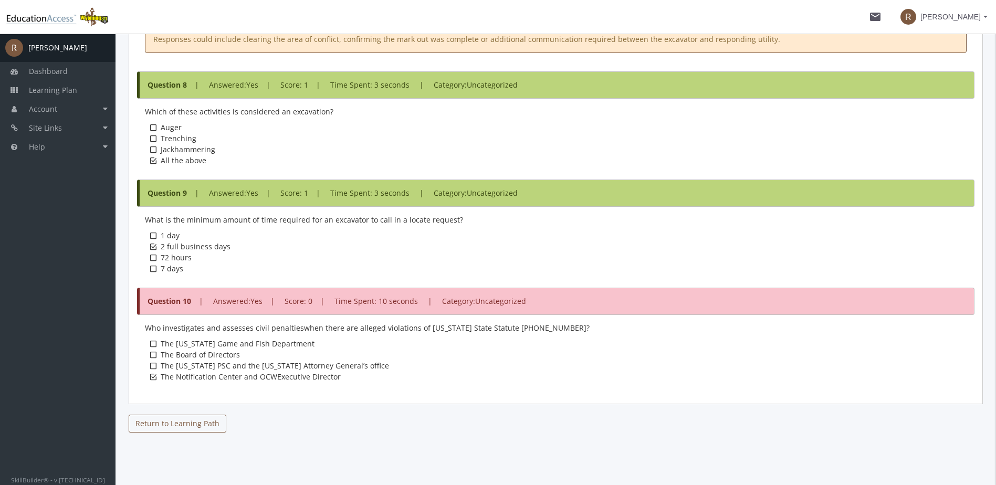
click at [175, 428] on link "Return to Learning Path" at bounding box center [178, 424] width 98 height 18
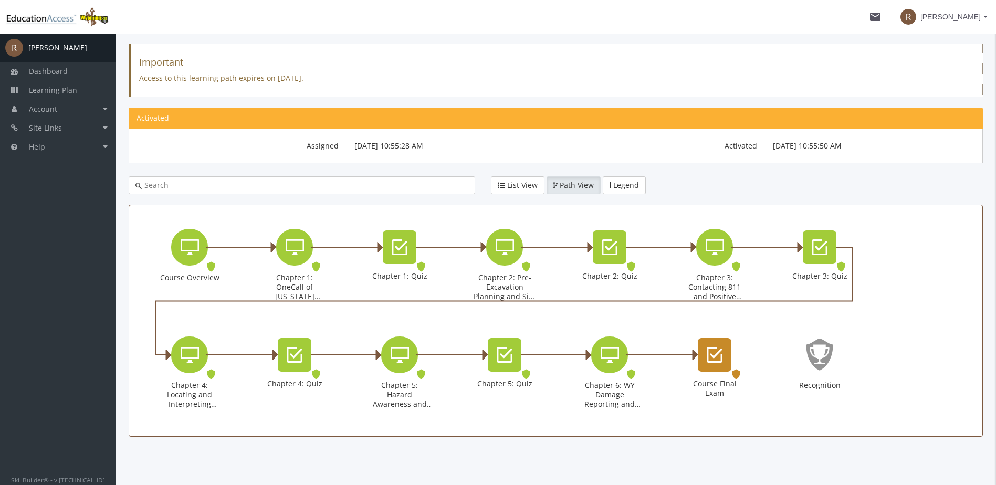
scroll to position [93, 0]
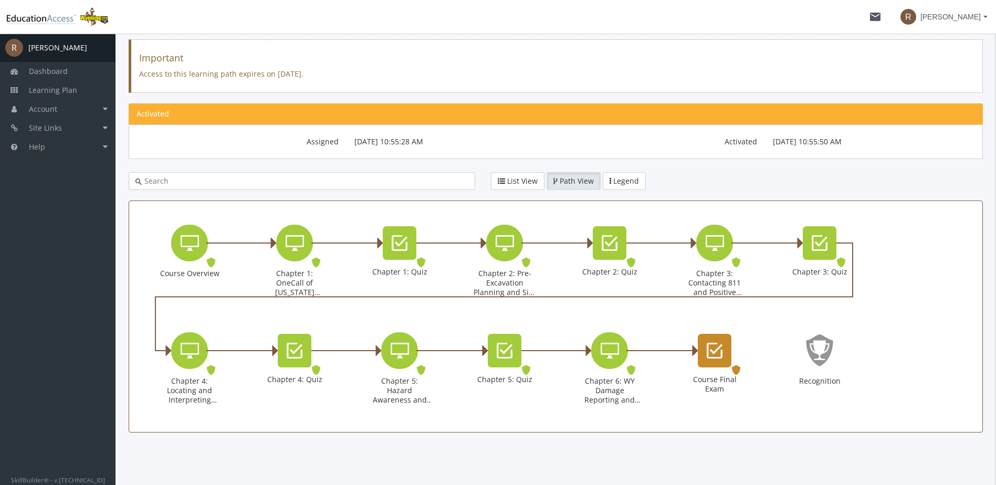
click at [708, 360] on icon "Course Final Exam" at bounding box center [715, 350] width 16 height 21
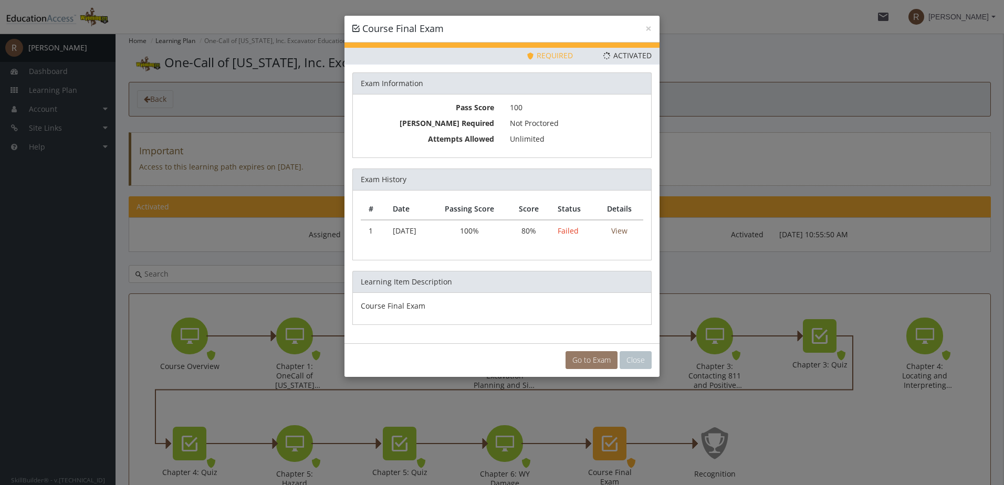
click at [589, 354] on link "Go to Exam" at bounding box center [592, 360] width 52 height 18
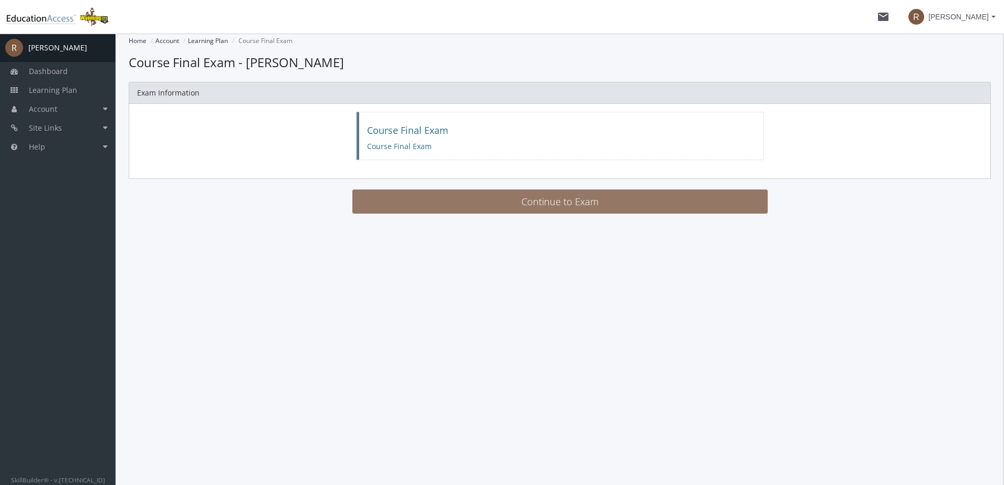
click at [546, 211] on button "Continue to Exam" at bounding box center [559, 202] width 415 height 24
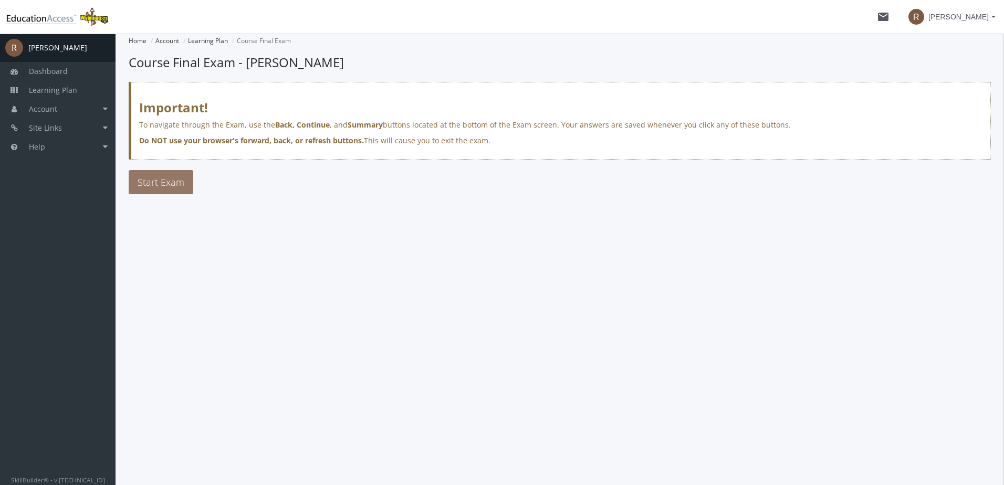
click at [167, 184] on span "Start Exam" at bounding box center [161, 182] width 47 height 13
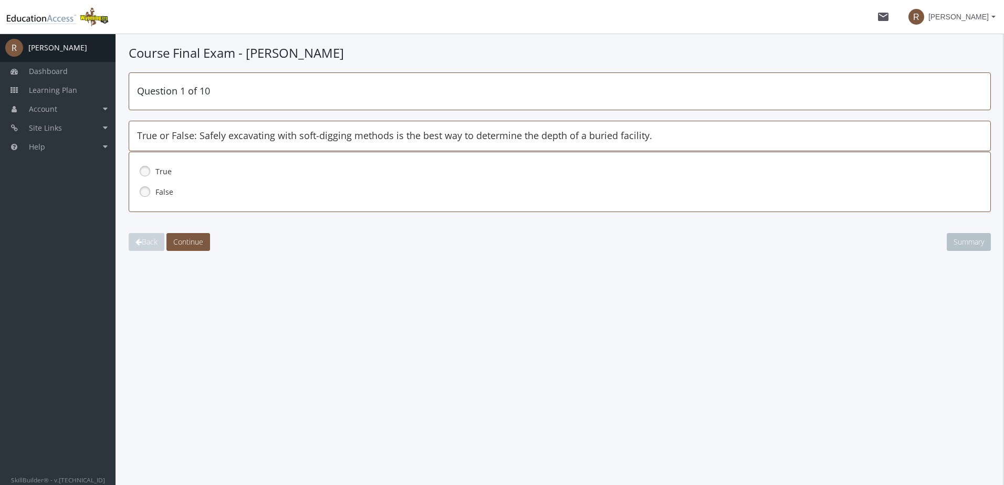
click at [145, 172] on link at bounding box center [145, 171] width 16 height 16
click at [184, 243] on span "Continue" at bounding box center [188, 242] width 30 height 10
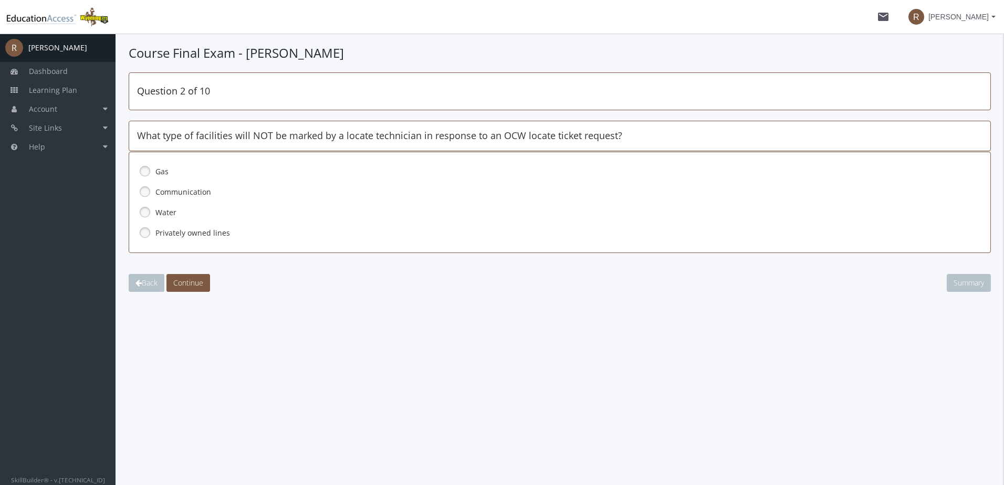
click at [142, 232] on link at bounding box center [145, 233] width 16 height 16
click at [202, 287] on span "Continue" at bounding box center [188, 283] width 30 height 10
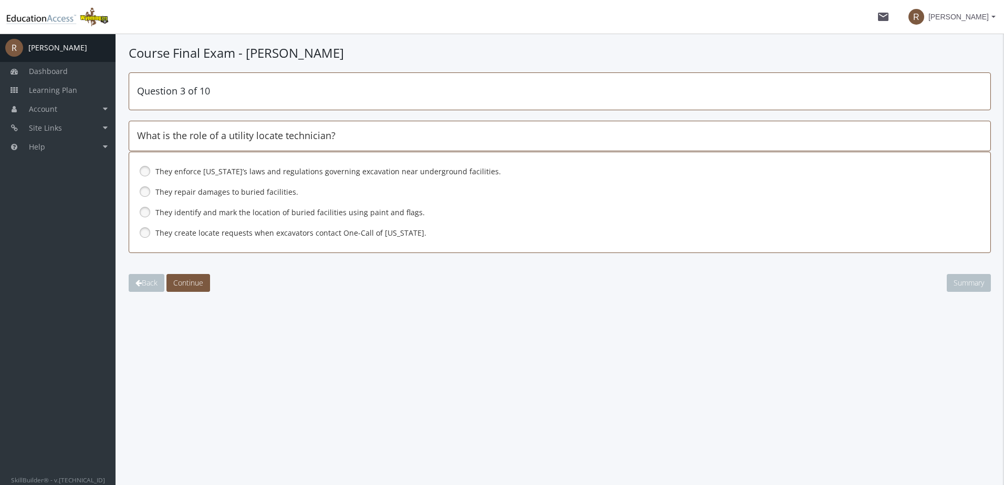
click at [143, 213] on link at bounding box center [145, 212] width 16 height 16
click at [189, 283] on span "Continue" at bounding box center [188, 283] width 30 height 10
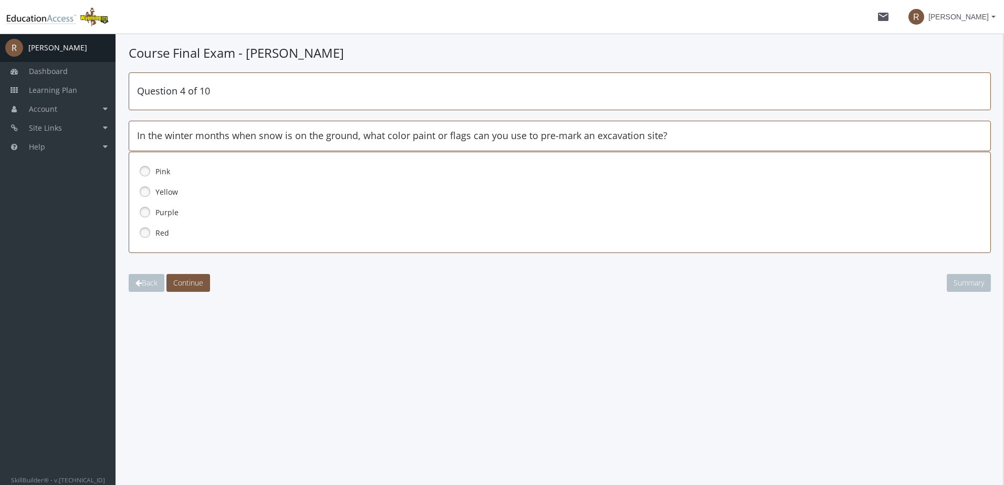
click at [144, 171] on link at bounding box center [145, 171] width 16 height 16
click at [184, 281] on span "Continue" at bounding box center [188, 283] width 30 height 10
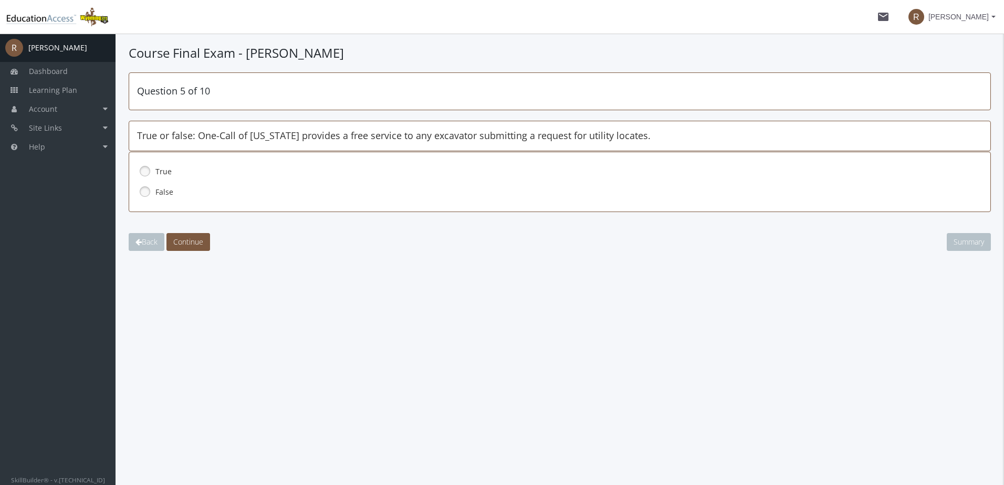
drag, startPoint x: 147, startPoint y: 170, endPoint x: 160, endPoint y: 189, distance: 23.3
click at [147, 170] on link at bounding box center [145, 171] width 16 height 16
click at [189, 242] on span "Continue" at bounding box center [188, 242] width 30 height 10
click at [144, 192] on link at bounding box center [145, 192] width 16 height 16
click at [198, 245] on span "Continue" at bounding box center [188, 242] width 30 height 10
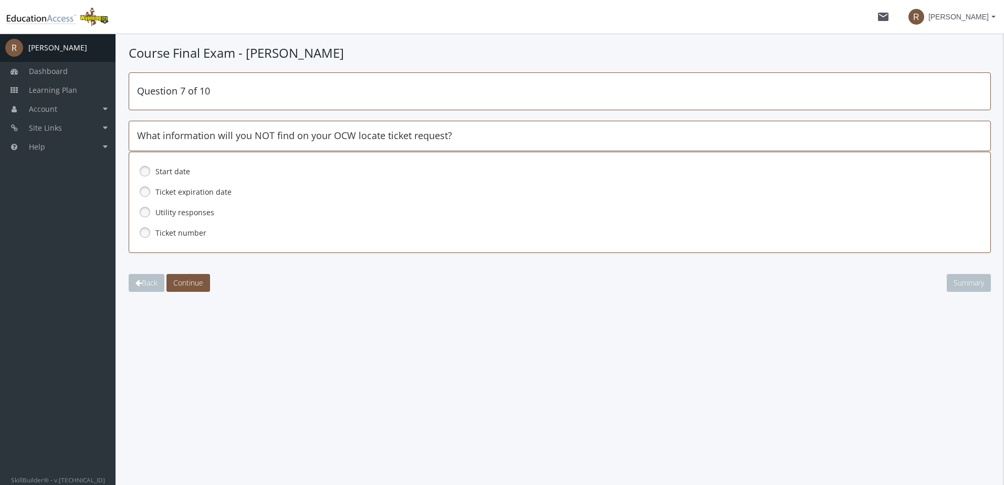
click at [145, 209] on link at bounding box center [145, 212] width 16 height 16
click at [198, 280] on span "Continue" at bounding box center [188, 283] width 30 height 10
click at [147, 228] on link at bounding box center [145, 233] width 16 height 16
click at [183, 276] on button "Continue" at bounding box center [188, 283] width 44 height 18
click at [145, 192] on link at bounding box center [145, 192] width 16 height 16
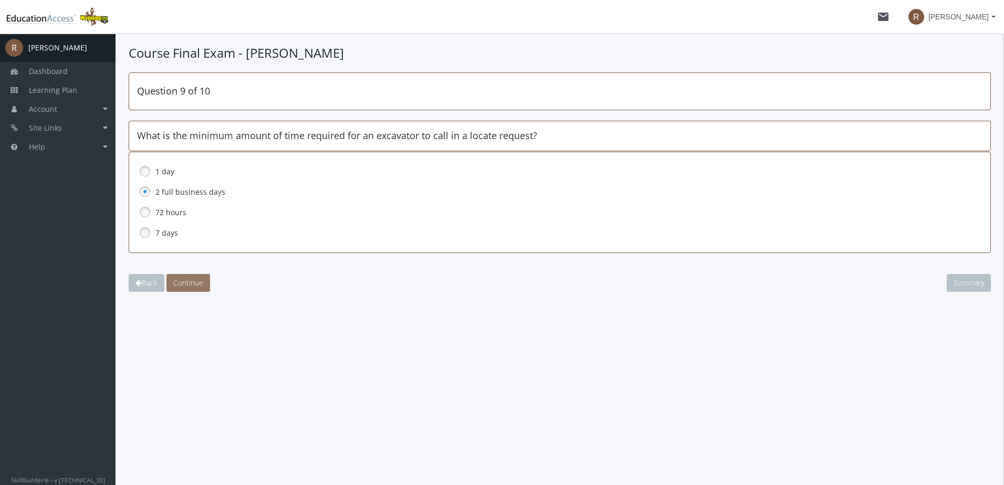
click at [195, 285] on span "Continue" at bounding box center [188, 283] width 30 height 10
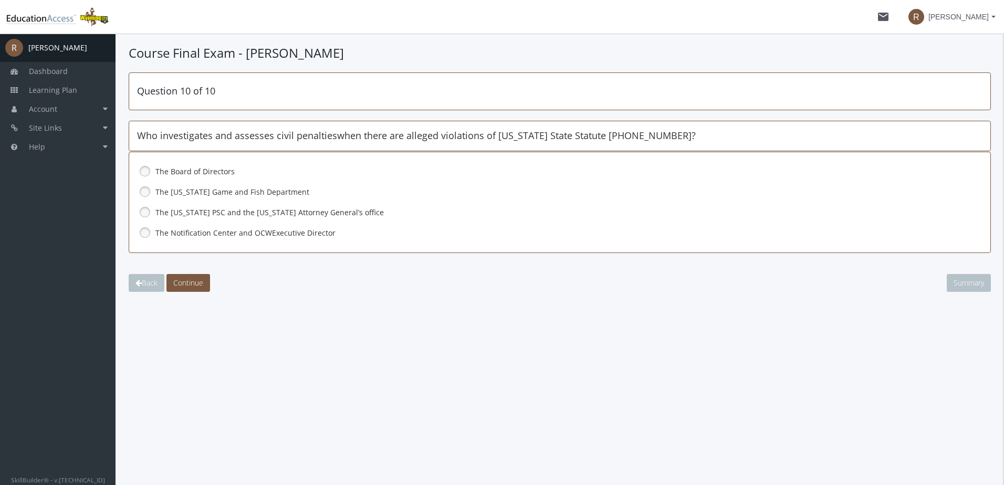
click at [142, 213] on link at bounding box center [145, 212] width 16 height 16
click at [193, 286] on span "Continue" at bounding box center [188, 283] width 30 height 10
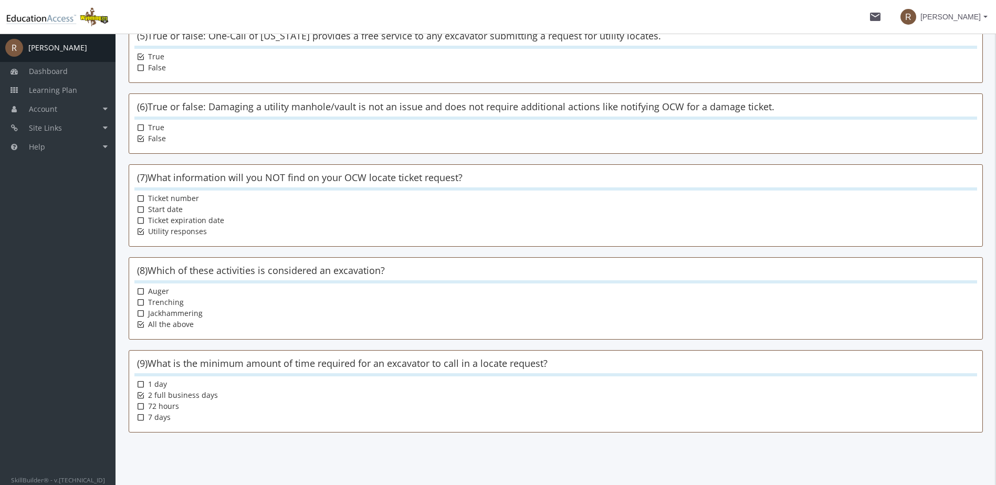
scroll to position [591, 0]
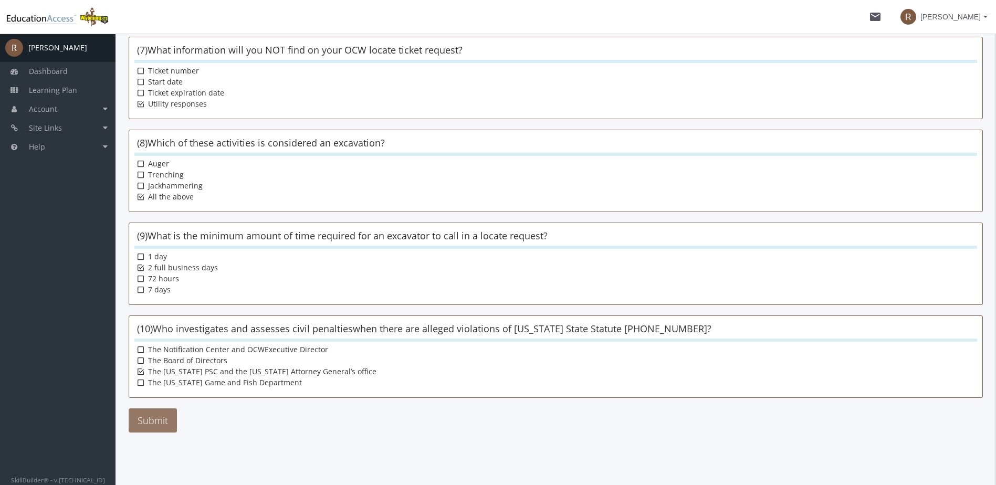
click at [170, 420] on button "Submit" at bounding box center [153, 421] width 48 height 24
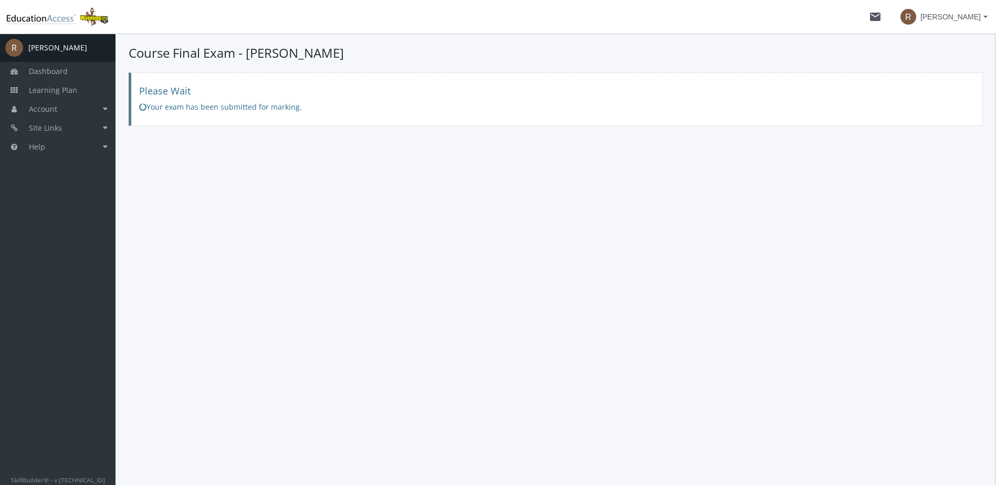
scroll to position [0, 0]
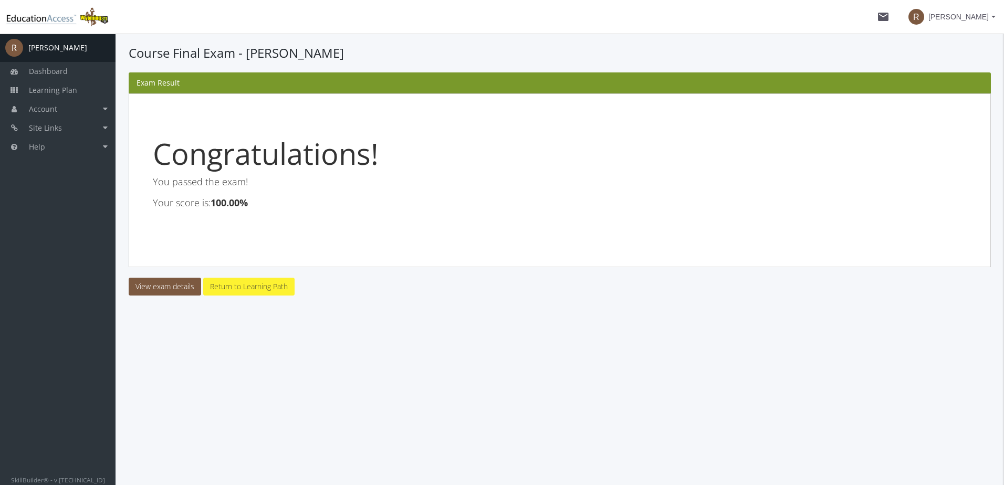
click at [225, 292] on link "Return to Learning Path" at bounding box center [248, 287] width 91 height 18
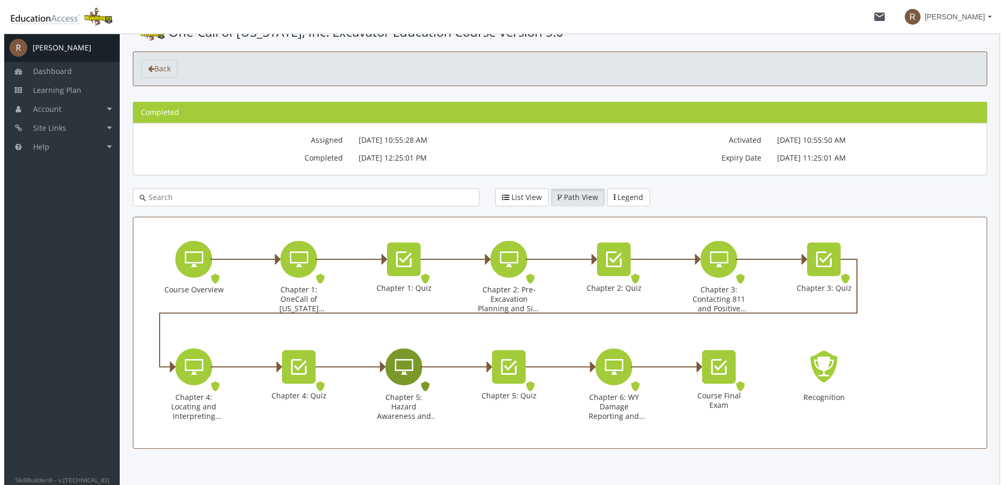
scroll to position [47, 0]
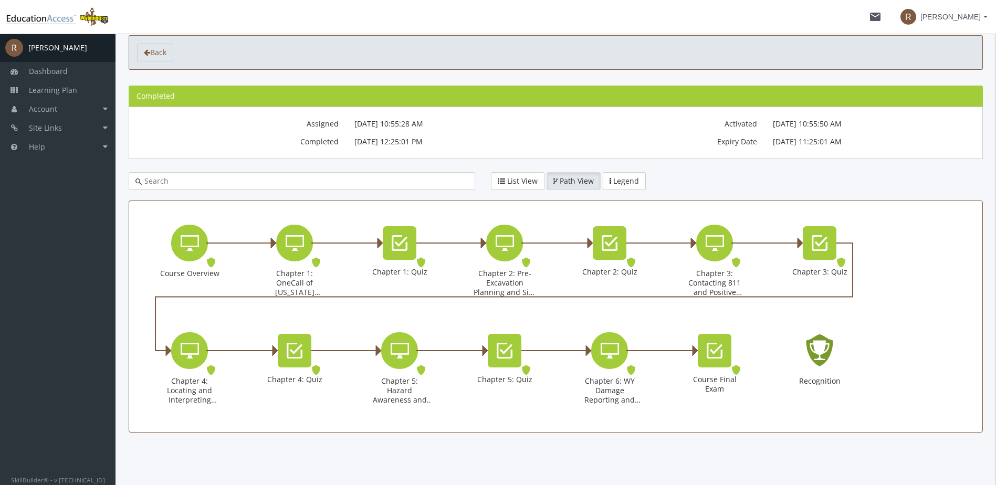
click at [833, 354] on icon "Recognition - Completed" at bounding box center [820, 351] width 34 height 48
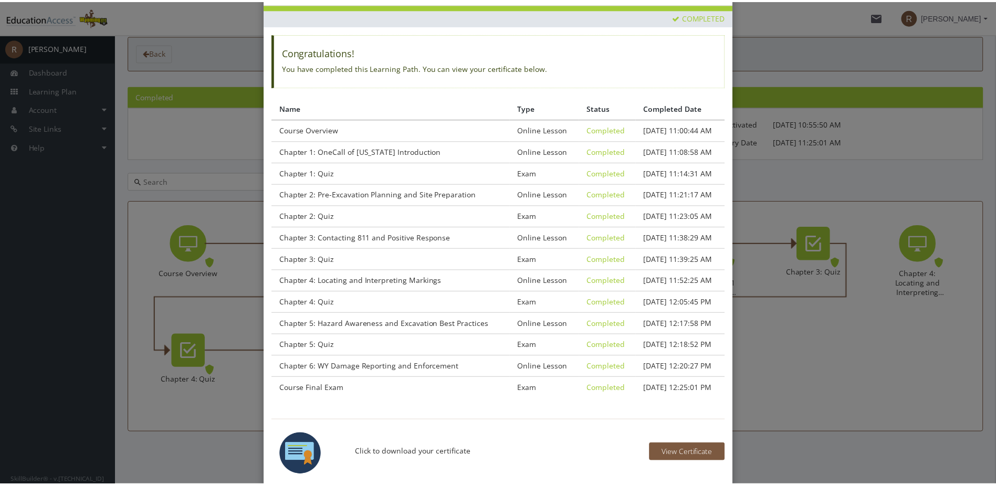
scroll to position [89, 0]
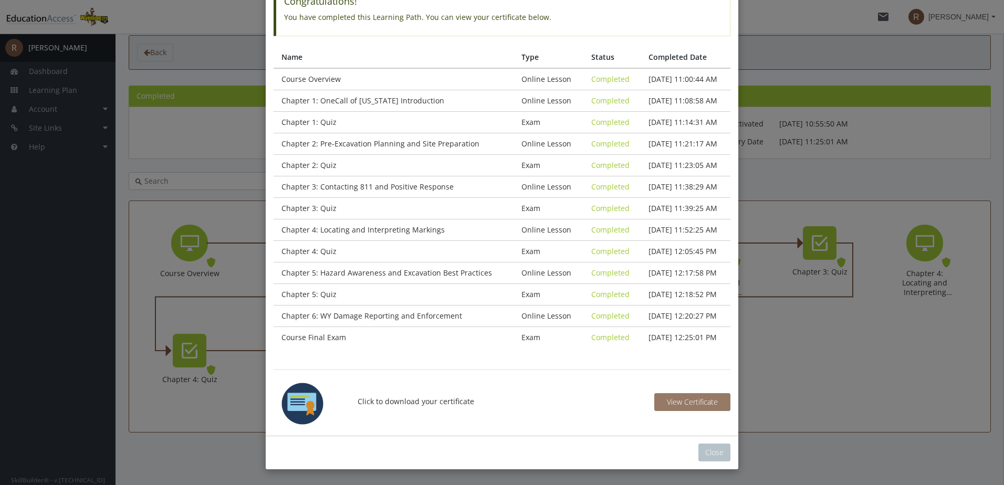
click at [673, 401] on span "View Certificate" at bounding box center [692, 402] width 51 height 10
click at [714, 455] on button "Close" at bounding box center [714, 453] width 32 height 18
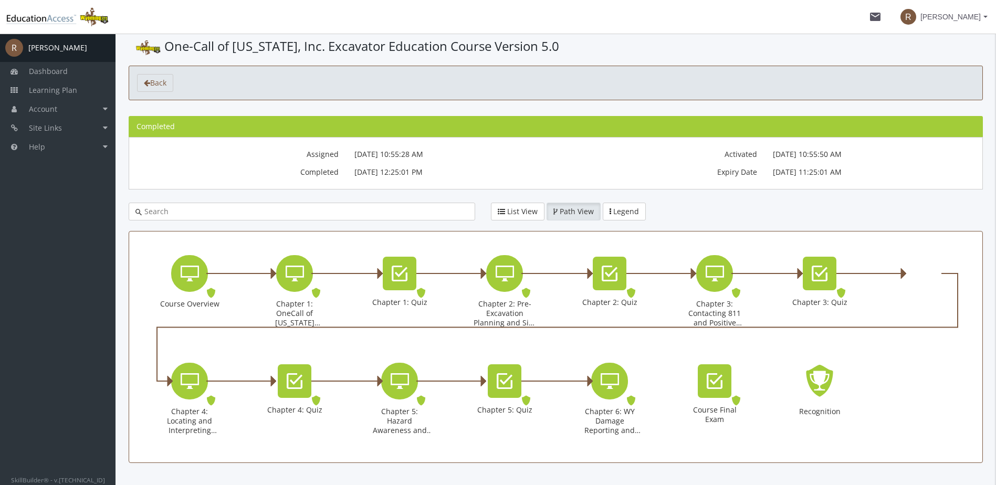
scroll to position [0, 0]
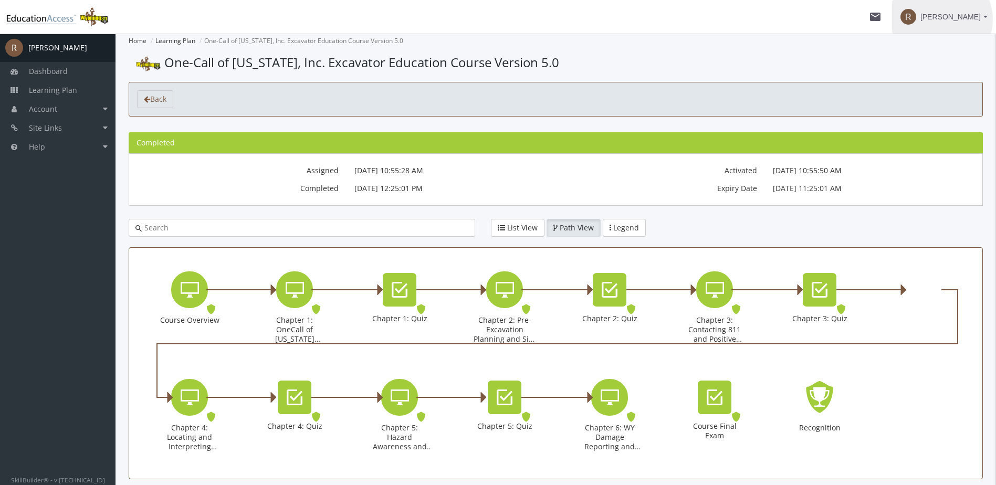
click at [966, 19] on span "[PERSON_NAME]" at bounding box center [951, 16] width 60 height 19
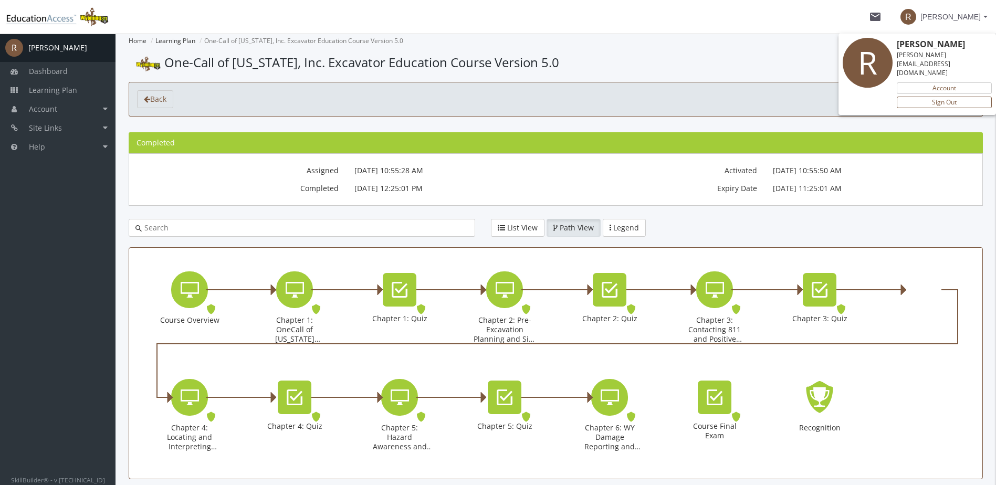
click at [957, 97] on link "Sign Out" at bounding box center [944, 103] width 95 height 12
